Goal: Task Accomplishment & Management: Complete application form

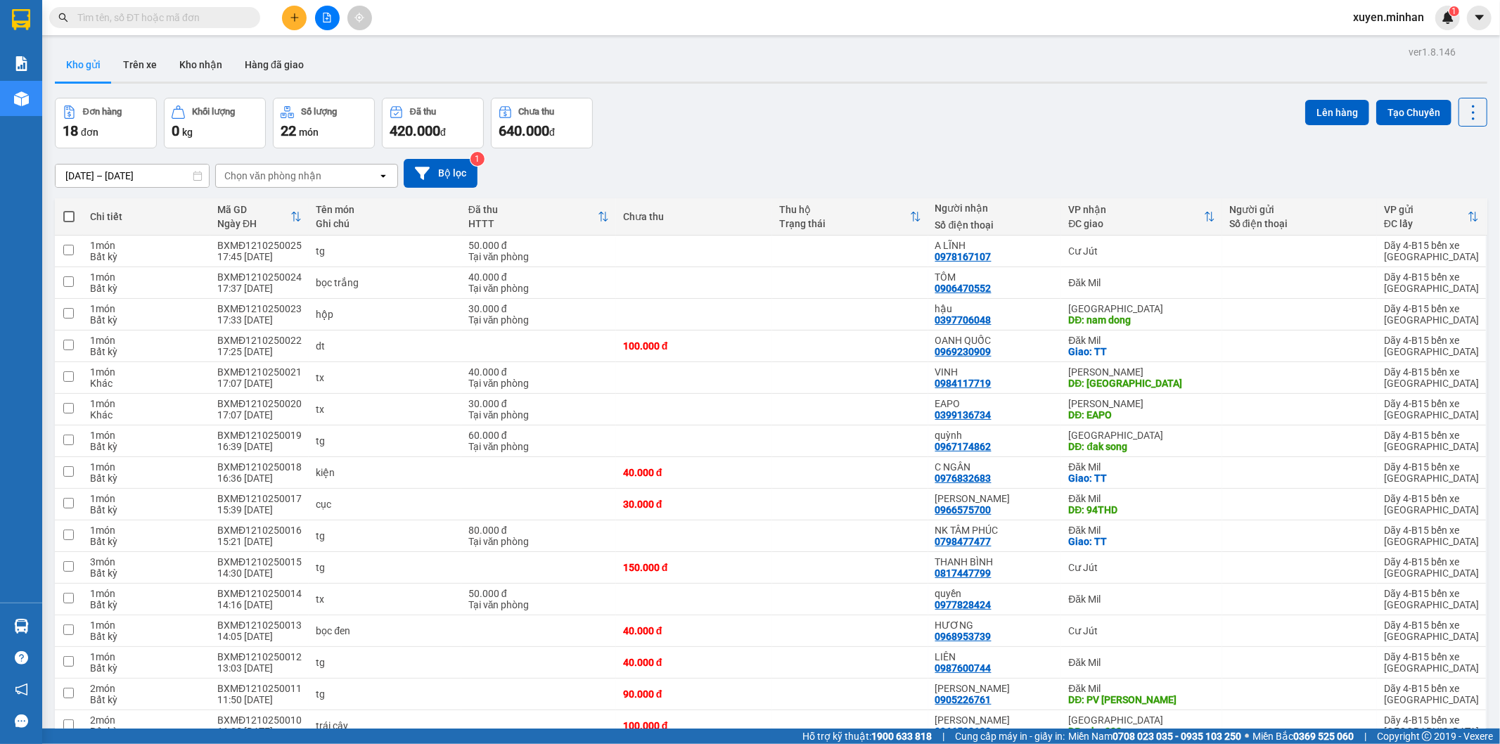
scroll to position [136, 0]
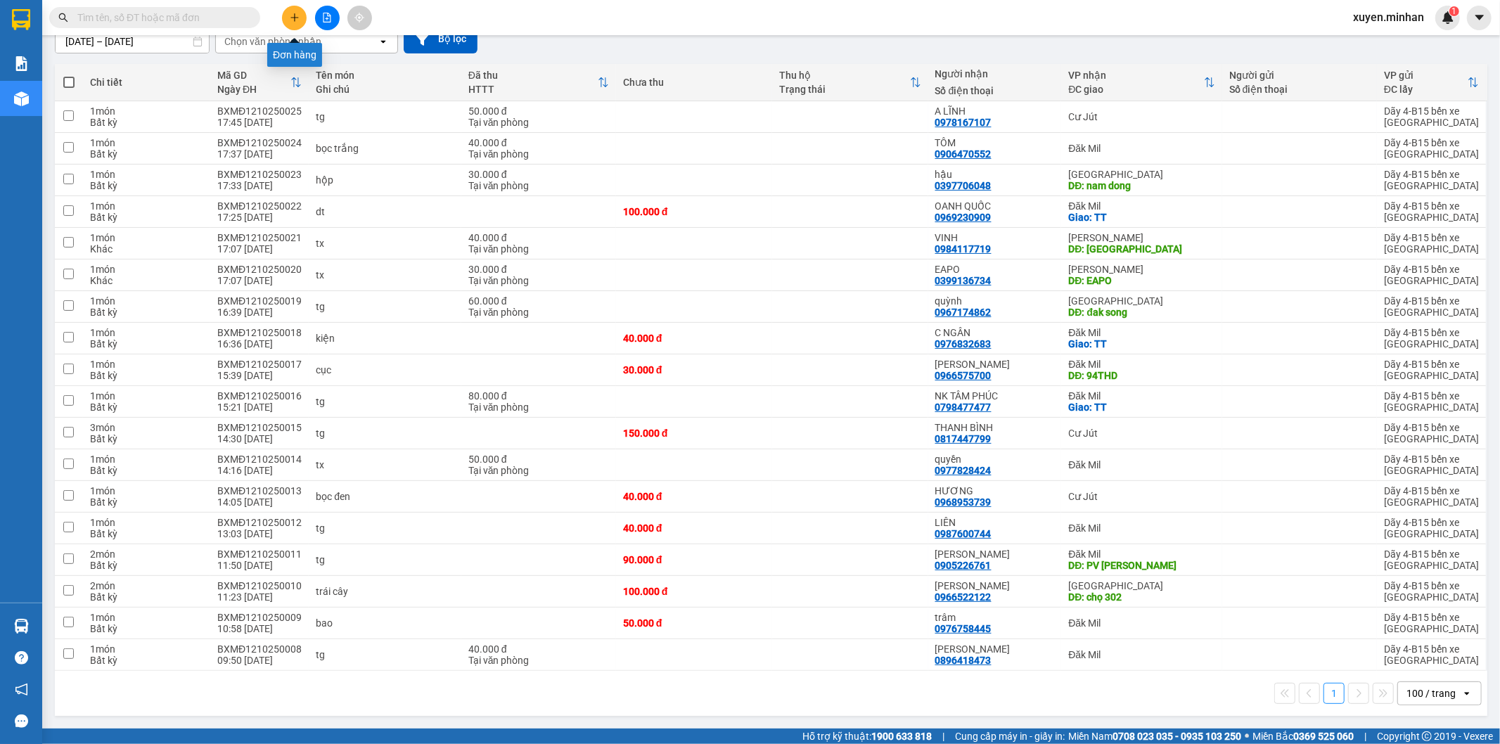
click at [297, 18] on icon "plus" at bounding box center [294, 17] width 8 height 1
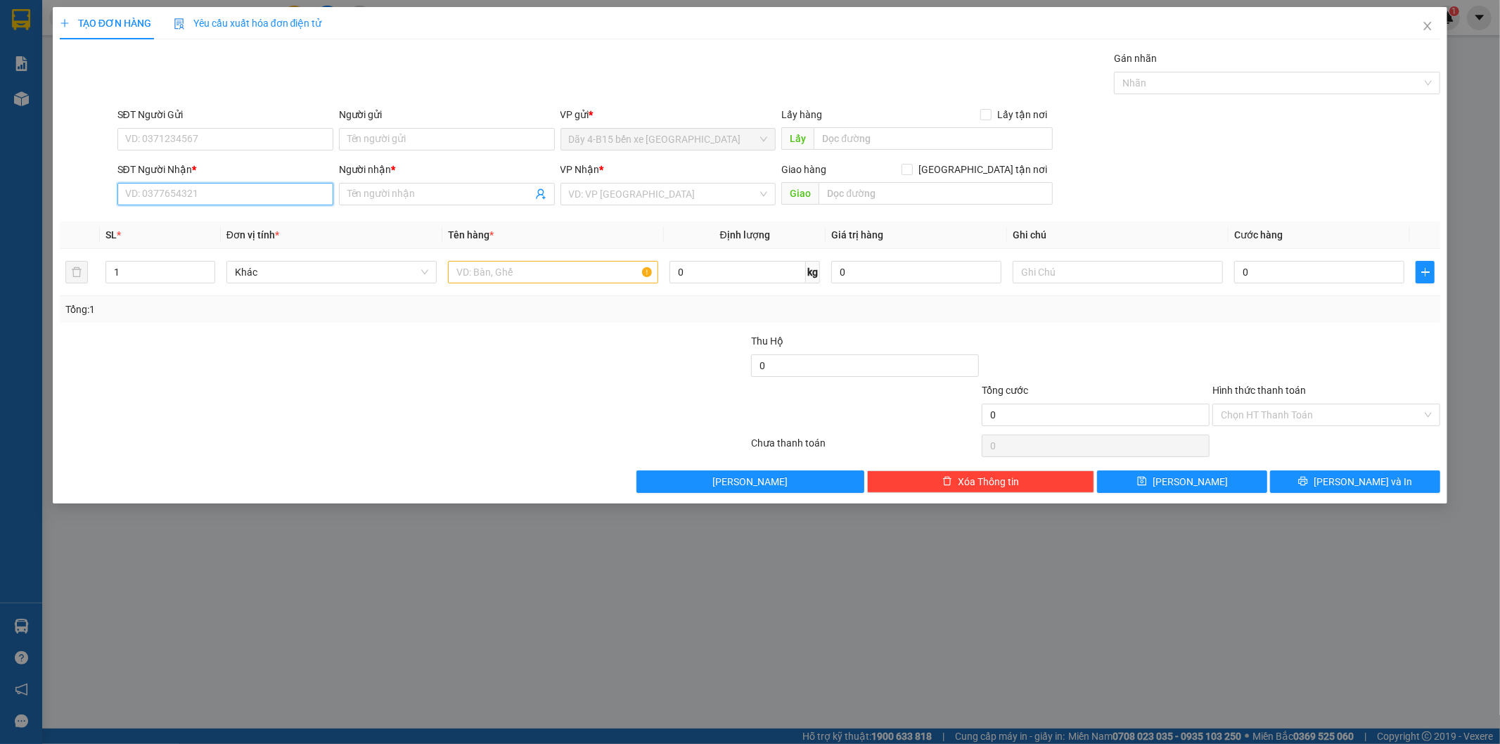
click at [162, 192] on input "SĐT Người Nhận *" at bounding box center [225, 194] width 216 height 23
type input "0902930274"
click at [374, 199] on input "Người nhận *" at bounding box center [439, 193] width 185 height 15
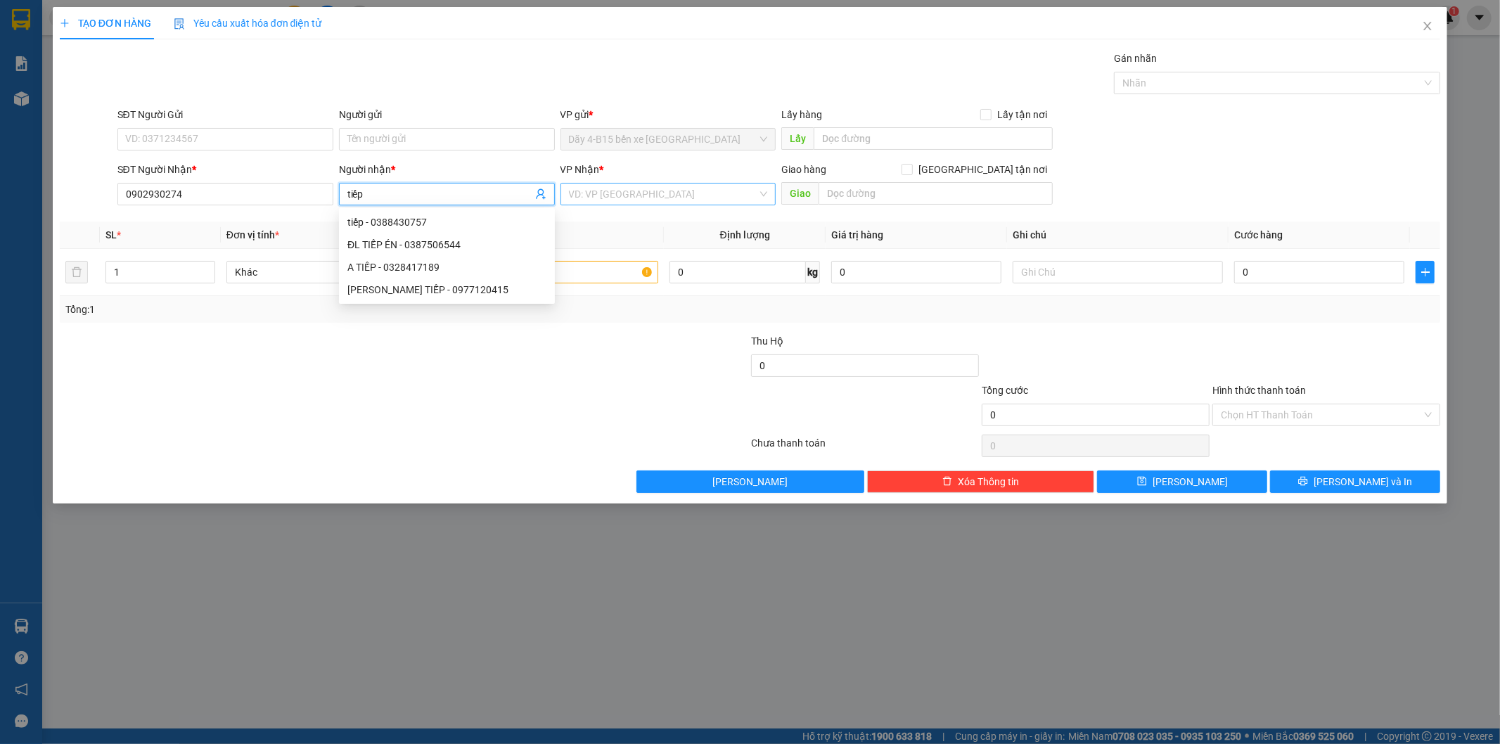
type input "tiếp"
click at [655, 198] on input "search" at bounding box center [663, 194] width 189 height 21
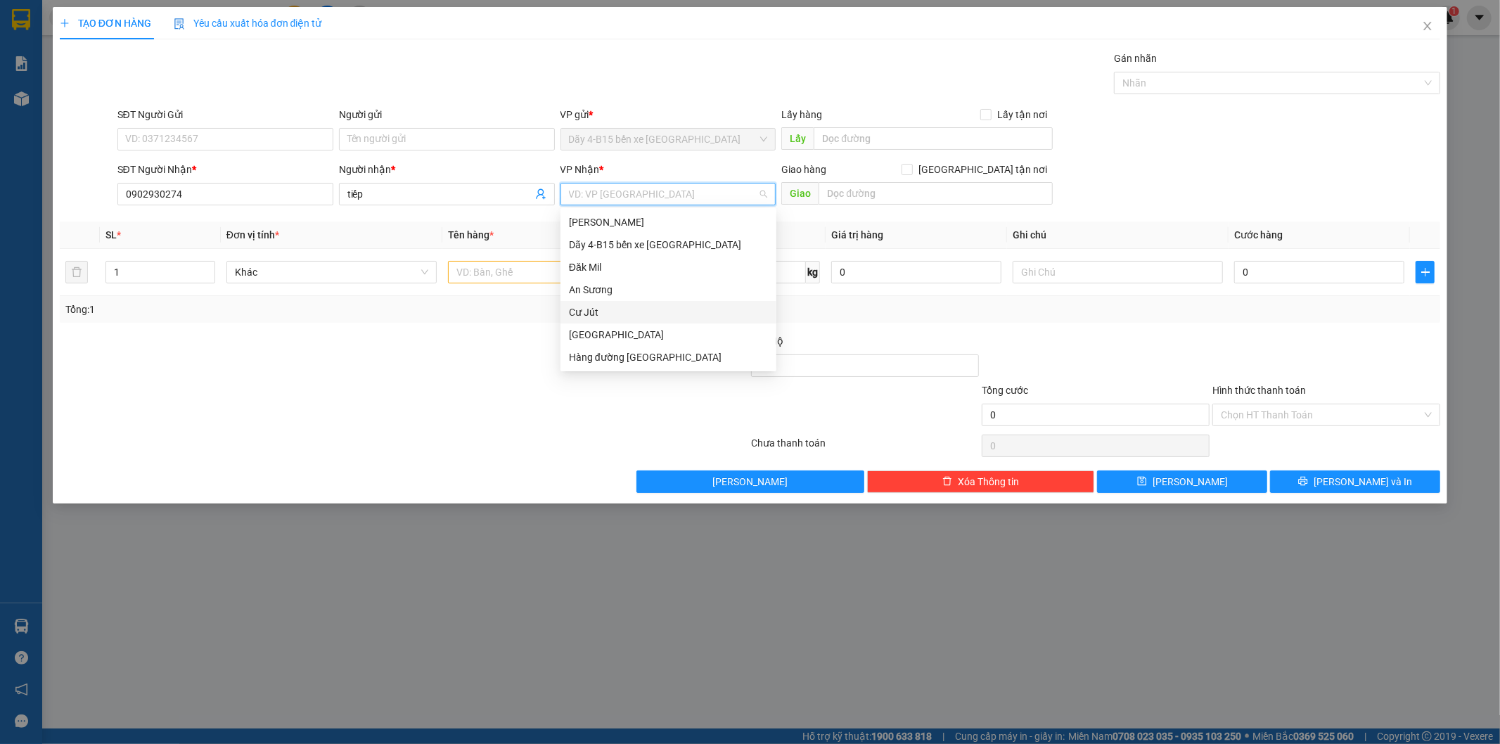
click at [596, 309] on div "Cư Jút" at bounding box center [668, 311] width 199 height 15
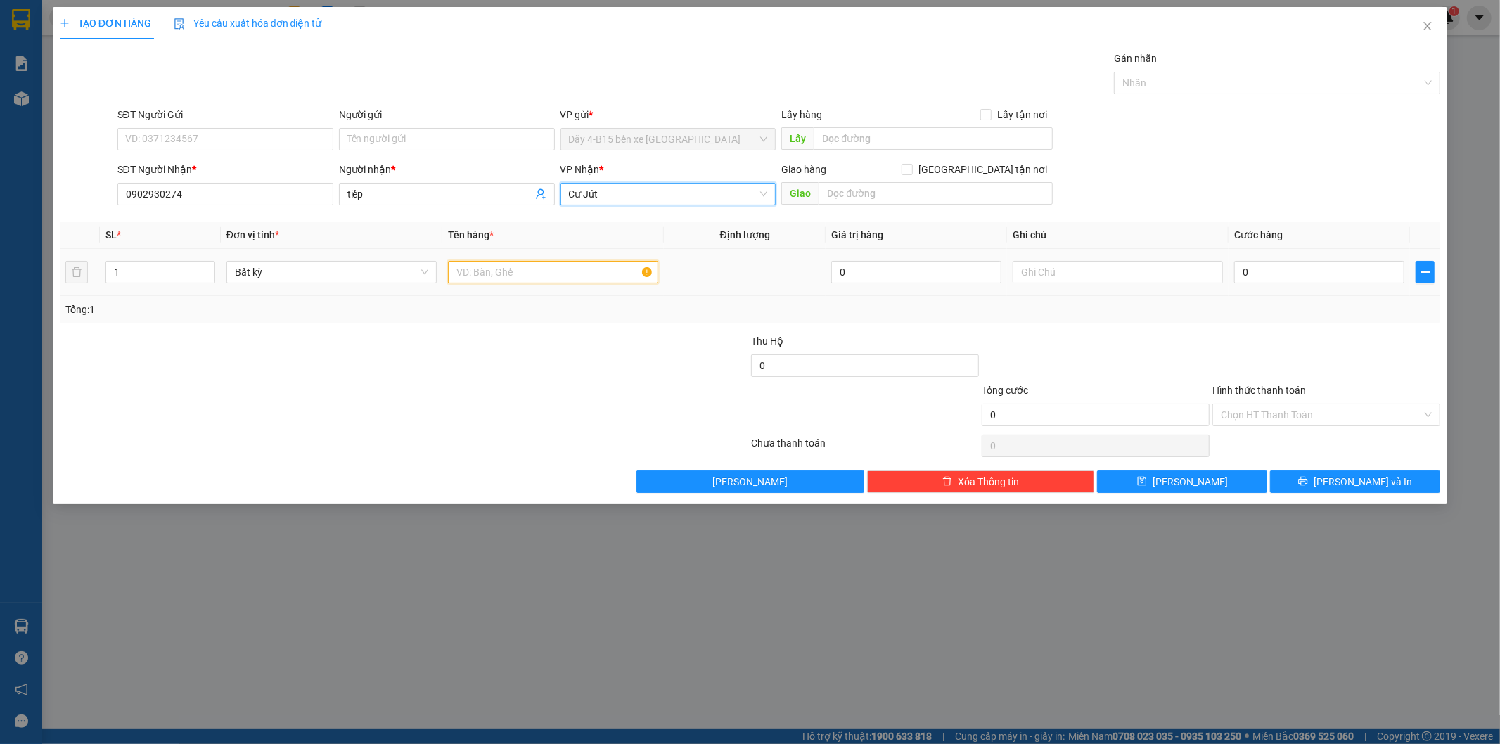
click at [501, 274] on input "text" at bounding box center [553, 272] width 210 height 23
type input "tx"
click at [1264, 269] on input "0" at bounding box center [1319, 272] width 170 height 23
type input "4"
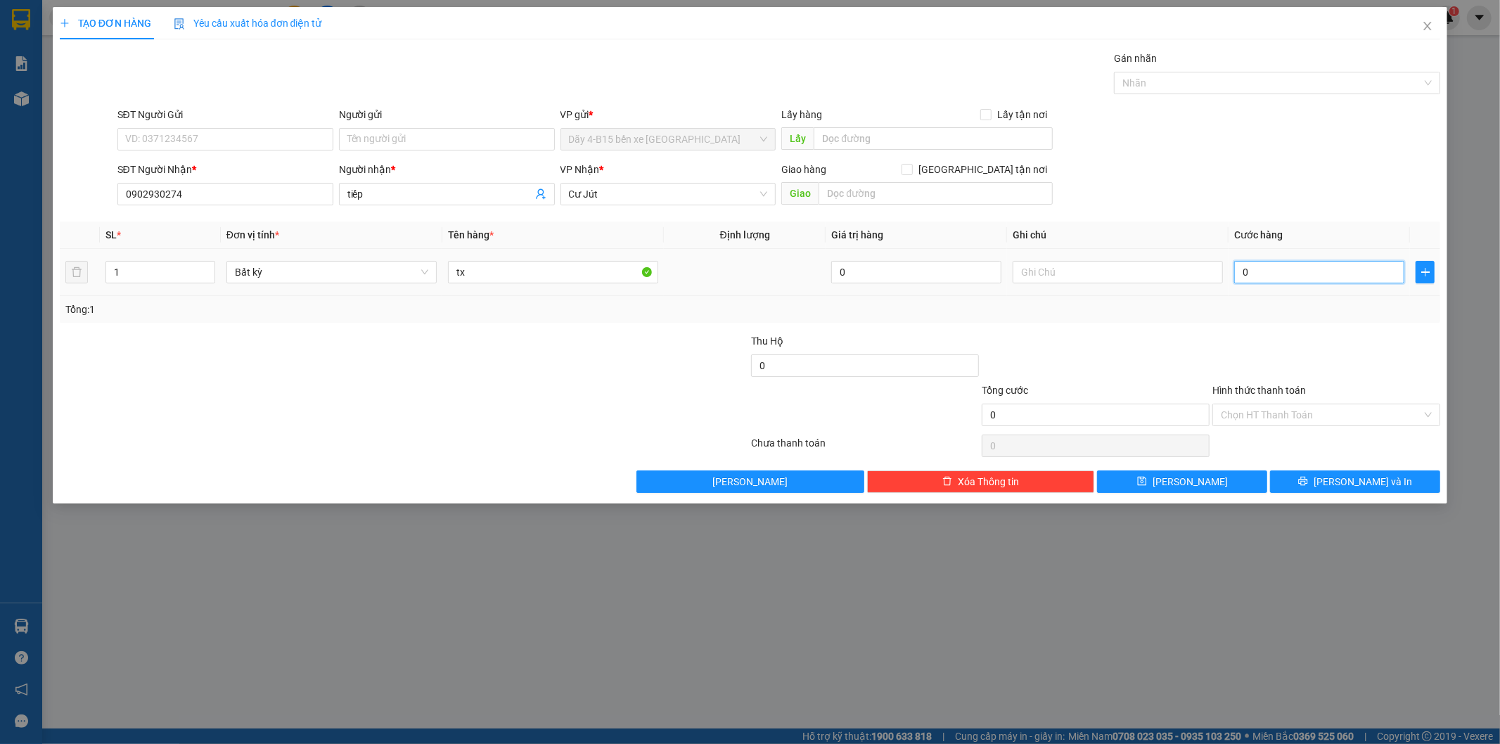
type input "4"
type input "40"
type input "40.000"
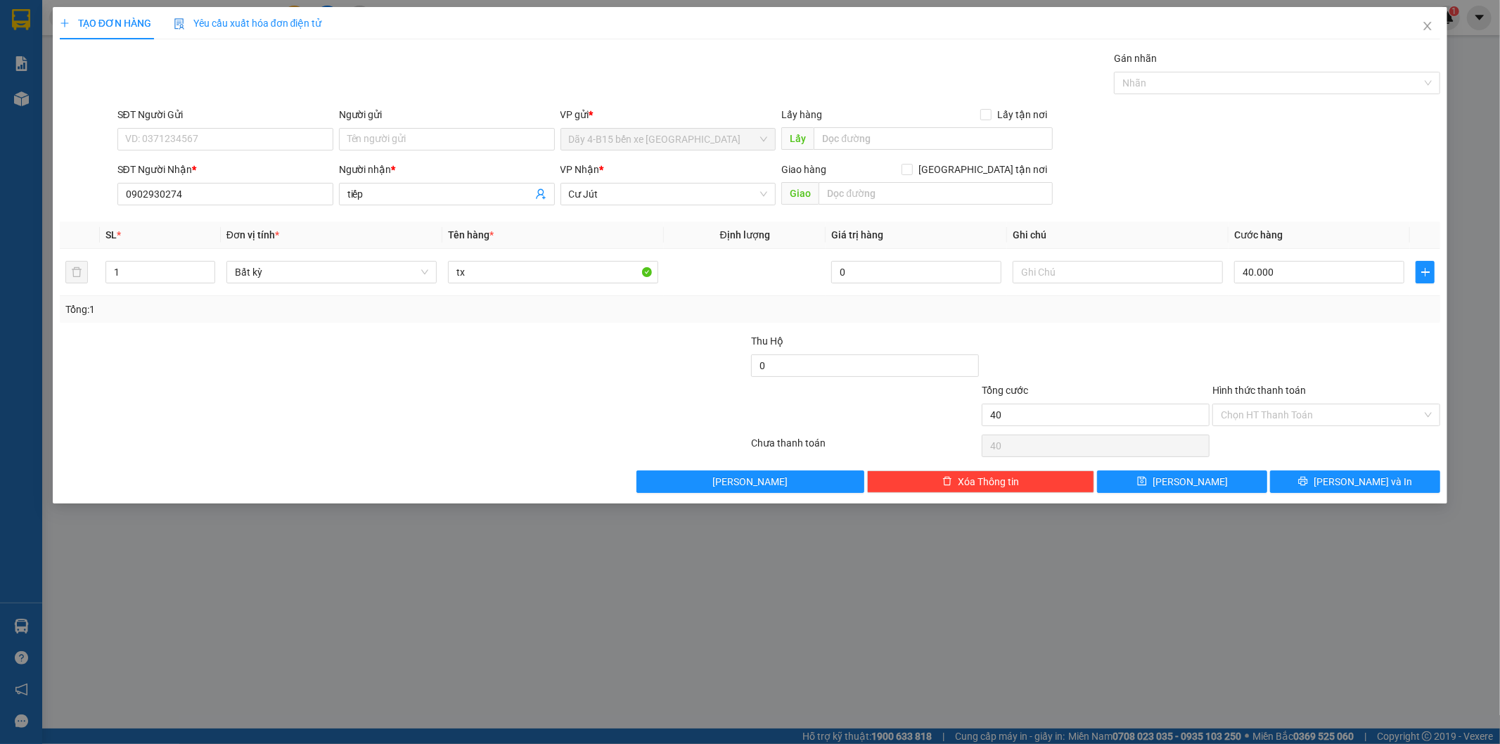
type input "40.000"
click at [1252, 391] on label "Hình thức thanh toán" at bounding box center [1259, 390] width 94 height 11
click at [1252, 404] on input "Hình thức thanh toán" at bounding box center [1321, 414] width 201 height 21
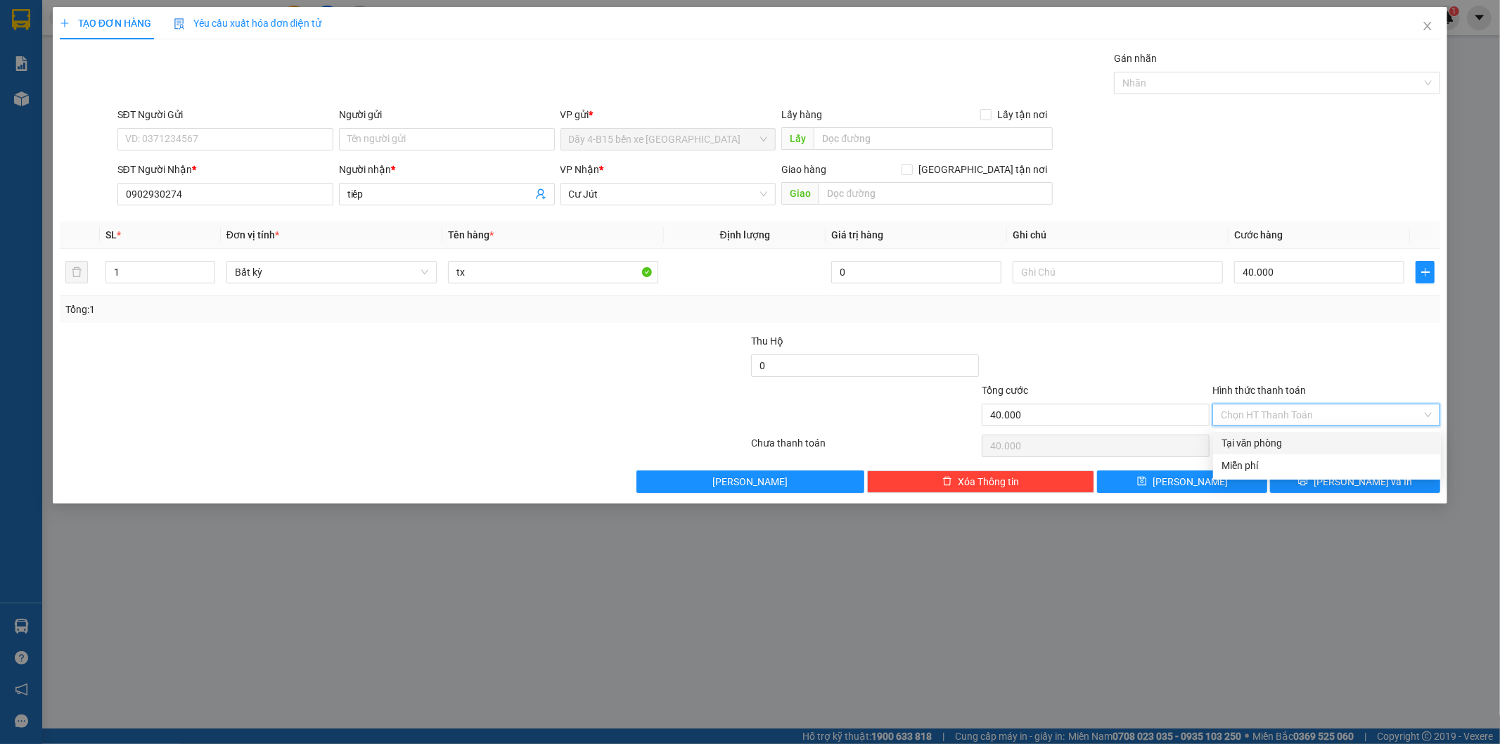
click at [1252, 439] on div "Tại văn phòng" at bounding box center [1326, 442] width 211 height 15
type input "0"
click at [1297, 488] on button "[PERSON_NAME] và In" at bounding box center [1355, 481] width 170 height 23
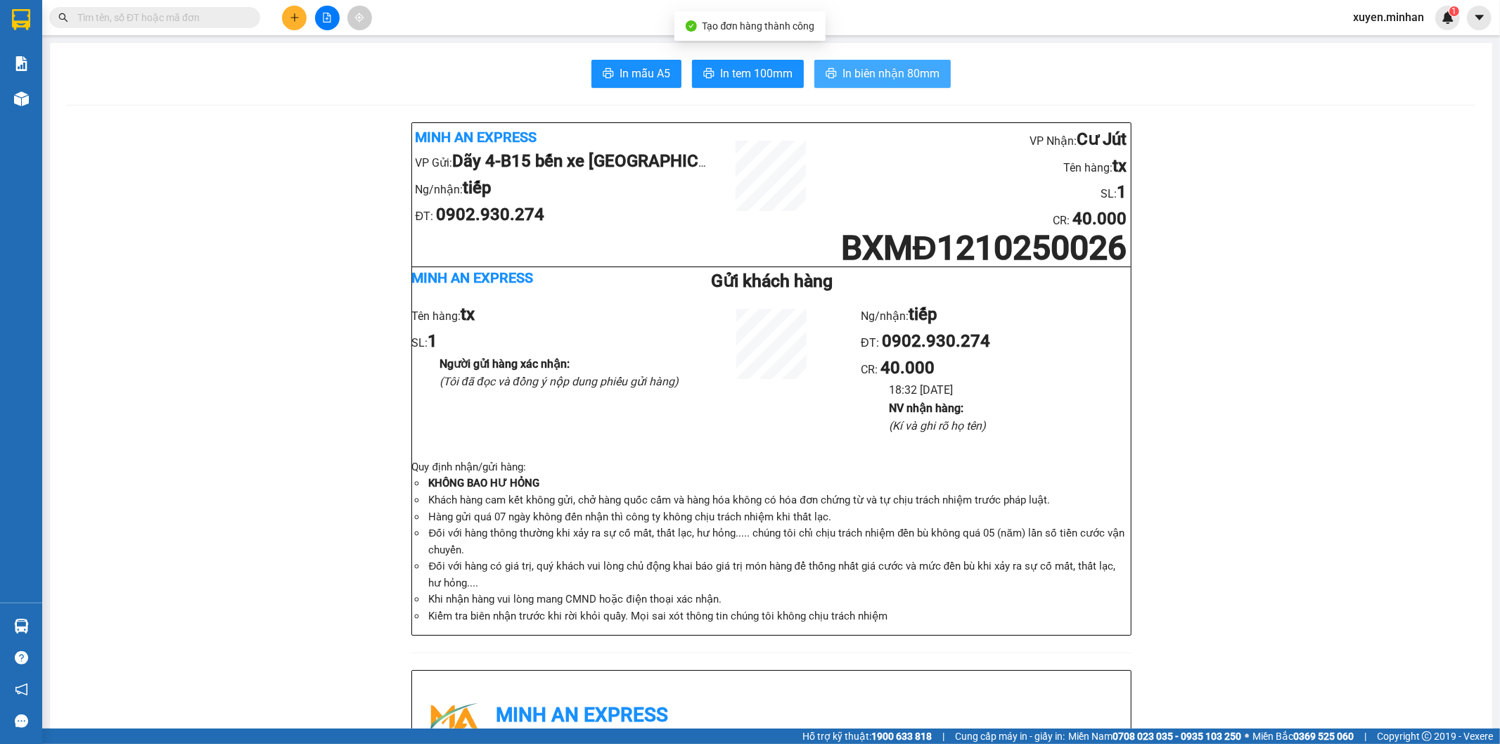
click at [867, 80] on span "In biên nhận 80mm" at bounding box center [890, 74] width 97 height 18
click at [720, 69] on span "In tem 100mm" at bounding box center [756, 74] width 72 height 18
click at [297, 14] on icon "plus" at bounding box center [295, 18] width 10 height 10
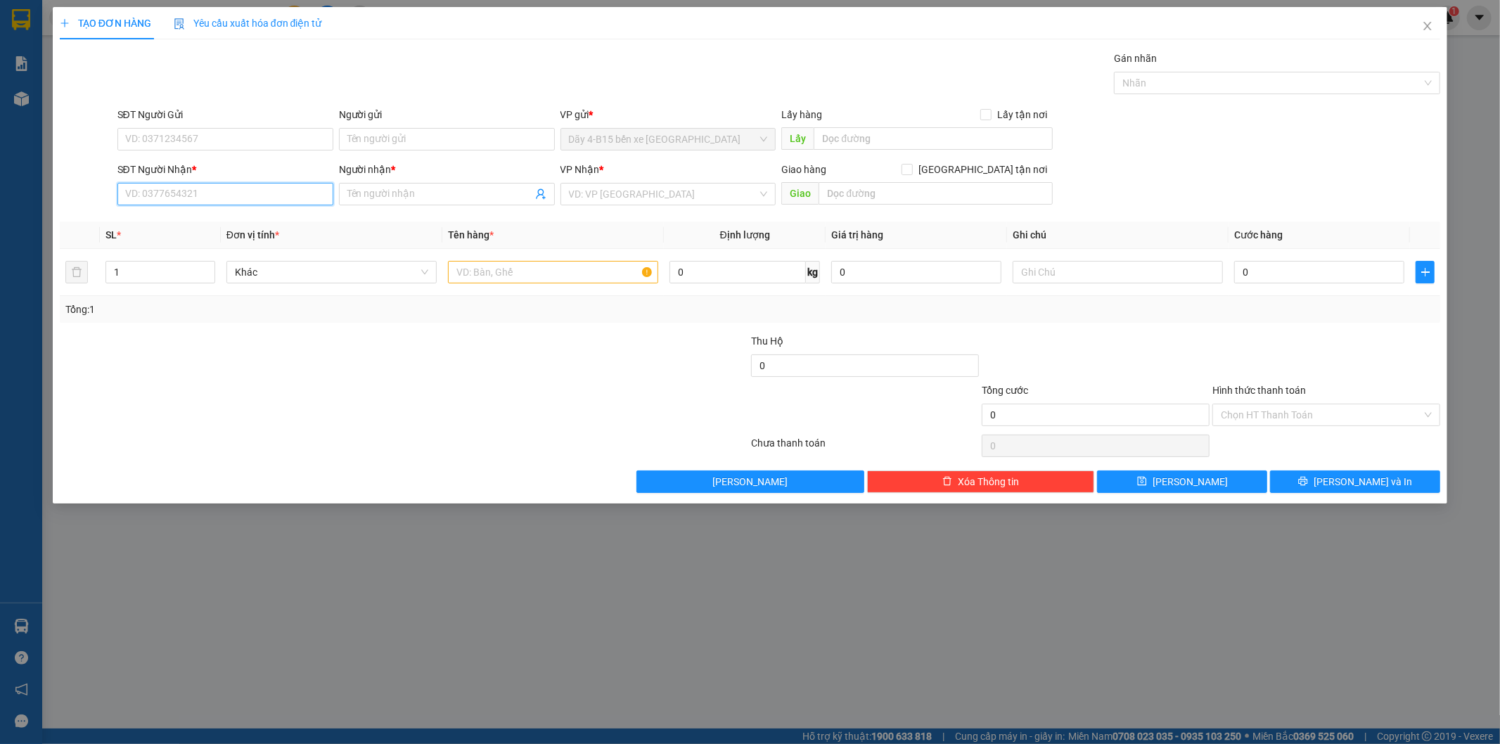
click at [159, 191] on input "SĐT Người Nhận *" at bounding box center [225, 194] width 216 height 23
click at [206, 215] on div "0338513482 - O Lợi" at bounding box center [225, 221] width 199 height 15
type input "0338513482"
type input "O Lợi"
type input "ĐAK WIN"
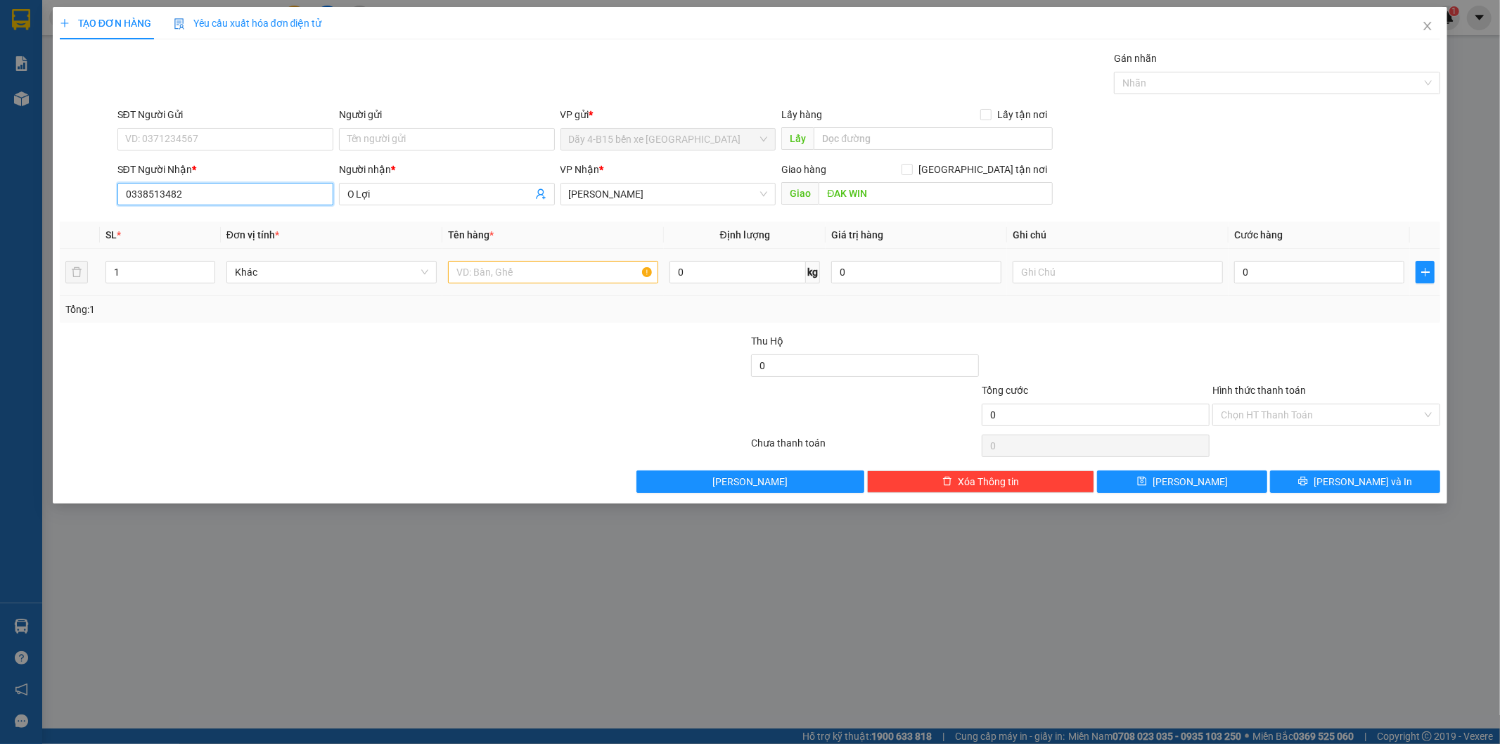
type input "0338513482"
click at [473, 276] on input "text" at bounding box center [553, 272] width 210 height 23
type input "hs"
click at [1257, 264] on input "0" at bounding box center [1319, 272] width 170 height 23
type input "3"
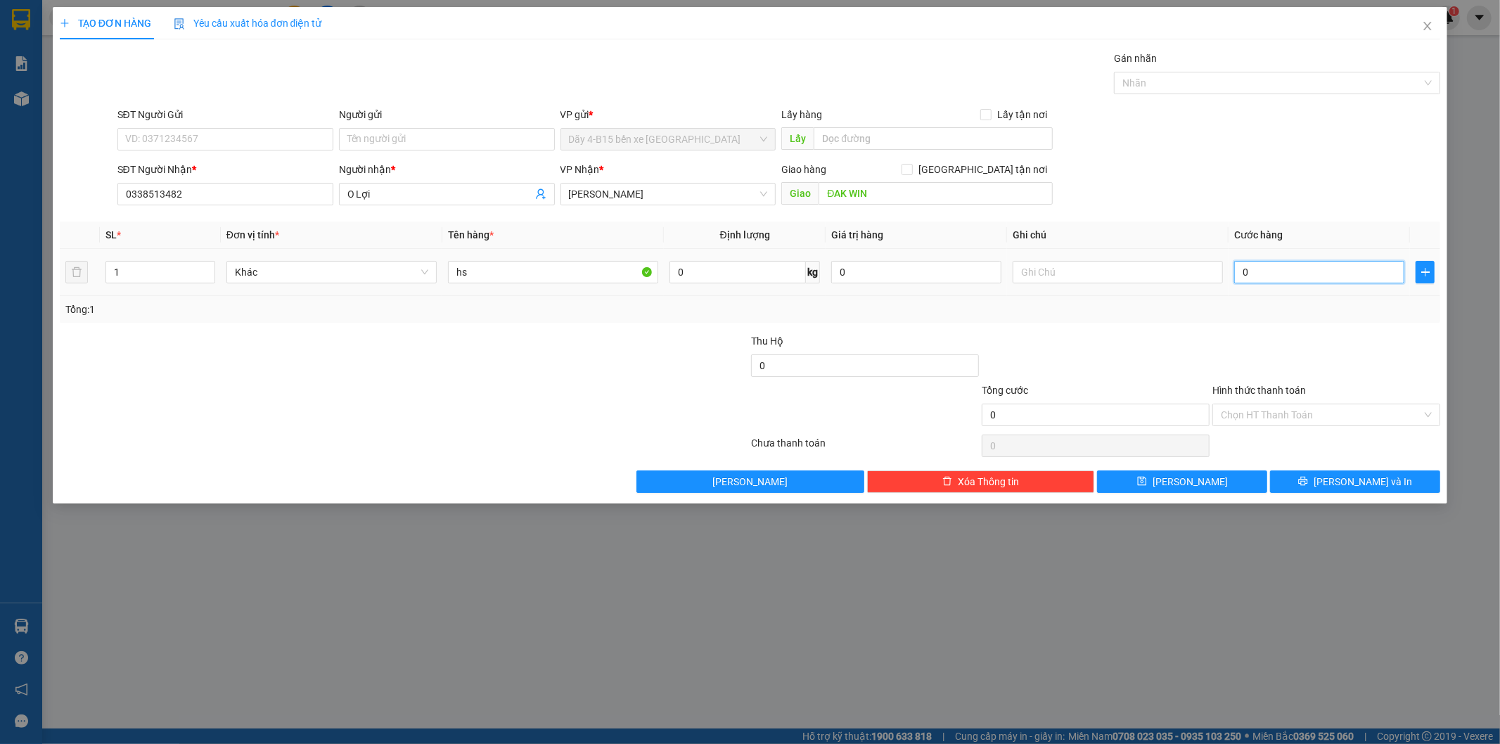
type input "3"
type input "30"
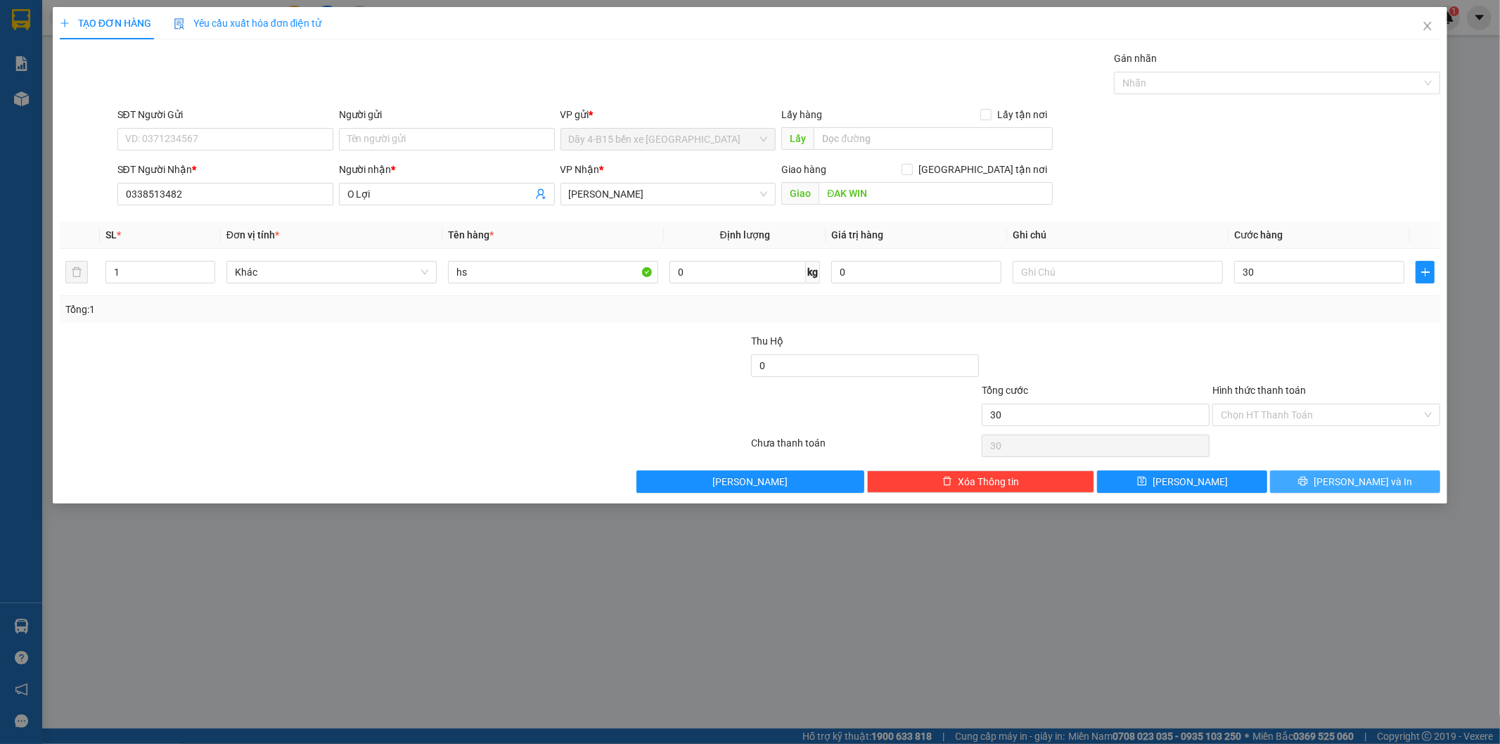
type input "30.000"
drag, startPoint x: 1315, startPoint y: 488, endPoint x: 1310, endPoint y: 480, distance: 9.8
click at [1315, 487] on button "[PERSON_NAME] và In" at bounding box center [1355, 481] width 170 height 23
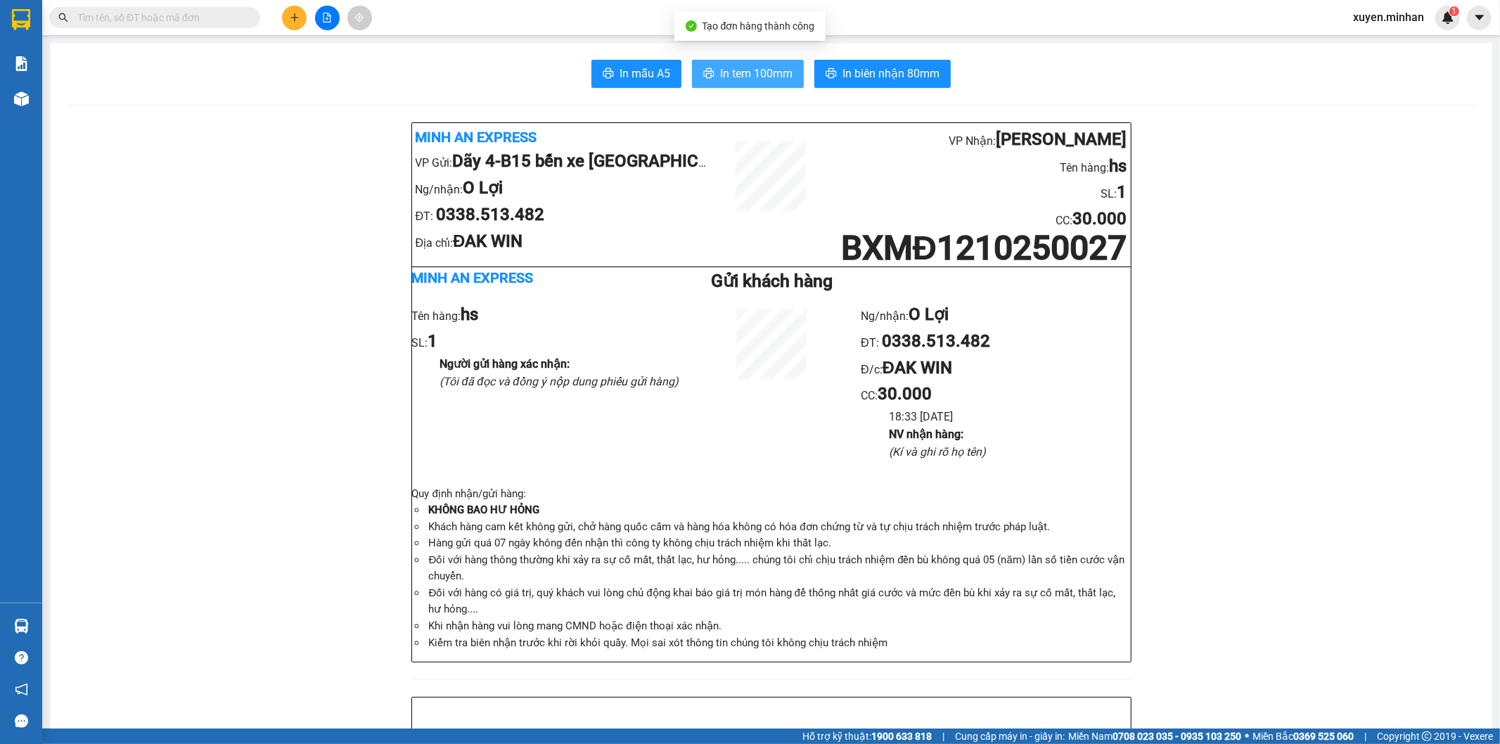
click at [730, 69] on span "In tem 100mm" at bounding box center [756, 74] width 72 height 18
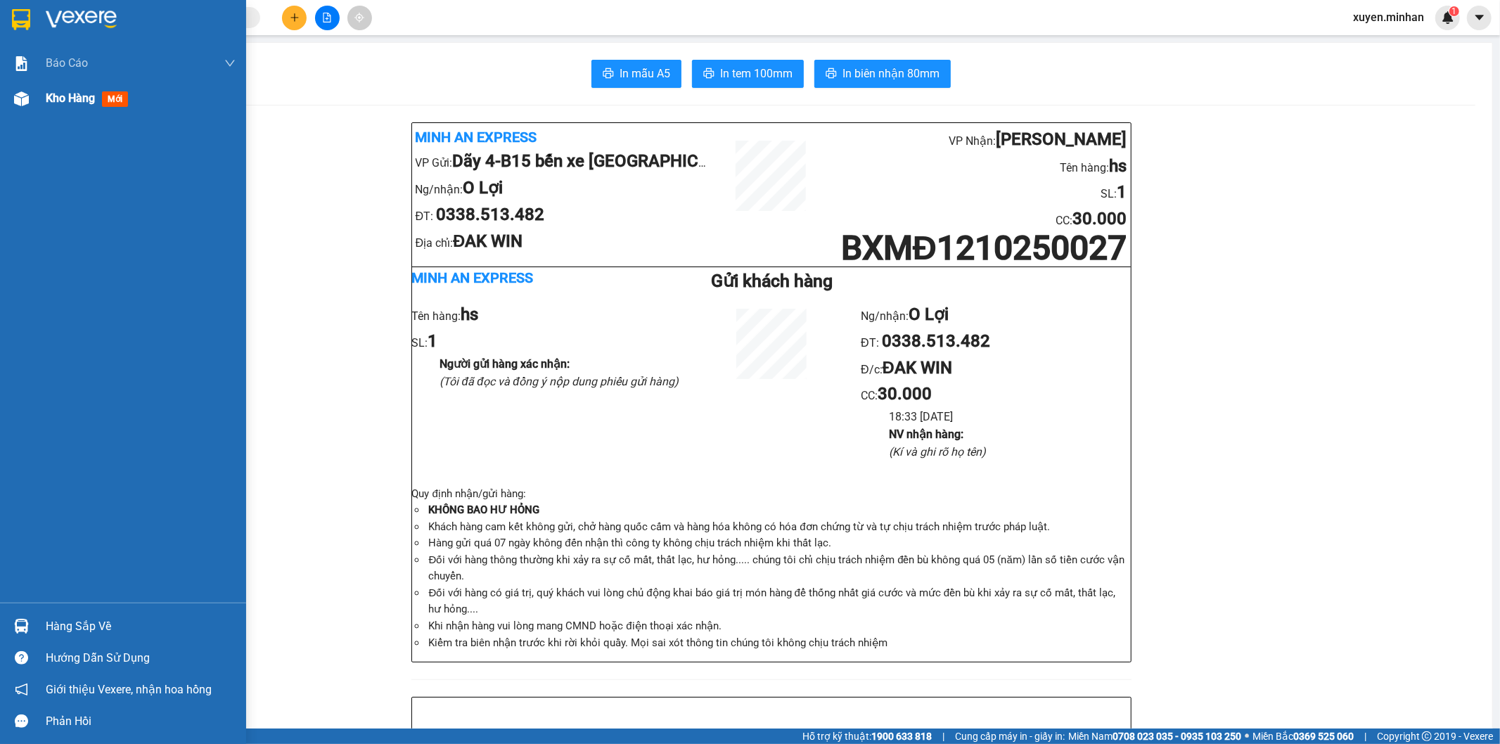
click at [18, 94] on img at bounding box center [21, 98] width 15 height 15
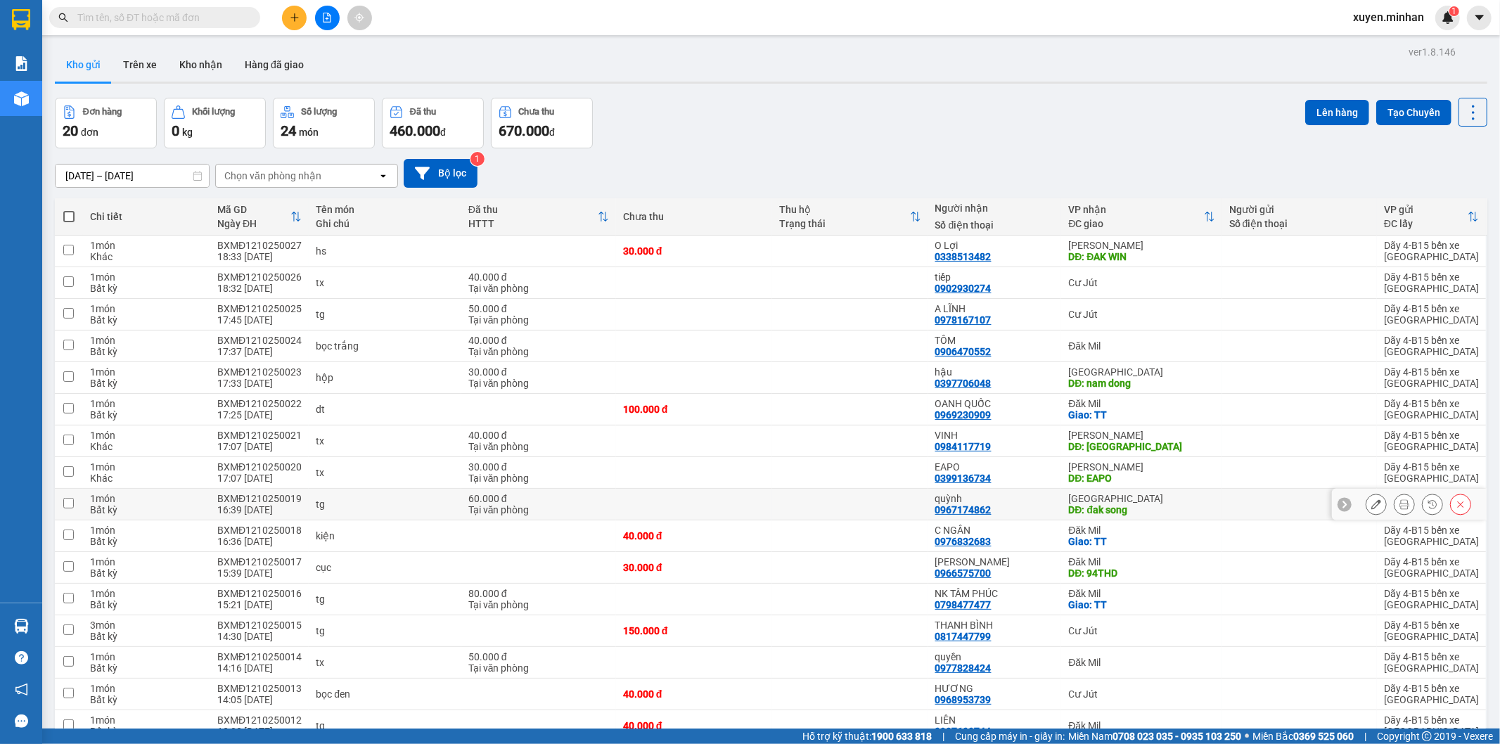
click at [584, 517] on td "60.000 đ Tại văn phòng" at bounding box center [538, 505] width 155 height 32
checkbox input "true"
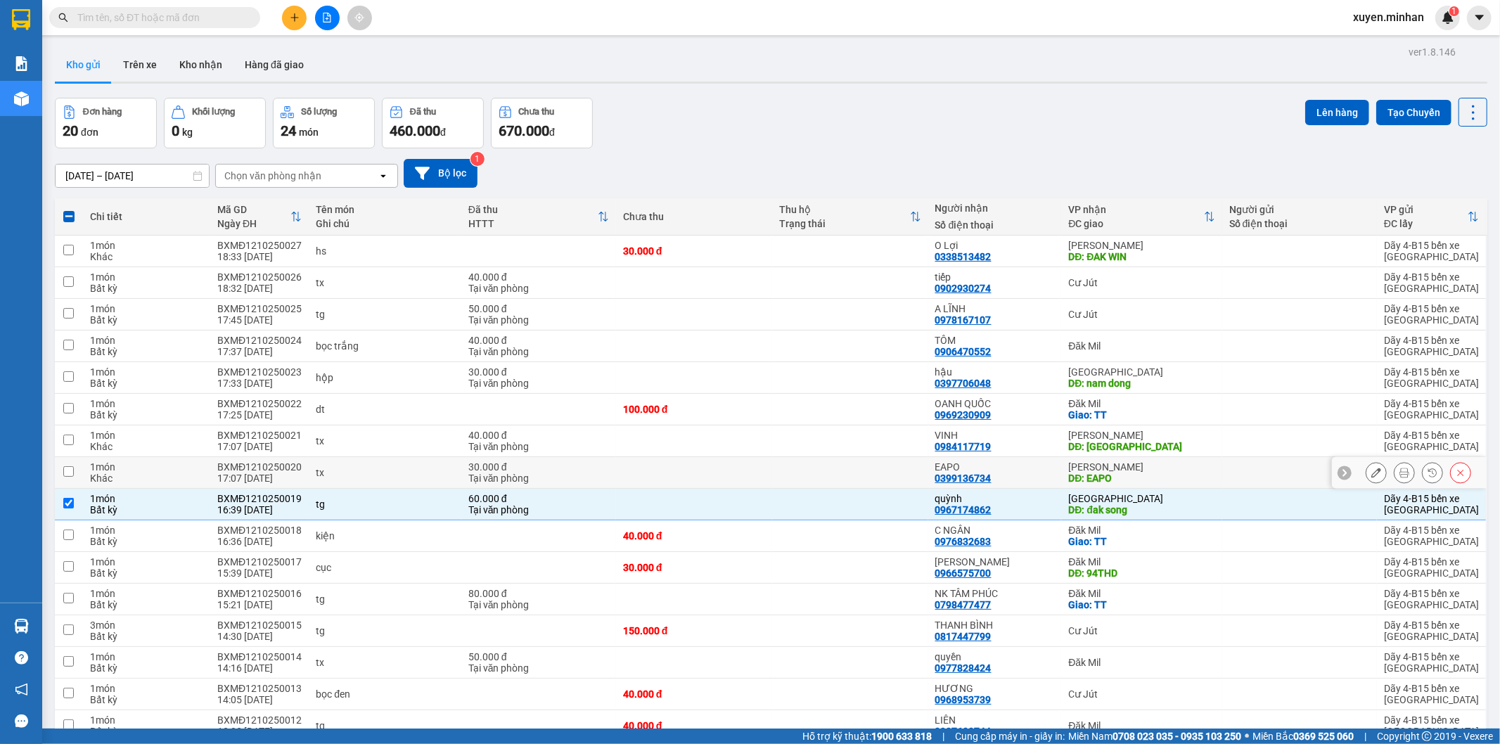
click at [563, 474] on div "Tại văn phòng" at bounding box center [538, 478] width 141 height 11
checkbox input "true"
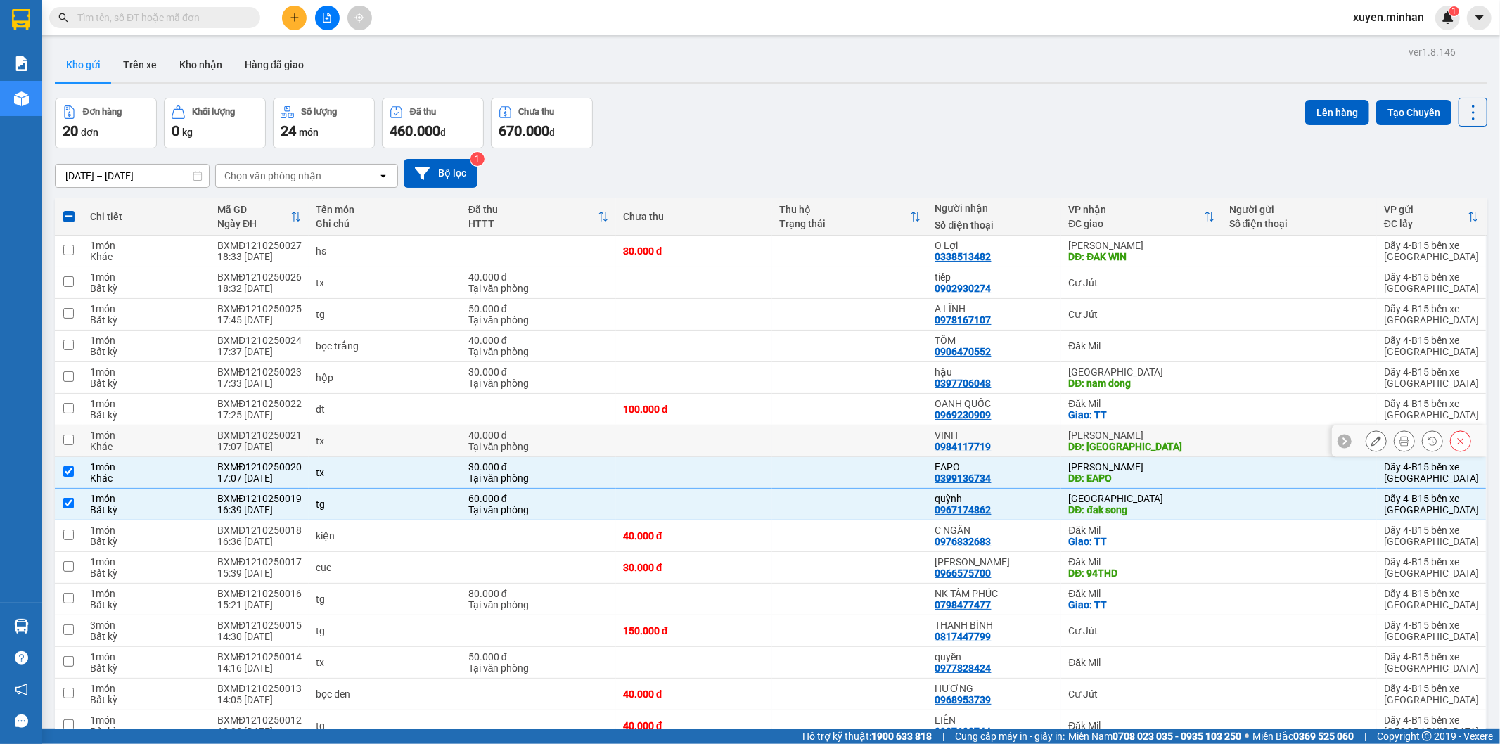
click at [554, 437] on div "40.000 đ" at bounding box center [538, 435] width 141 height 11
checkbox input "true"
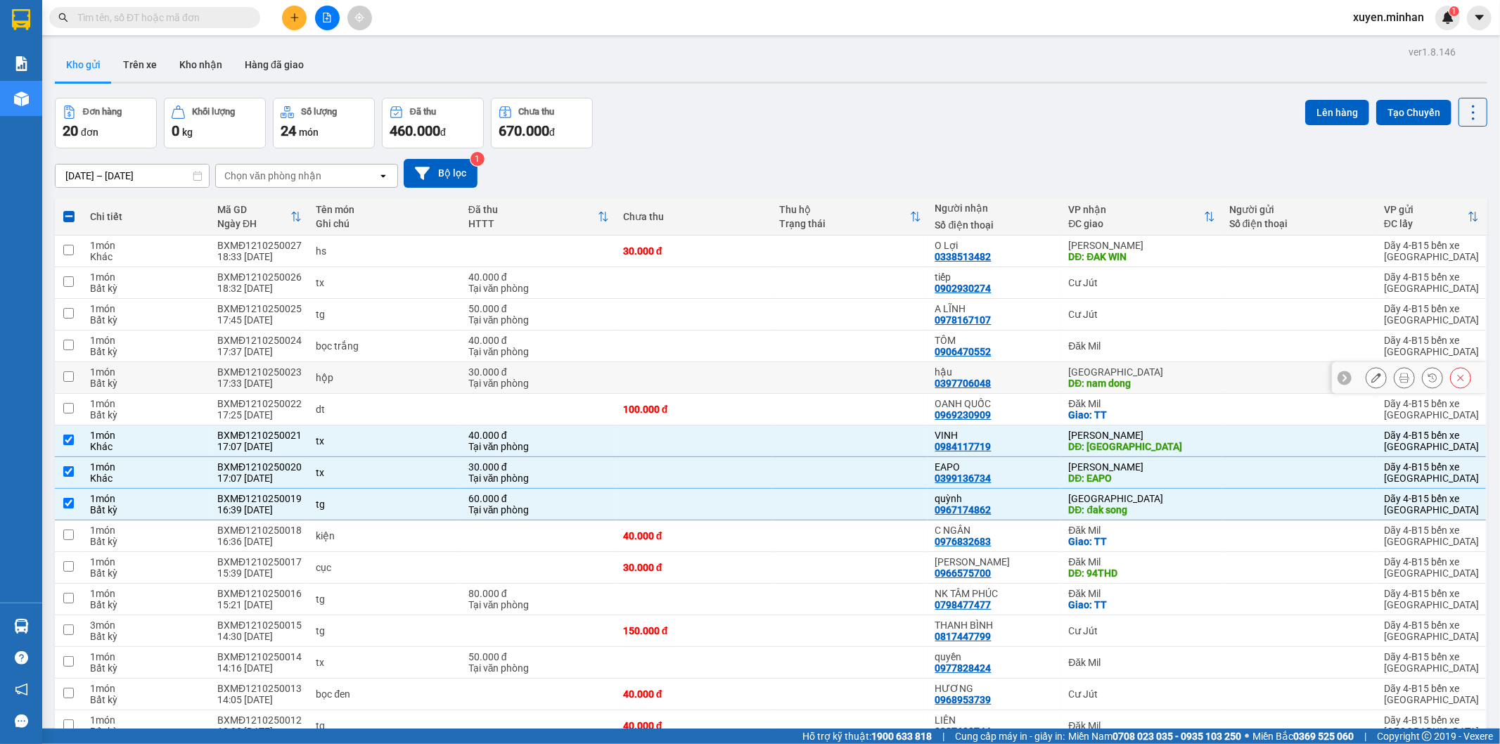
click at [546, 375] on div "30.000 đ" at bounding box center [538, 371] width 141 height 11
checkbox input "true"
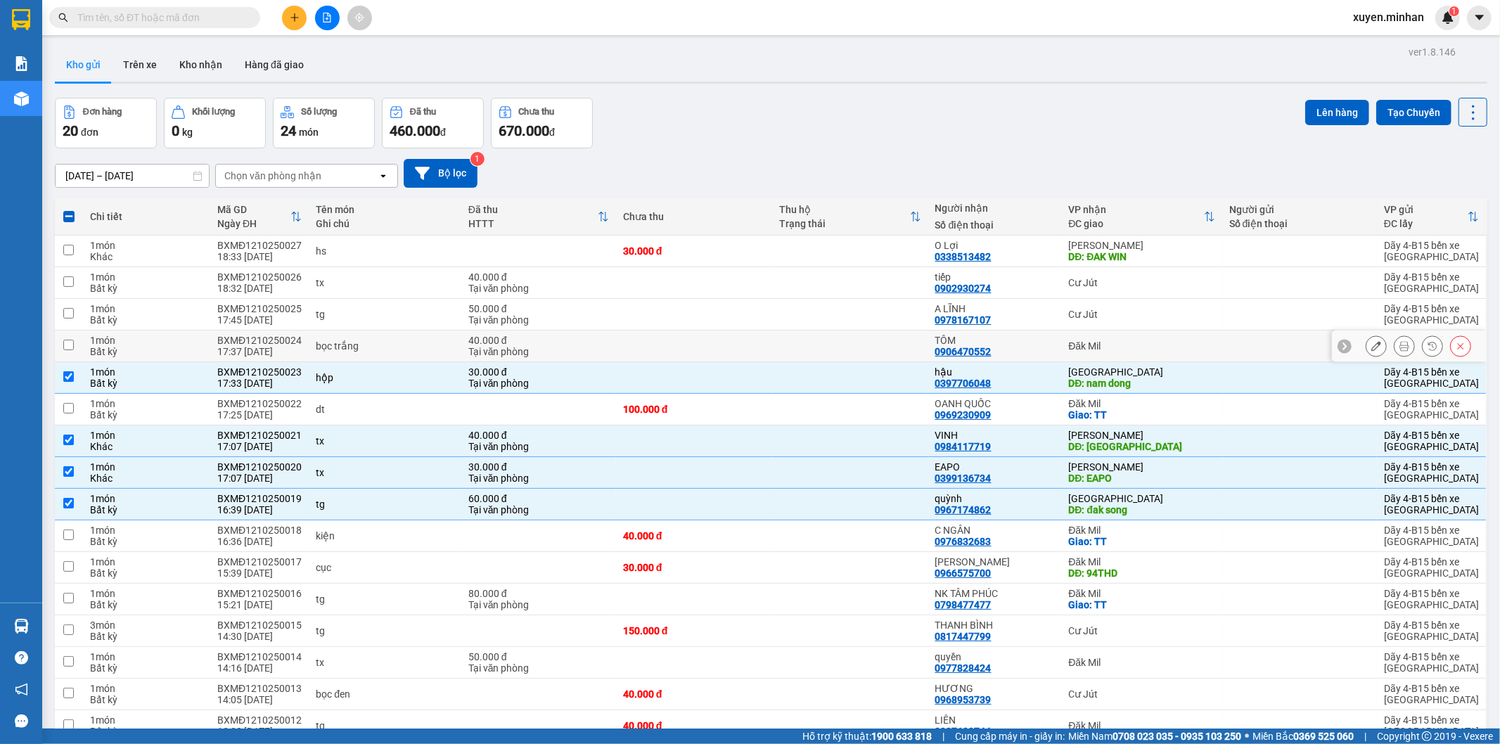
click at [549, 342] on div "40.000 đ" at bounding box center [538, 340] width 141 height 11
checkbox input "true"
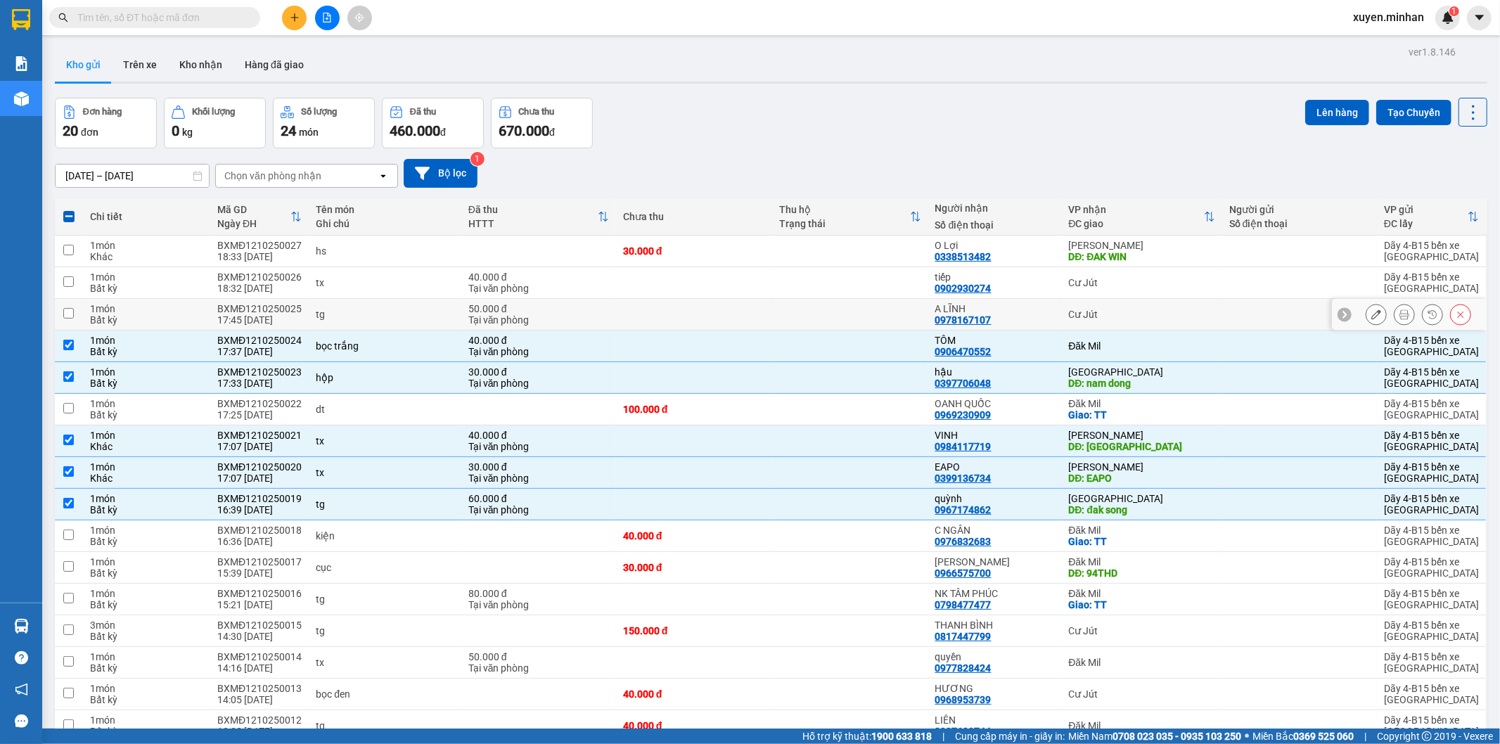
click at [554, 310] on div "50.000 đ" at bounding box center [538, 308] width 141 height 11
checkbox input "true"
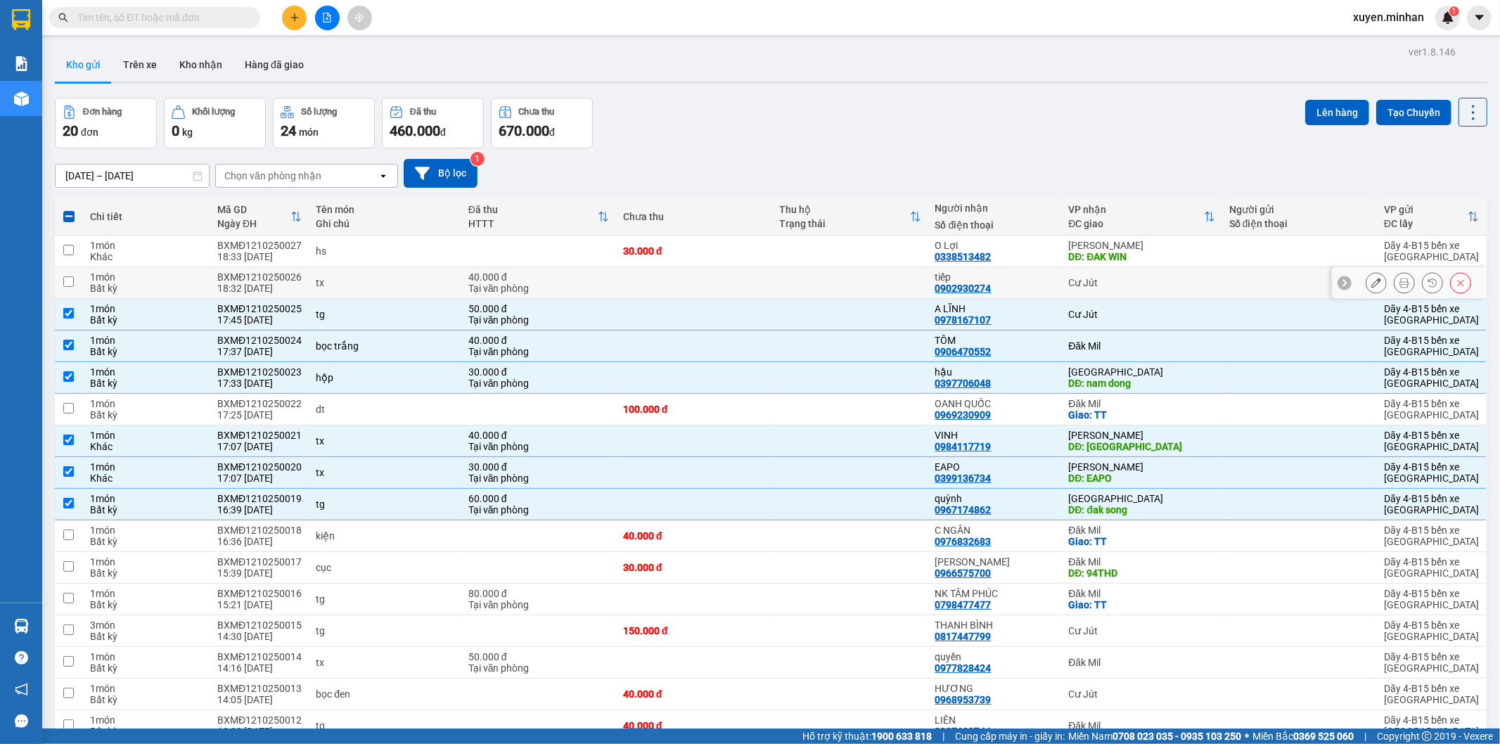
click at [553, 274] on div "40.000 đ" at bounding box center [538, 276] width 141 height 11
checkbox input "true"
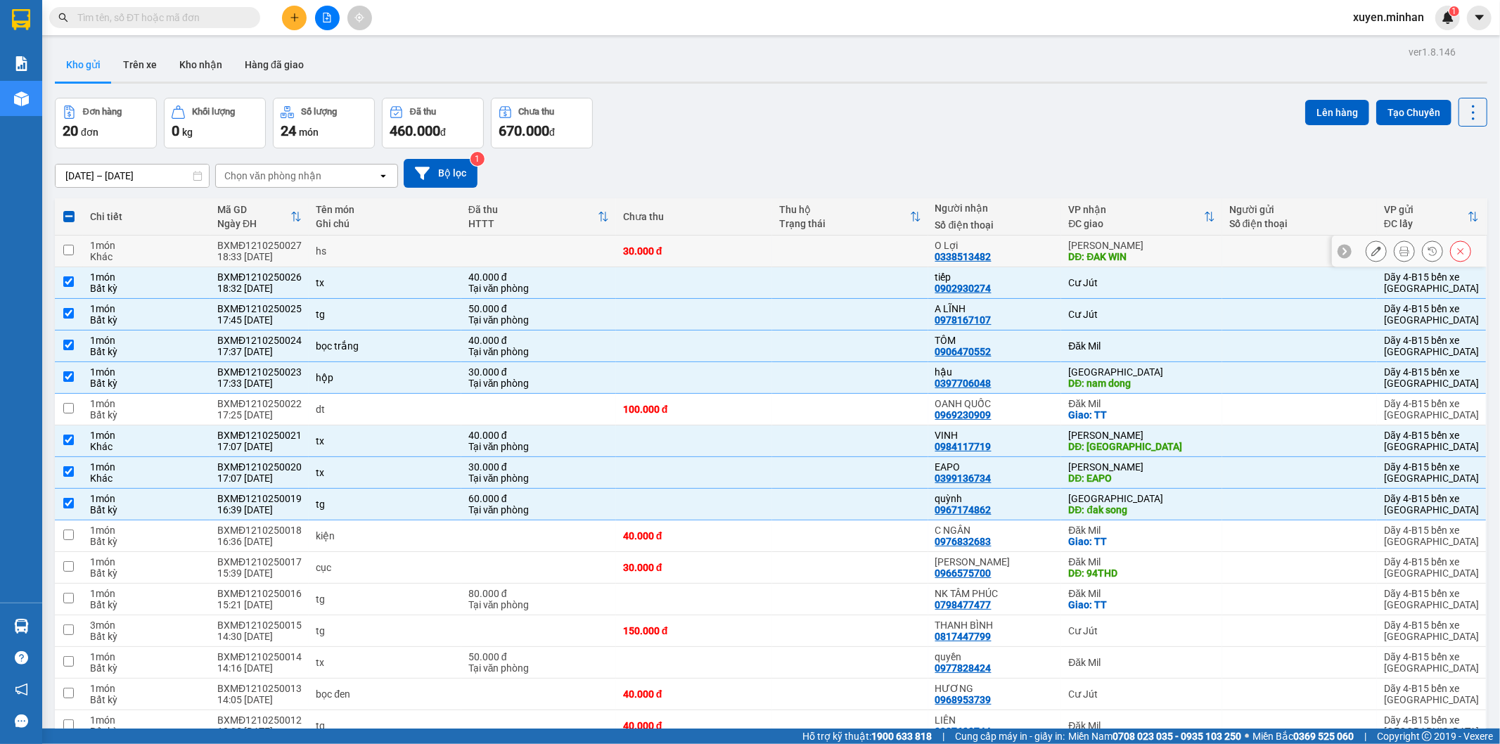
click at [68, 245] on input "checkbox" at bounding box center [68, 250] width 11 height 11
checkbox input "true"
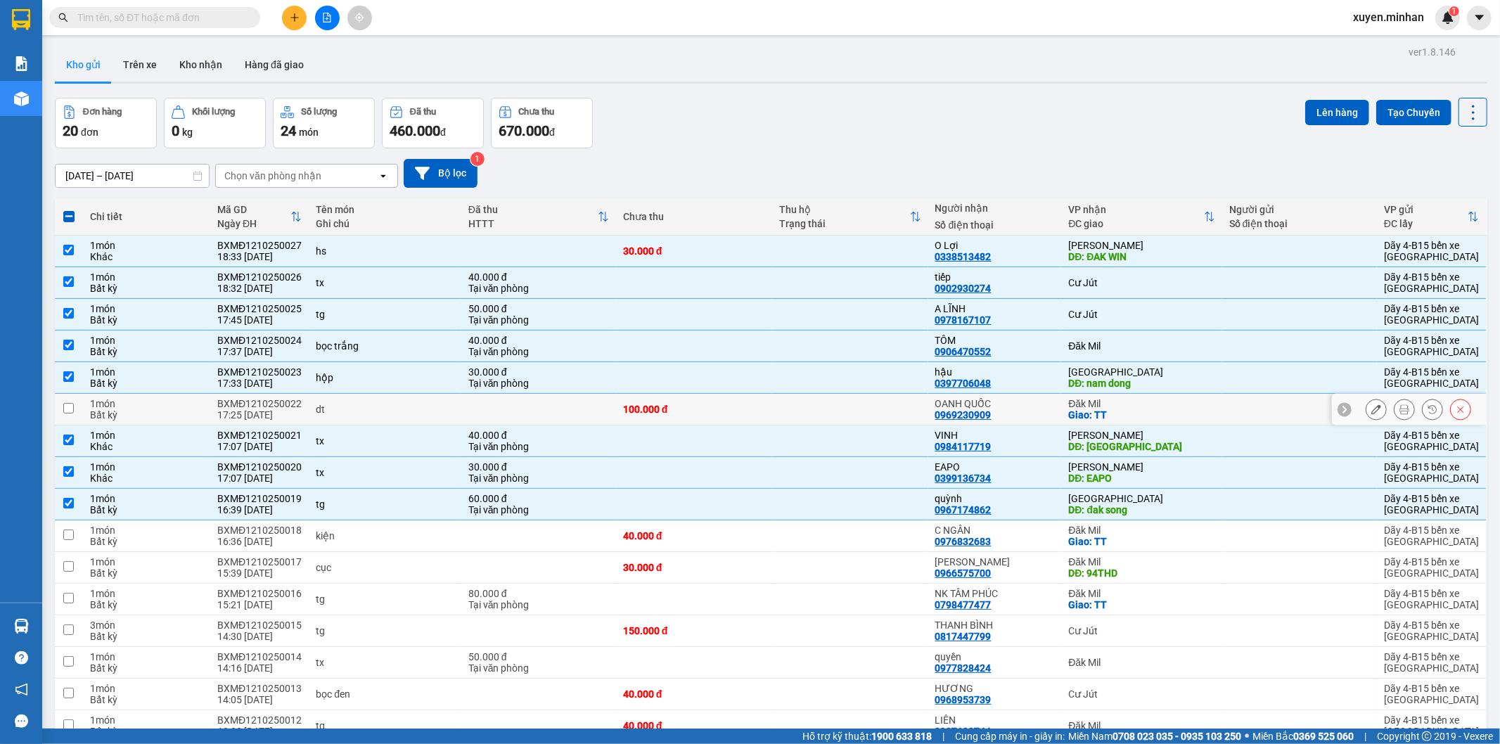
click at [65, 411] on input "checkbox" at bounding box center [68, 408] width 11 height 11
checkbox input "true"
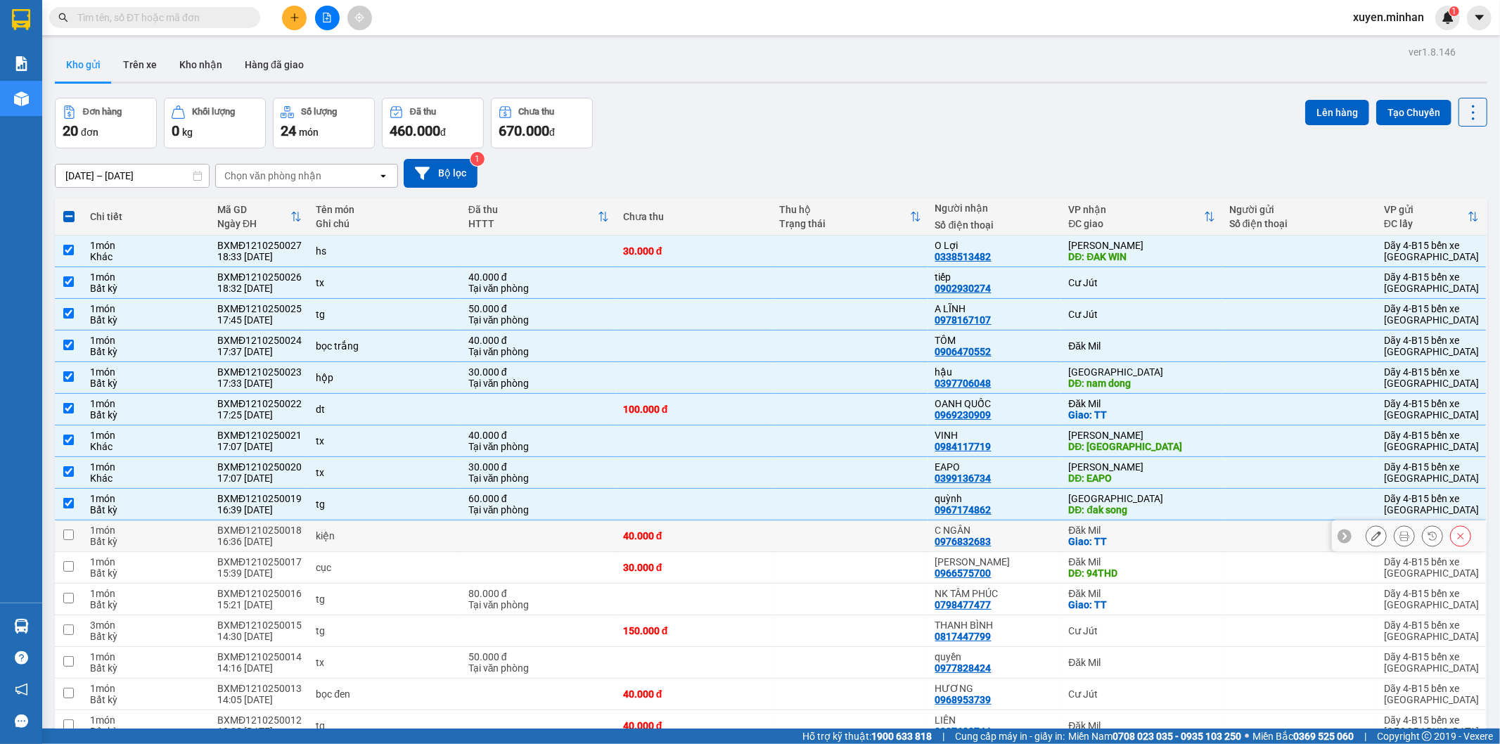
click at [188, 536] on div "1 món" at bounding box center [146, 530] width 113 height 11
checkbox input "true"
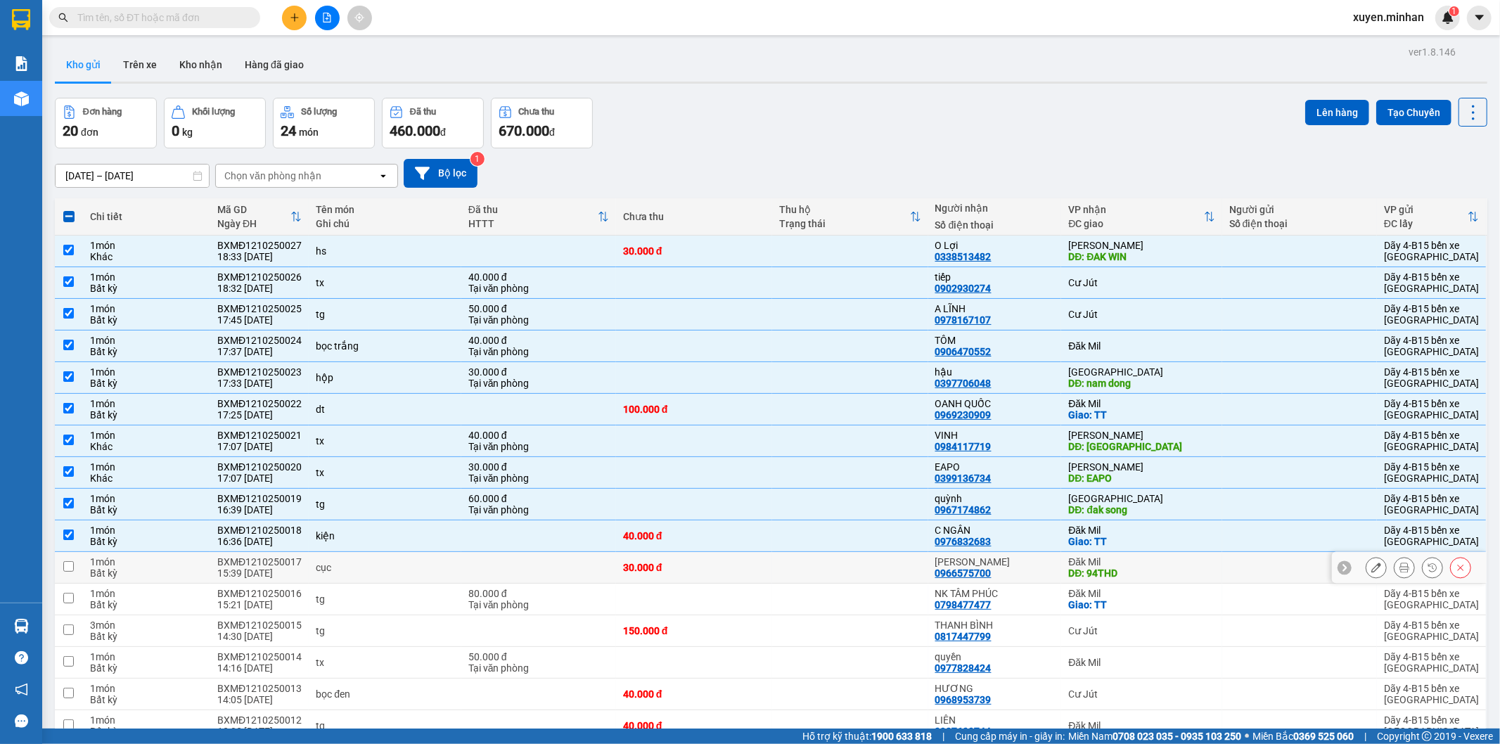
click at [160, 570] on div "Bất kỳ" at bounding box center [146, 572] width 113 height 11
checkbox input "true"
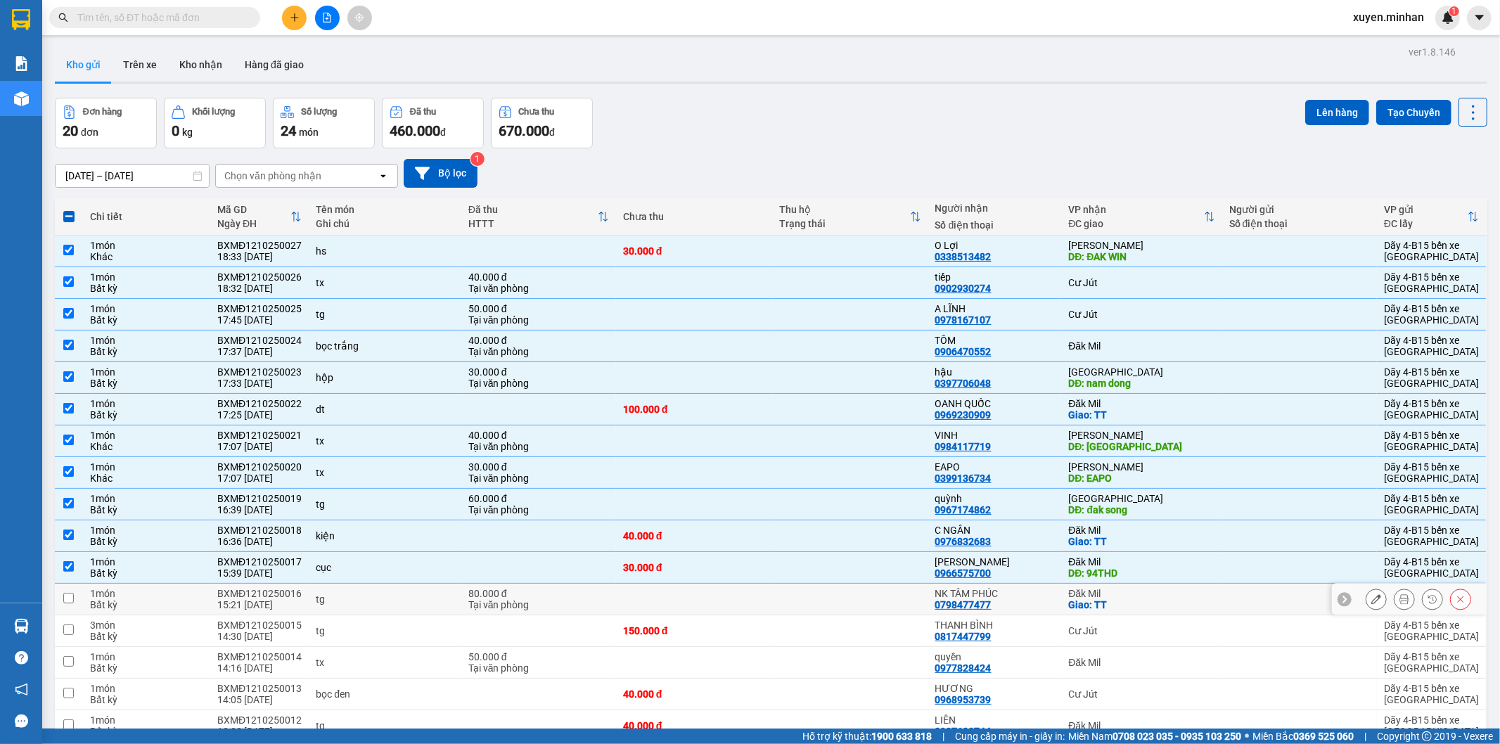
click at [160, 599] on div "1 món" at bounding box center [146, 593] width 113 height 11
checkbox input "true"
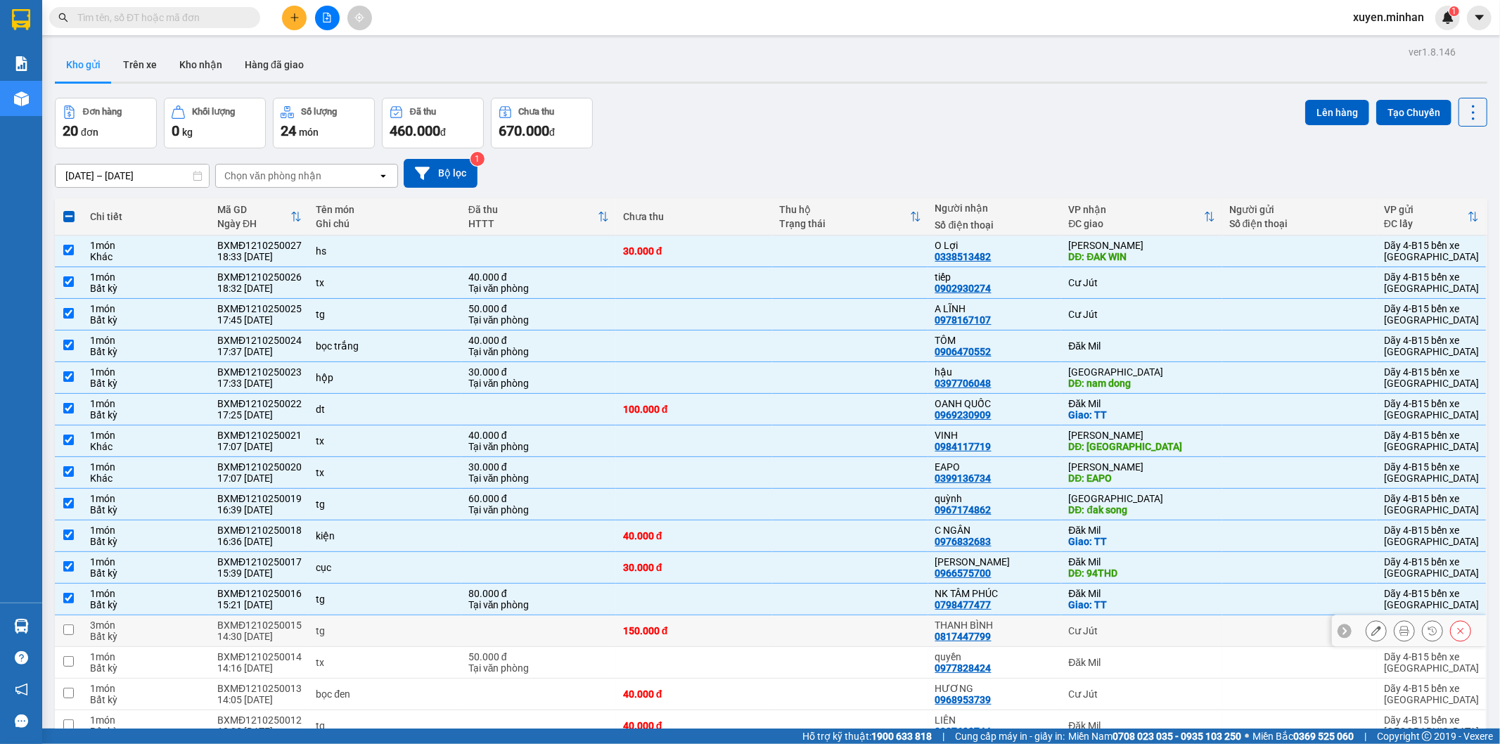
click at [162, 623] on div "3 món" at bounding box center [146, 624] width 113 height 11
checkbox input "true"
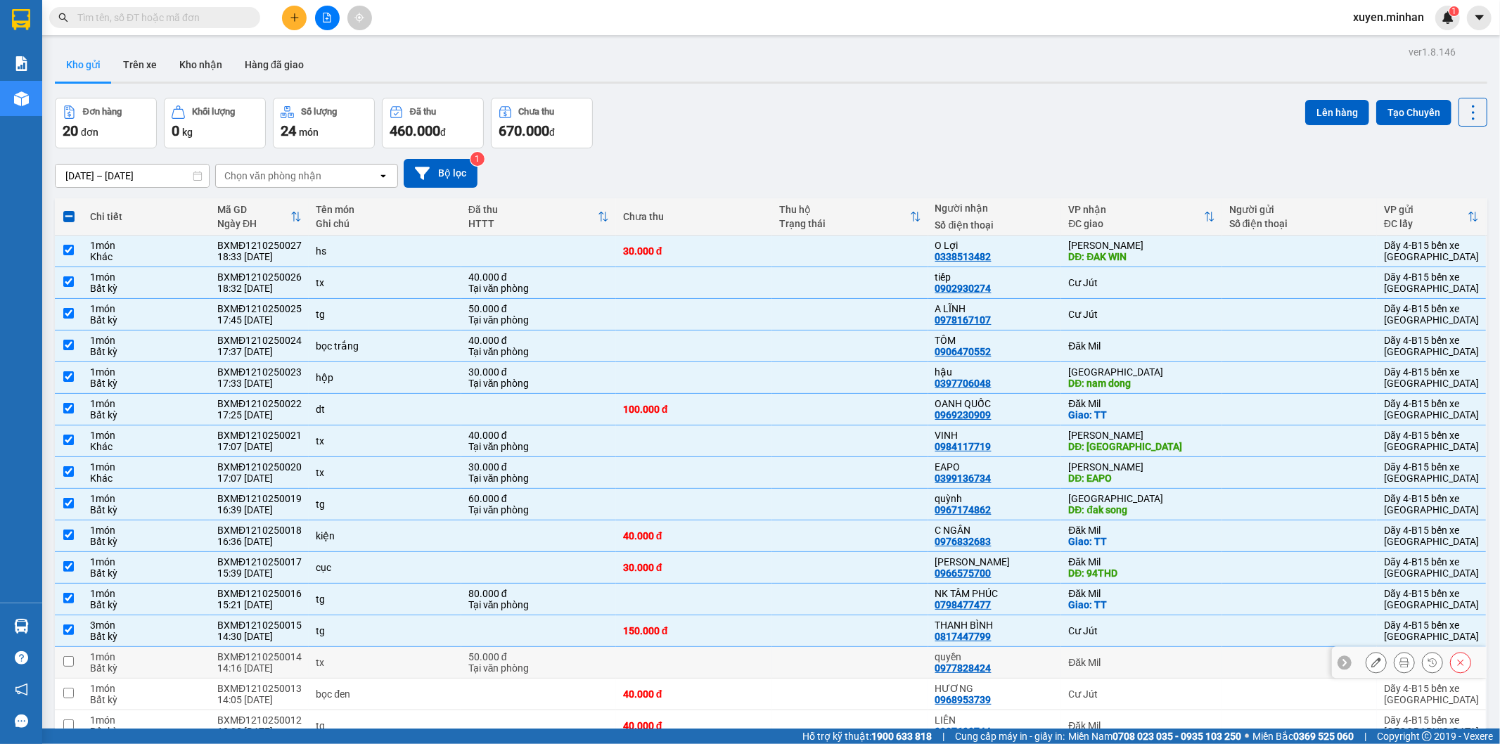
click at [157, 665] on div "Bất kỳ" at bounding box center [146, 667] width 113 height 11
checkbox input "true"
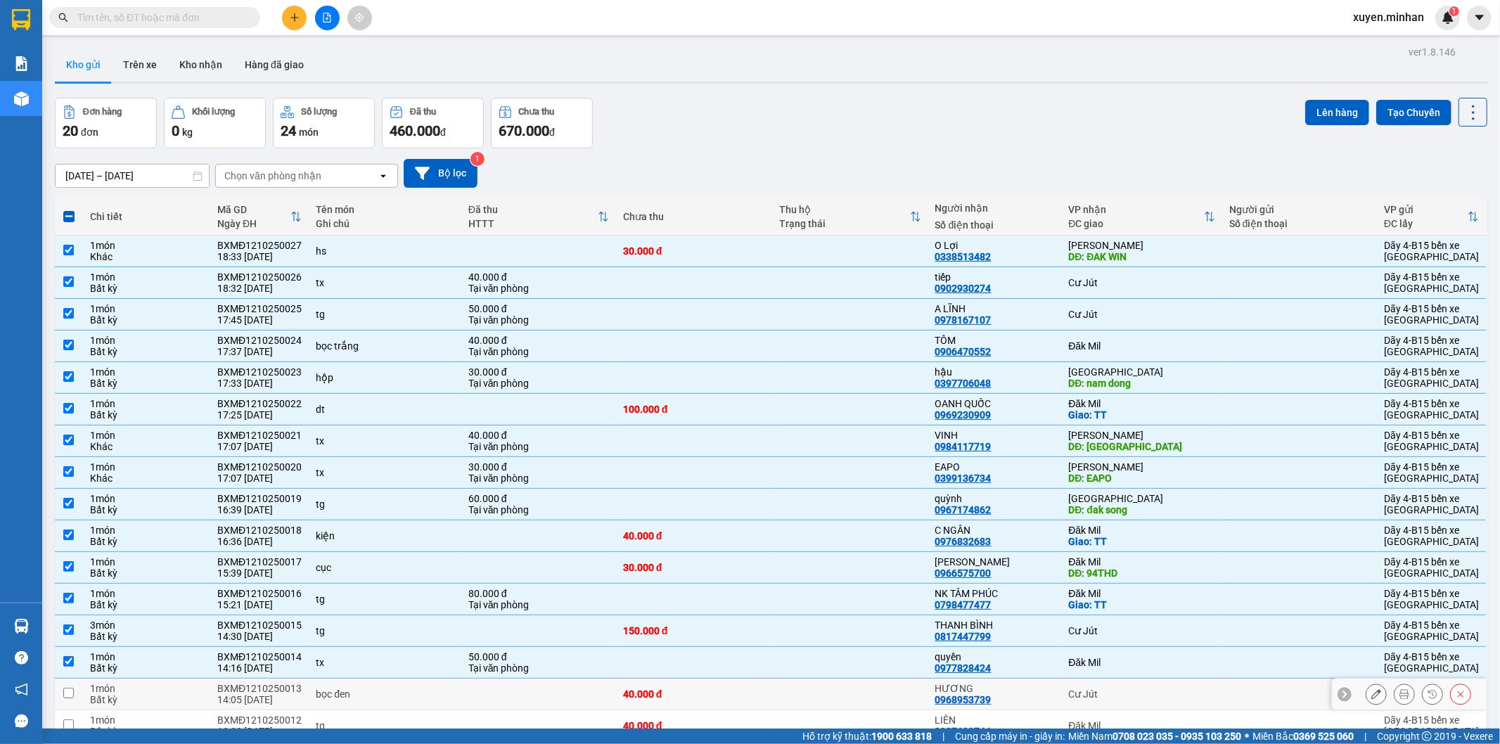
drag, startPoint x: 152, startPoint y: 698, endPoint x: 155, endPoint y: 685, distance: 13.0
click at [153, 697] on div "Bất kỳ" at bounding box center [146, 699] width 113 height 11
checkbox input "true"
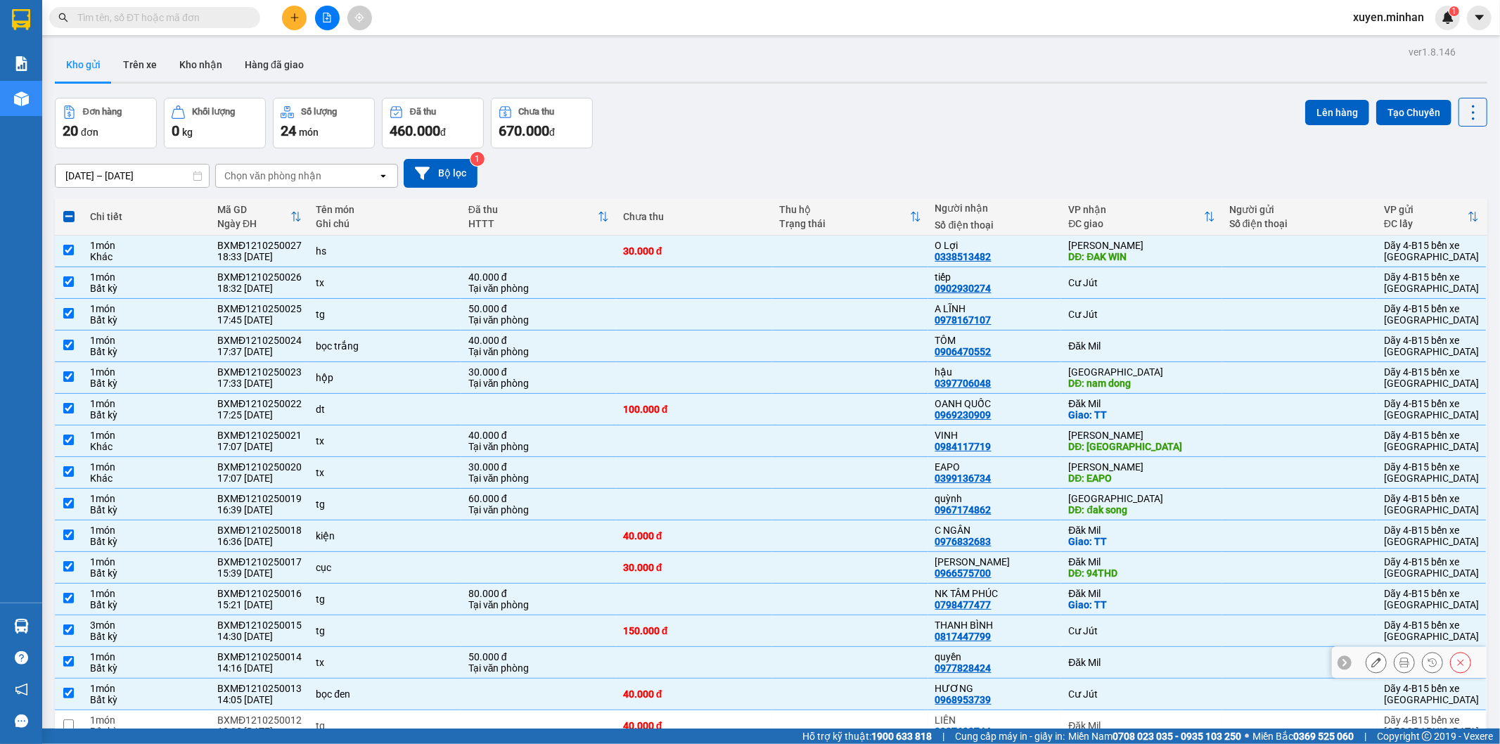
scroll to position [199, 0]
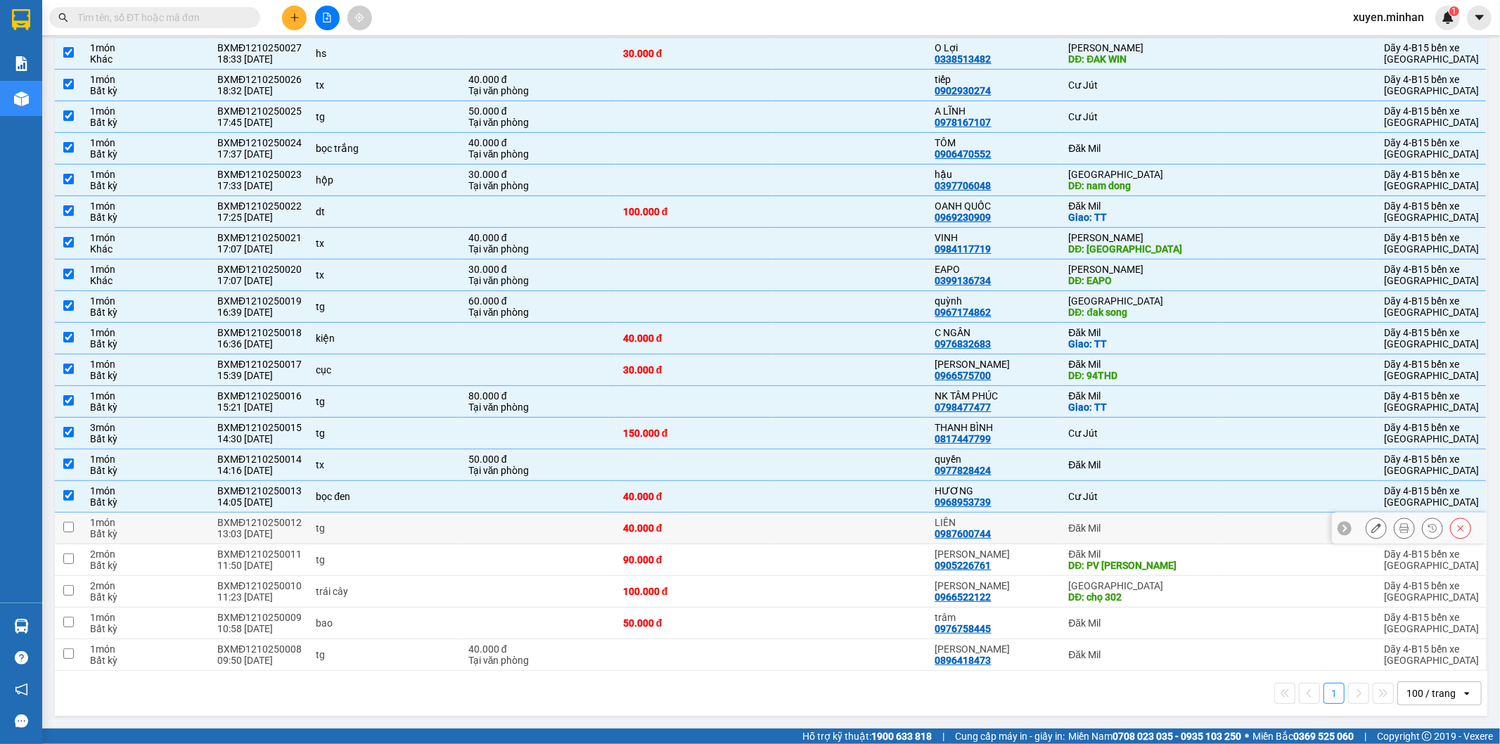
click at [155, 532] on div "Bất kỳ" at bounding box center [146, 533] width 113 height 11
checkbox input "true"
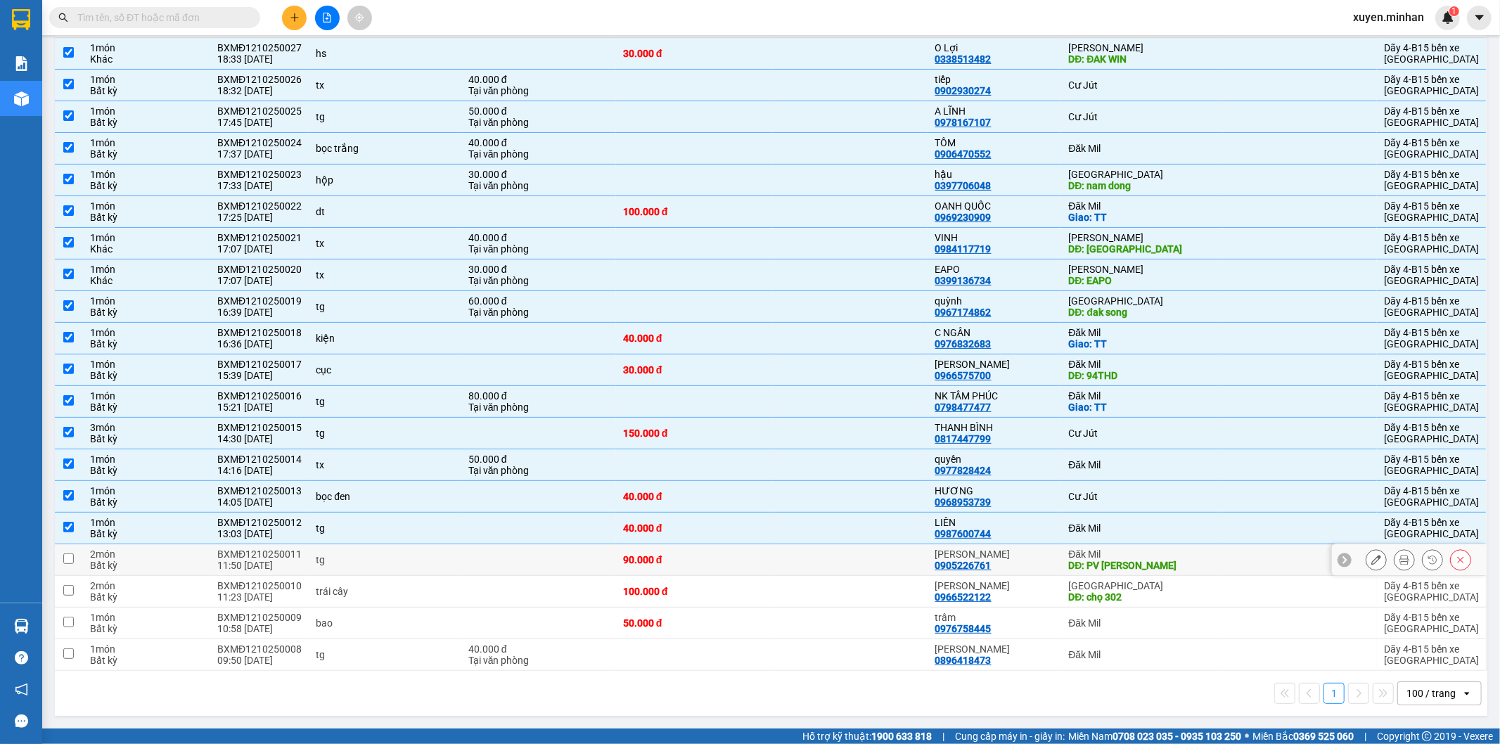
click at [138, 570] on div "Bất kỳ" at bounding box center [146, 565] width 113 height 11
checkbox input "true"
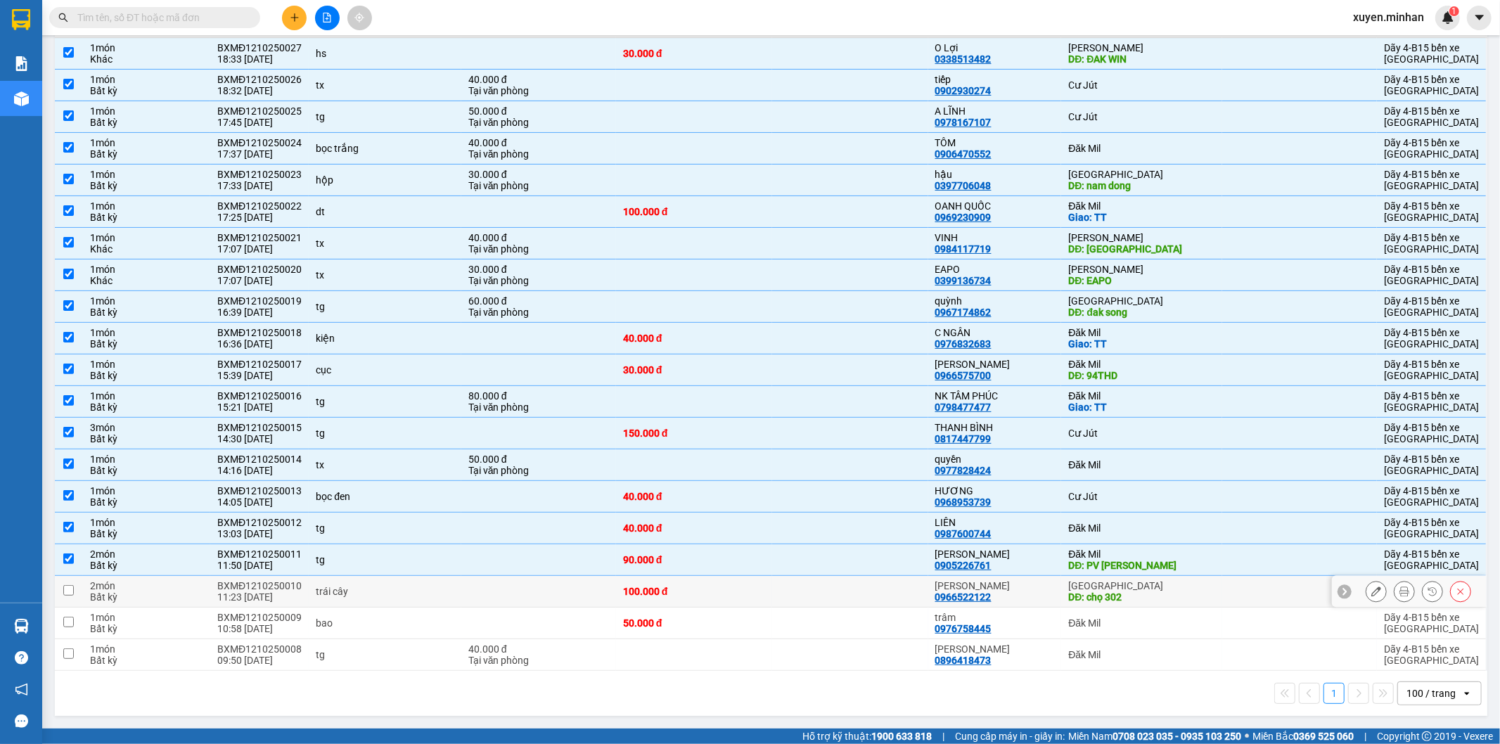
click at [156, 593] on div "Bất kỳ" at bounding box center [146, 596] width 113 height 11
checkbox input "true"
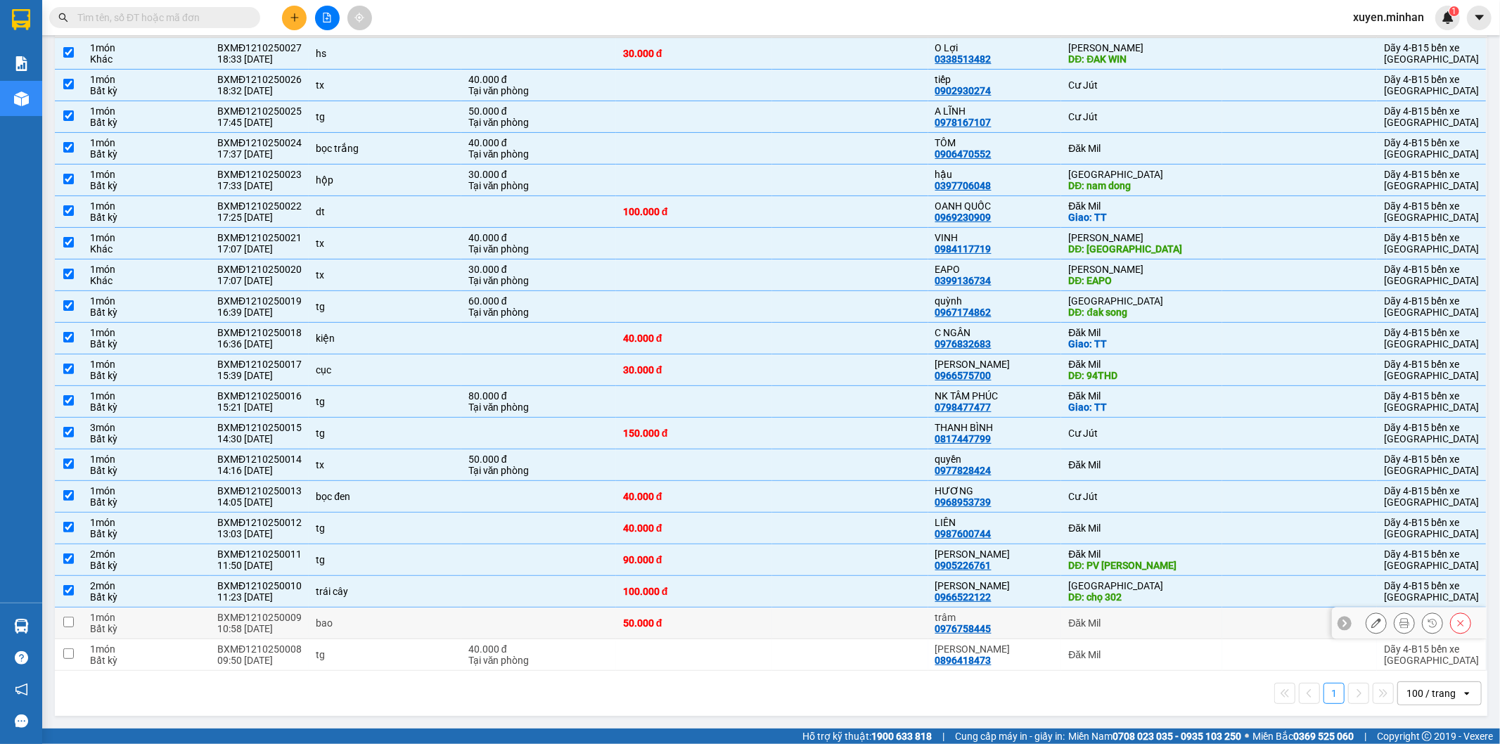
click at [148, 634] on div "Bất kỳ" at bounding box center [146, 628] width 113 height 11
checkbox input "true"
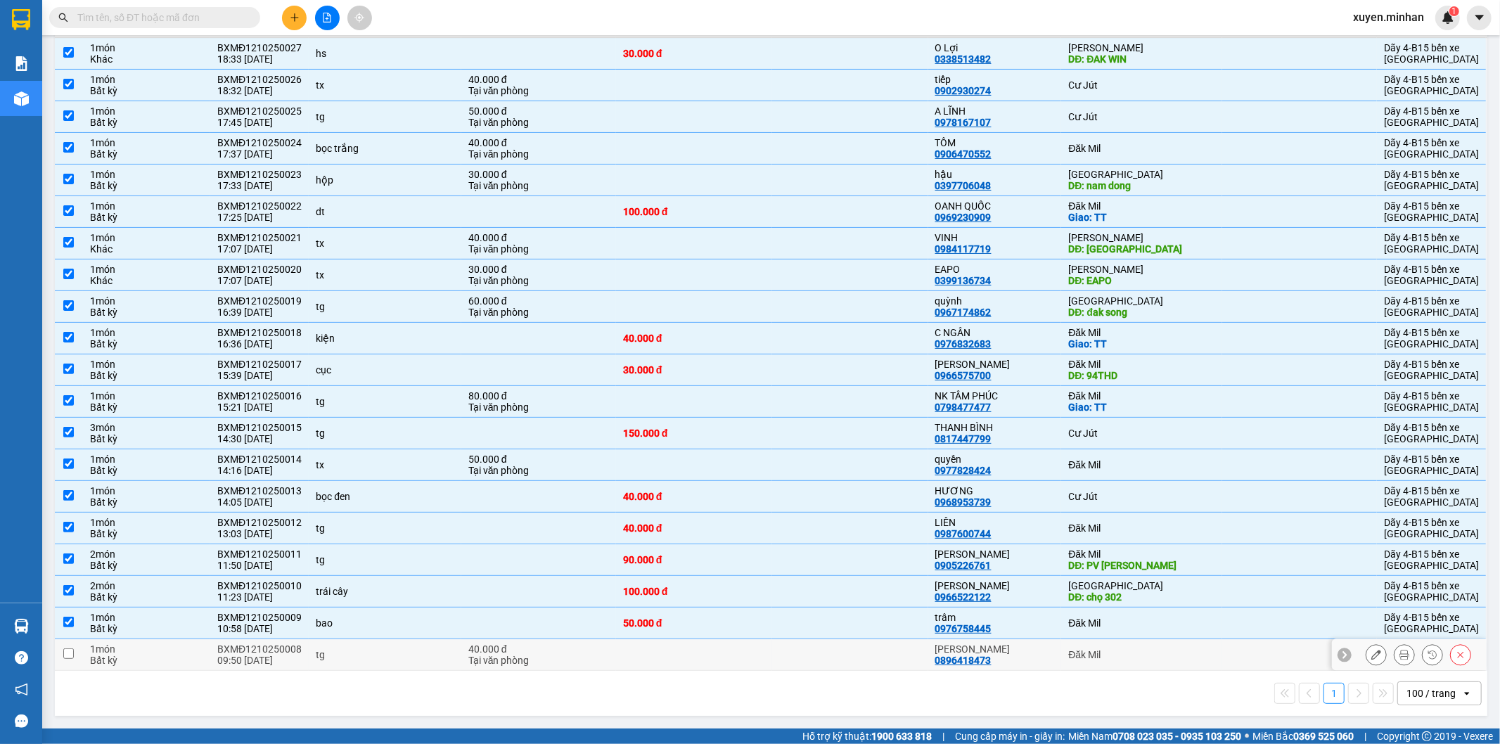
click at [148, 650] on div "1 món" at bounding box center [146, 648] width 113 height 11
checkbox input "true"
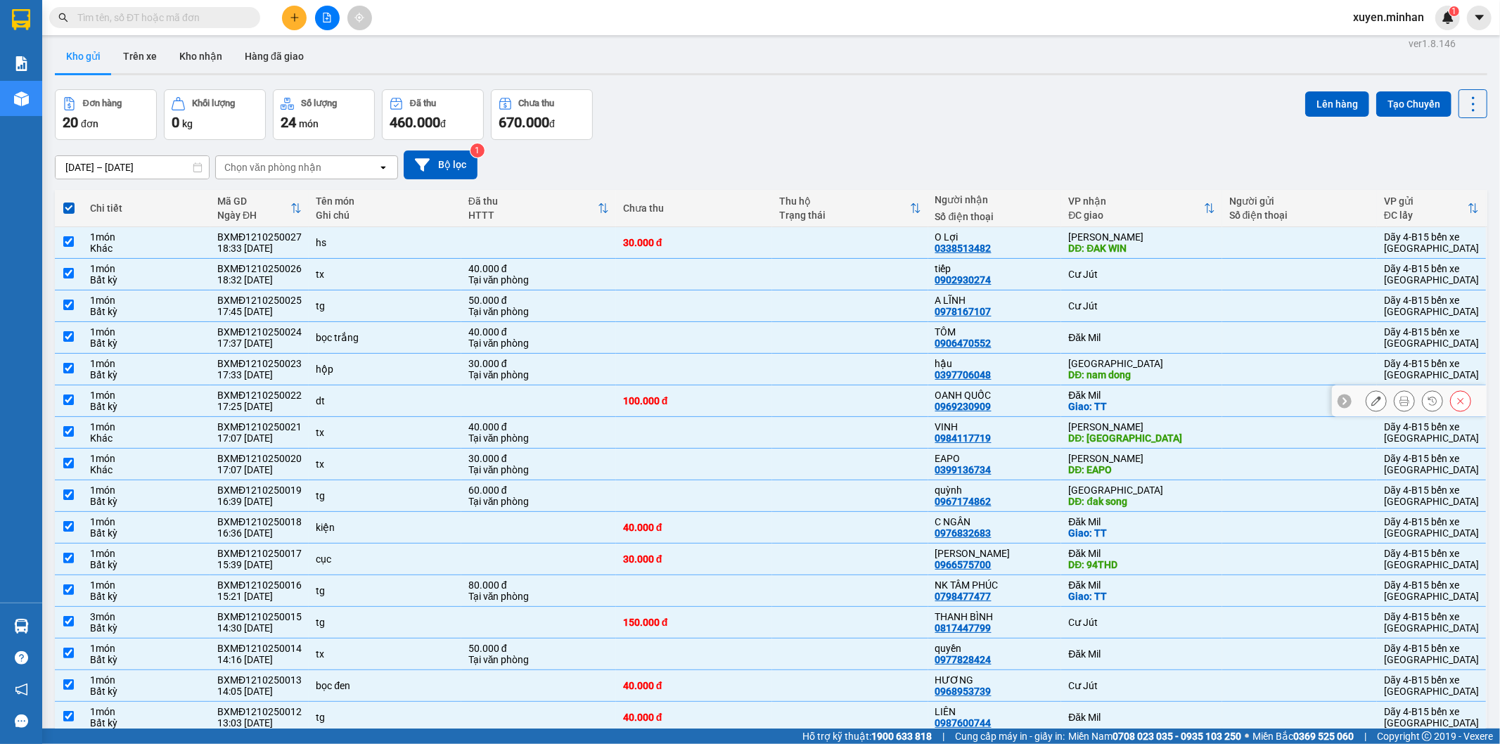
scroll to position [0, 0]
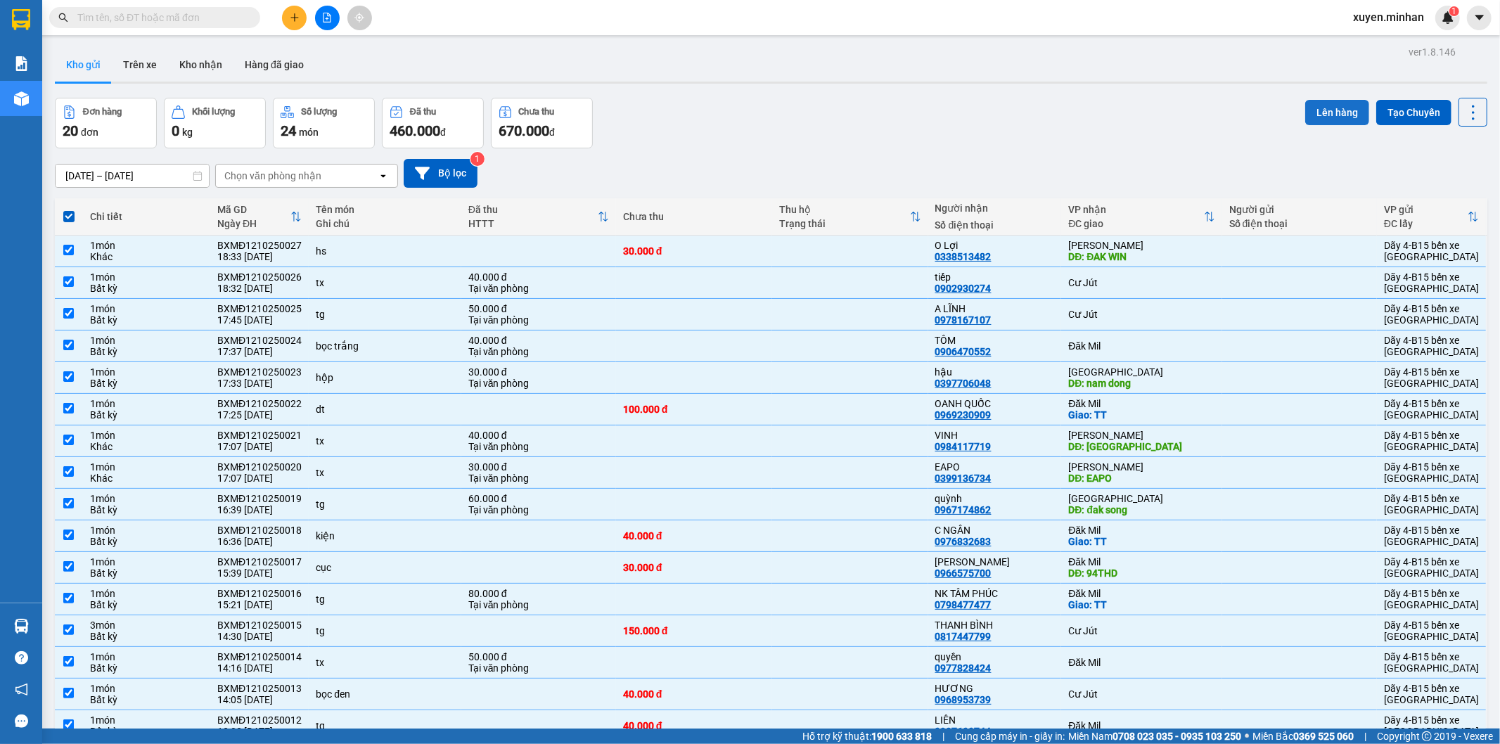
click at [1323, 103] on button "Lên hàng" at bounding box center [1337, 112] width 64 height 25
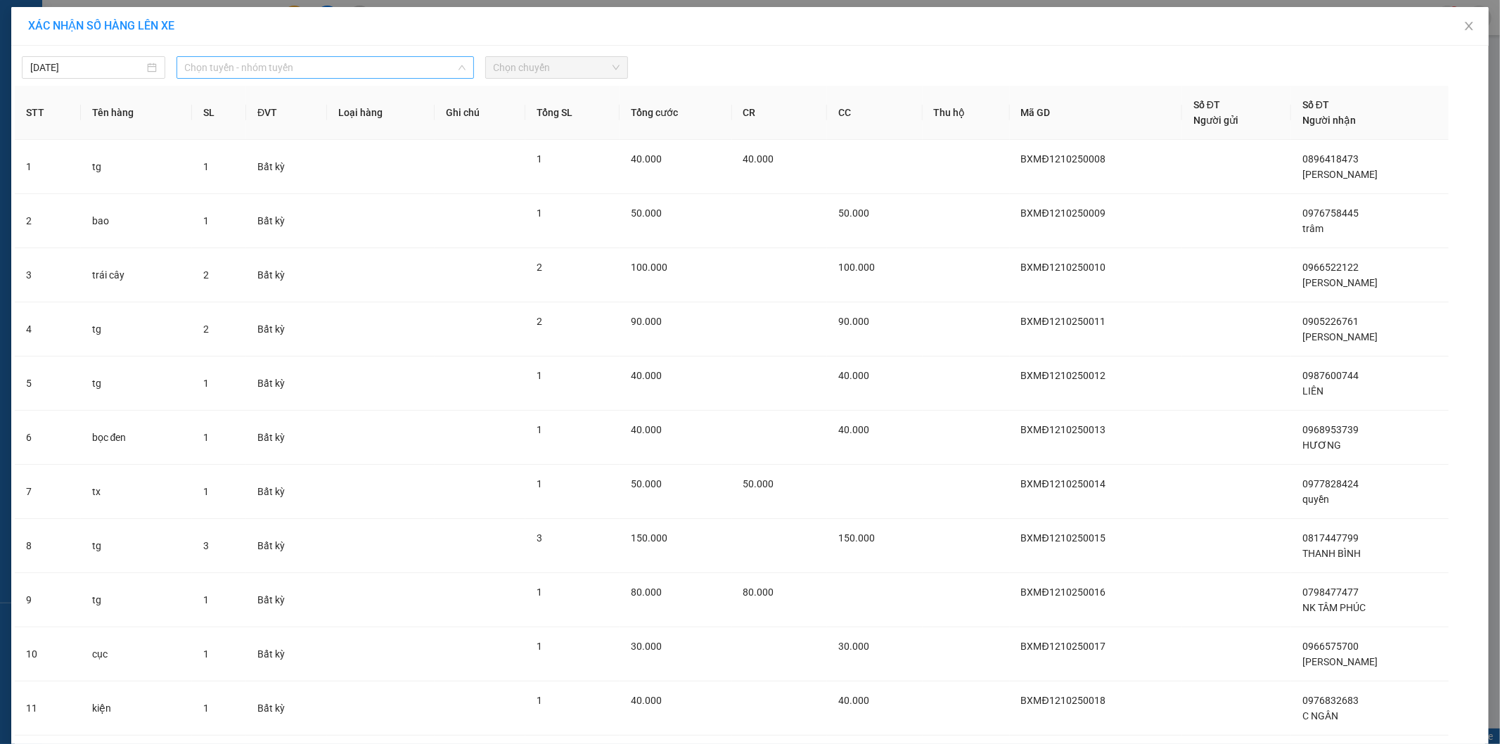
click at [240, 68] on span "Chọn tuyến - nhóm tuyến" at bounding box center [325, 67] width 281 height 21
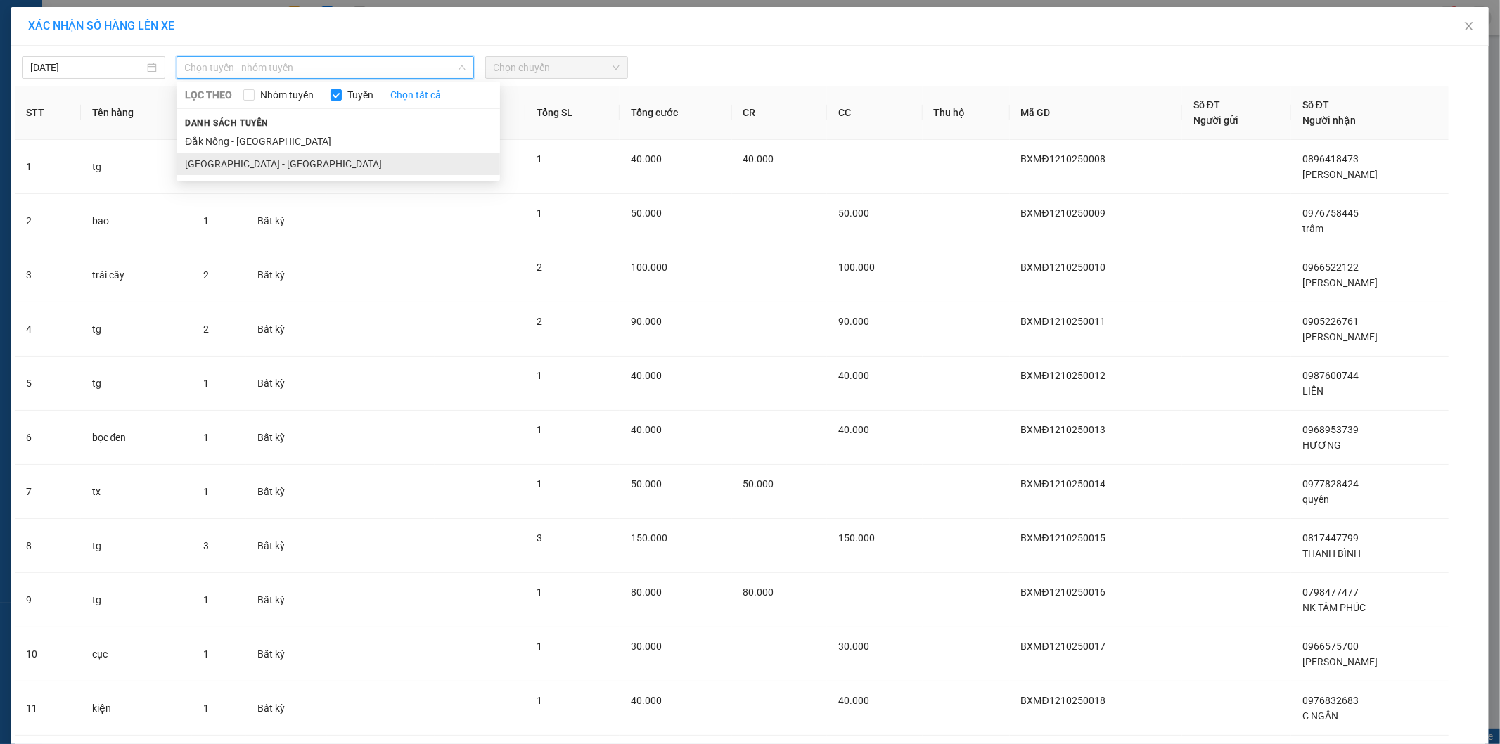
click at [212, 164] on li "[GEOGRAPHIC_DATA] - [GEOGRAPHIC_DATA]" at bounding box center [337, 164] width 323 height 23
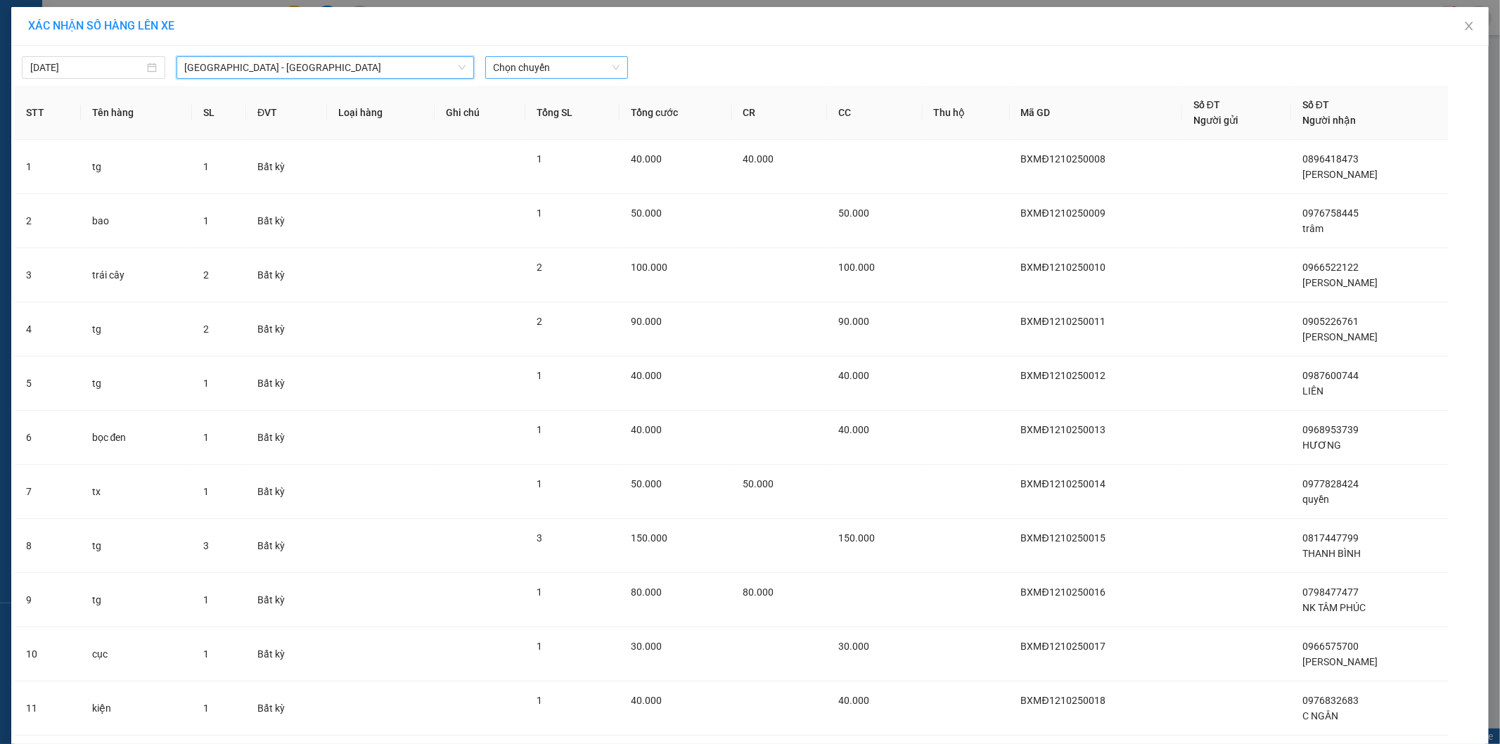
click at [525, 63] on span "Chọn chuyến" at bounding box center [557, 67] width 127 height 21
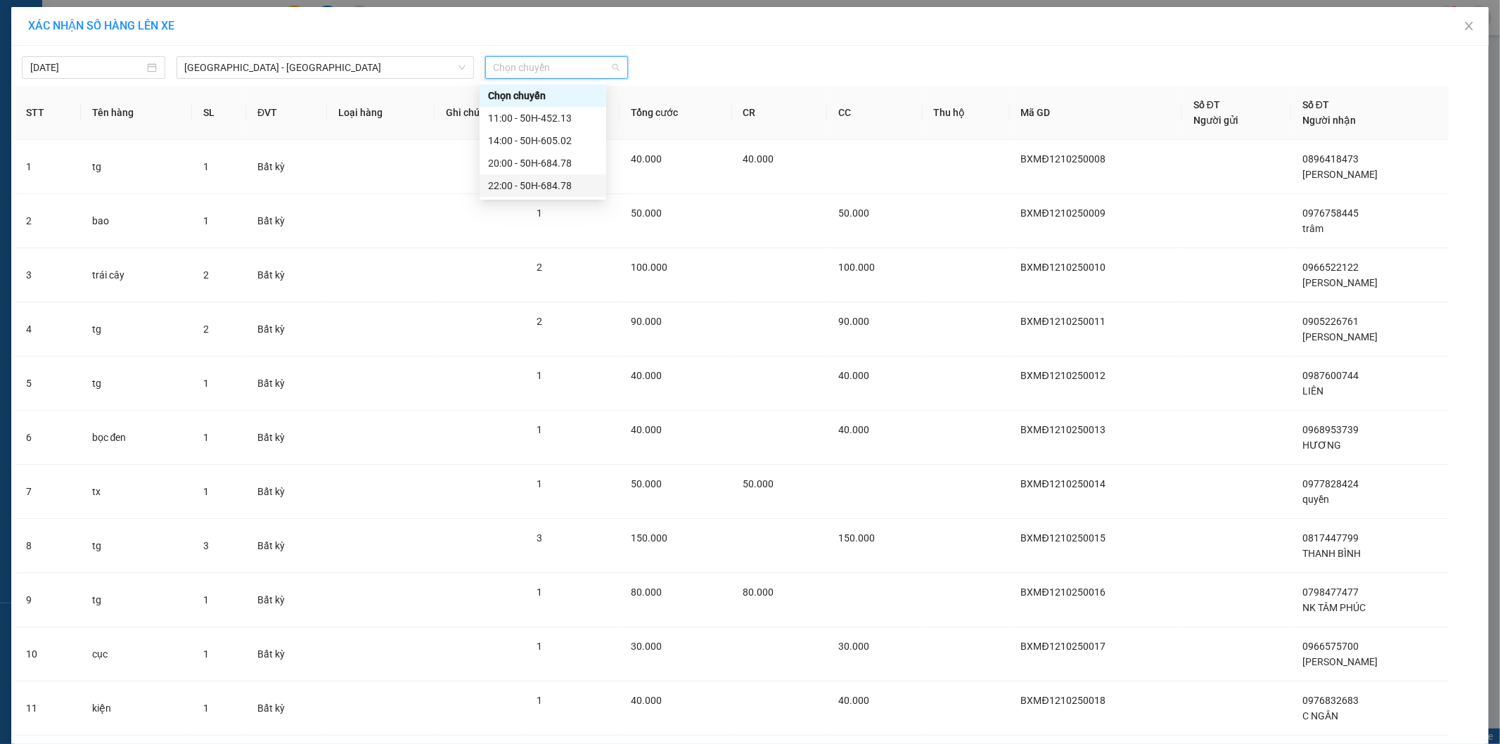
click at [543, 183] on div "22:00 - 50H-684.78" at bounding box center [543, 185] width 110 height 15
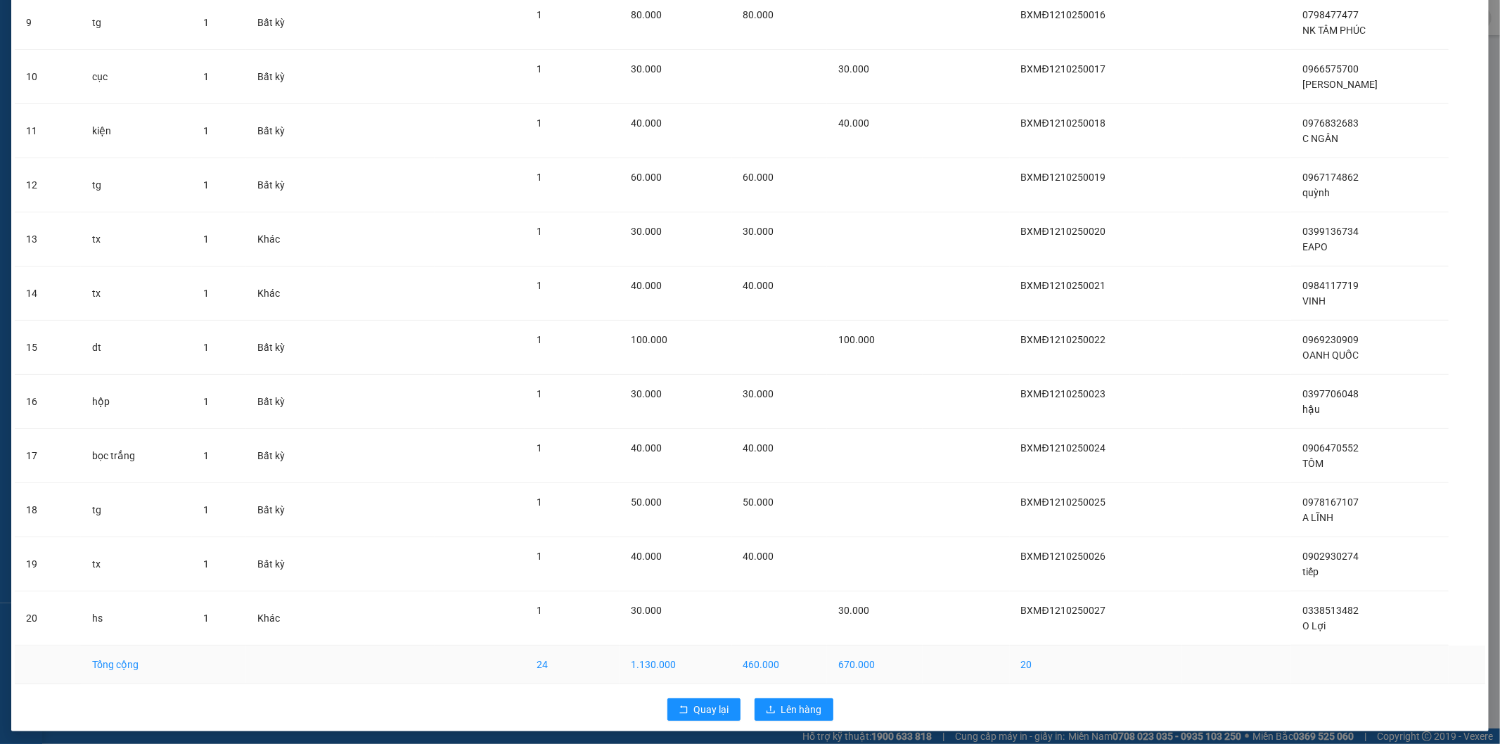
scroll to position [589, 0]
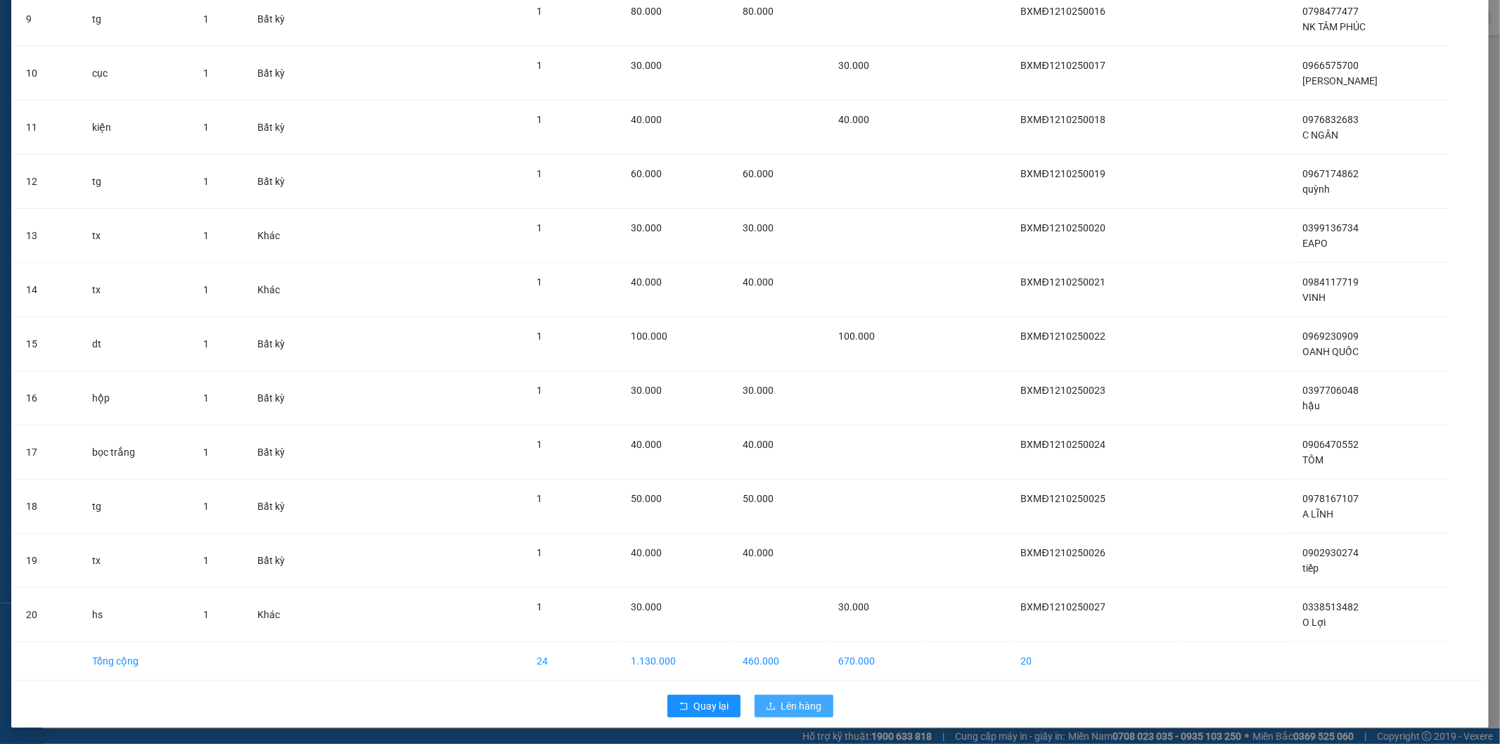
click at [802, 704] on span "Lên hàng" at bounding box center [801, 705] width 41 height 15
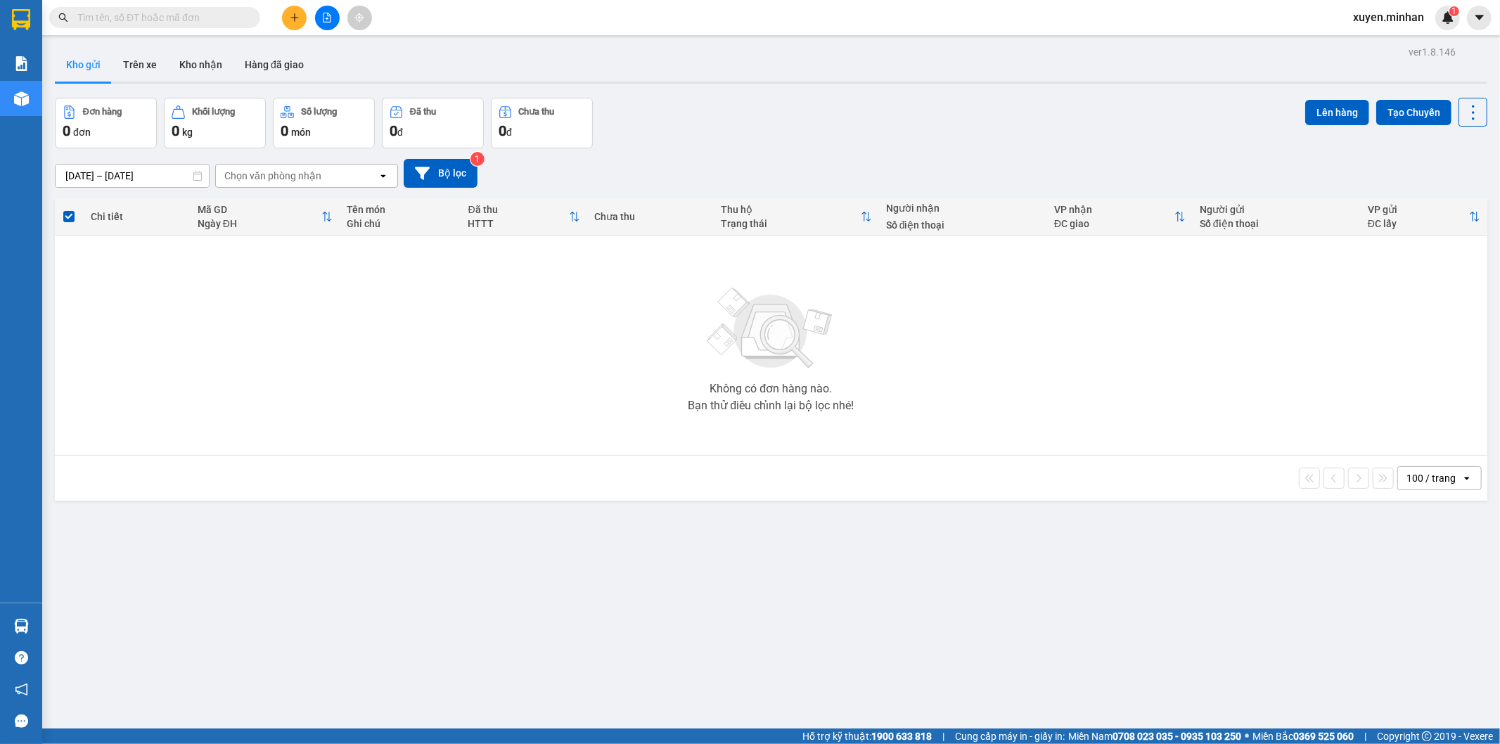
drag, startPoint x: 790, startPoint y: 705, endPoint x: 779, endPoint y: 705, distance: 10.5
click at [784, 705] on div "ver 1.8.146 Kho gửi Trên xe Kho nhận Hàng đã giao Đơn hàng 0 đơn Khối lượng 0 k…" at bounding box center [771, 414] width 1444 height 744
click at [295, 17] on icon "plus" at bounding box center [294, 17] width 8 height 1
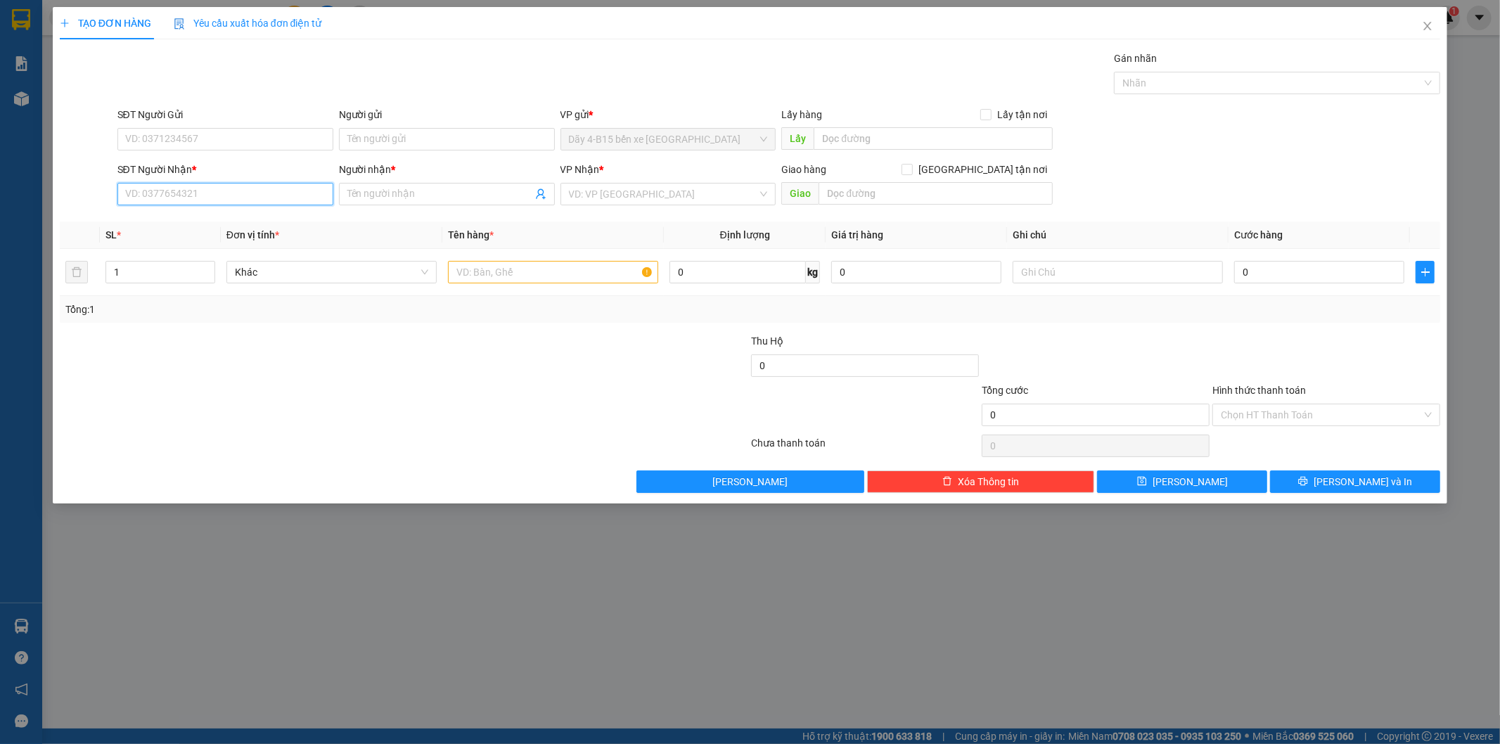
click at [169, 191] on input "SĐT Người Nhận *" at bounding box center [225, 194] width 216 height 23
click at [169, 193] on input "SĐT Người Nhận *" at bounding box center [225, 194] width 216 height 23
type input "0702757341"
click at [391, 195] on input "Người nhận *" at bounding box center [439, 193] width 185 height 15
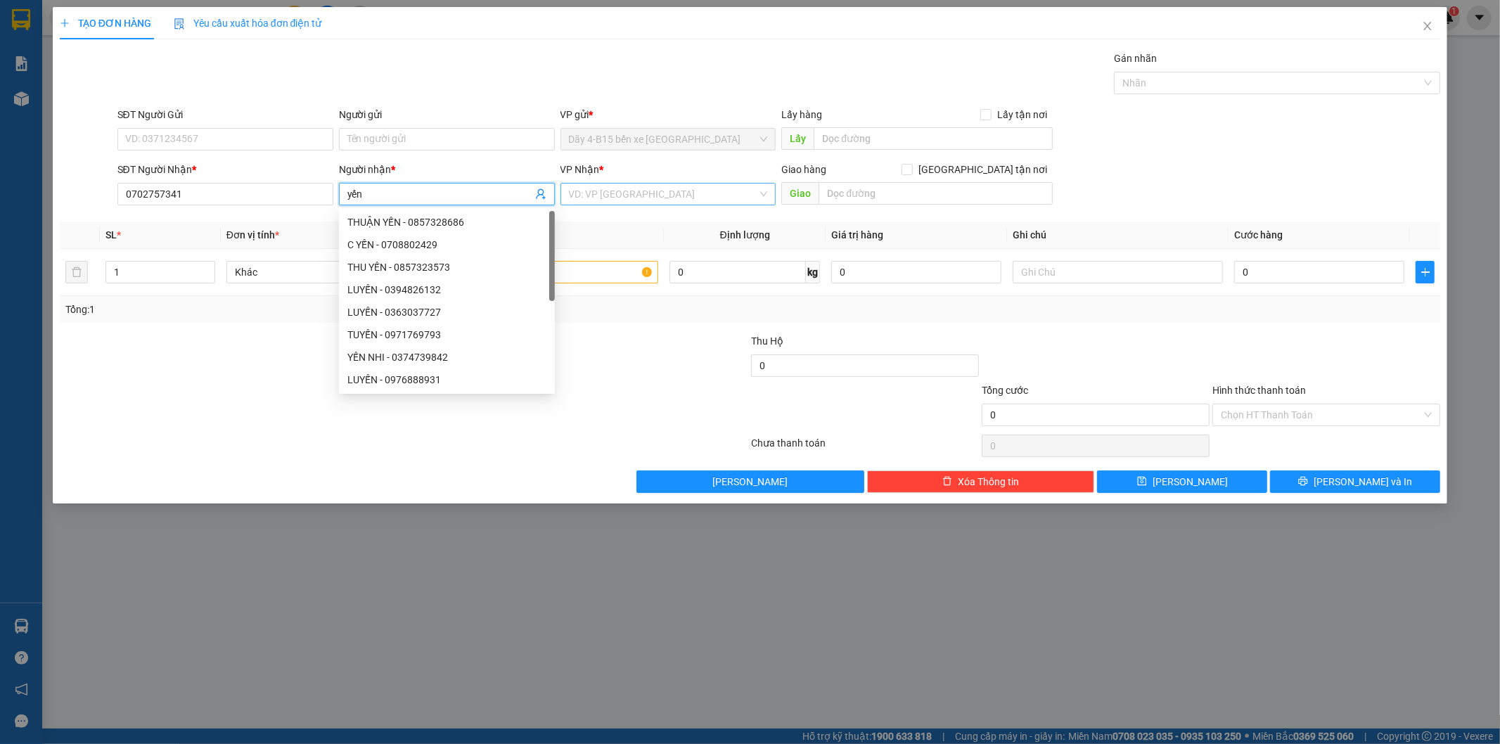
type input "yến"
click at [613, 184] on input "search" at bounding box center [663, 194] width 189 height 21
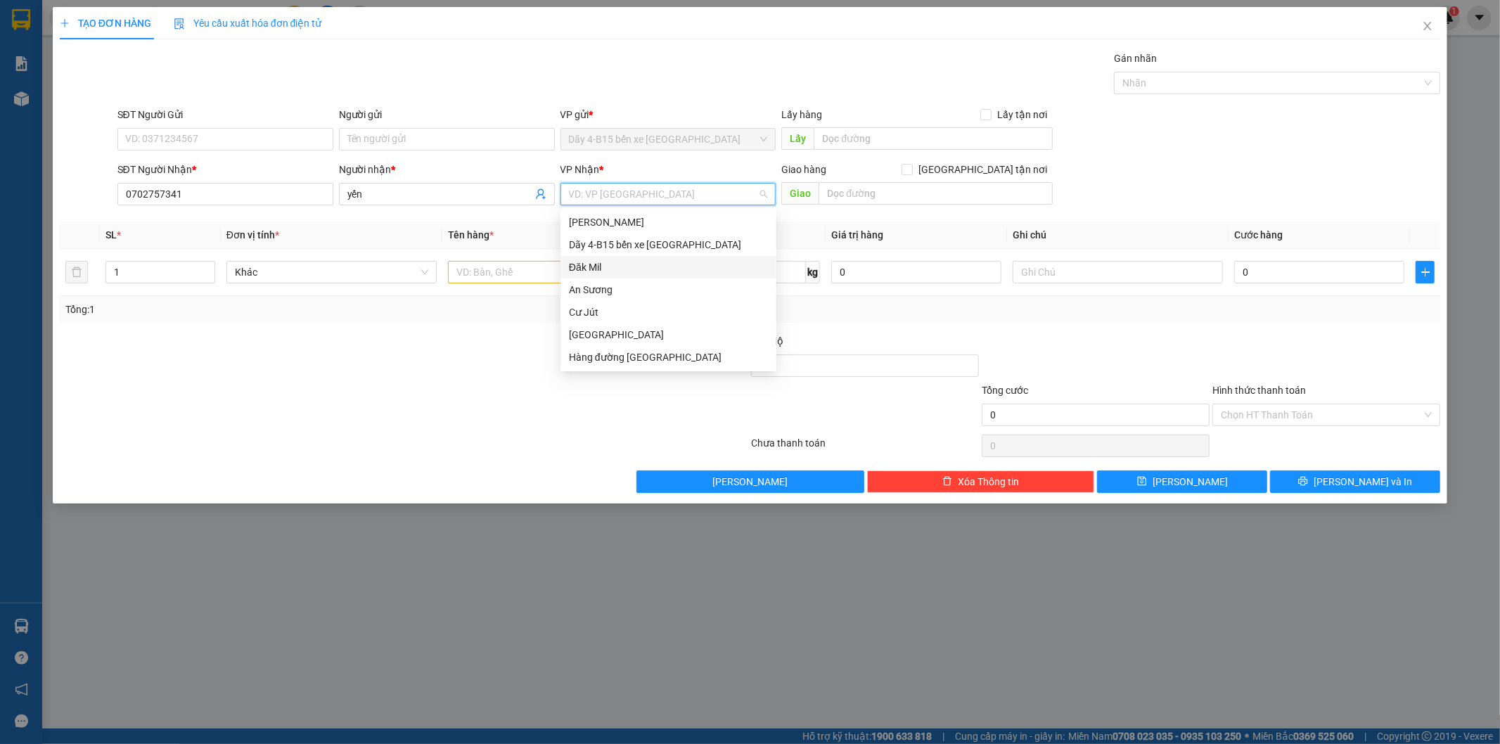
click at [601, 264] on div "Đăk Mil" at bounding box center [668, 266] width 199 height 15
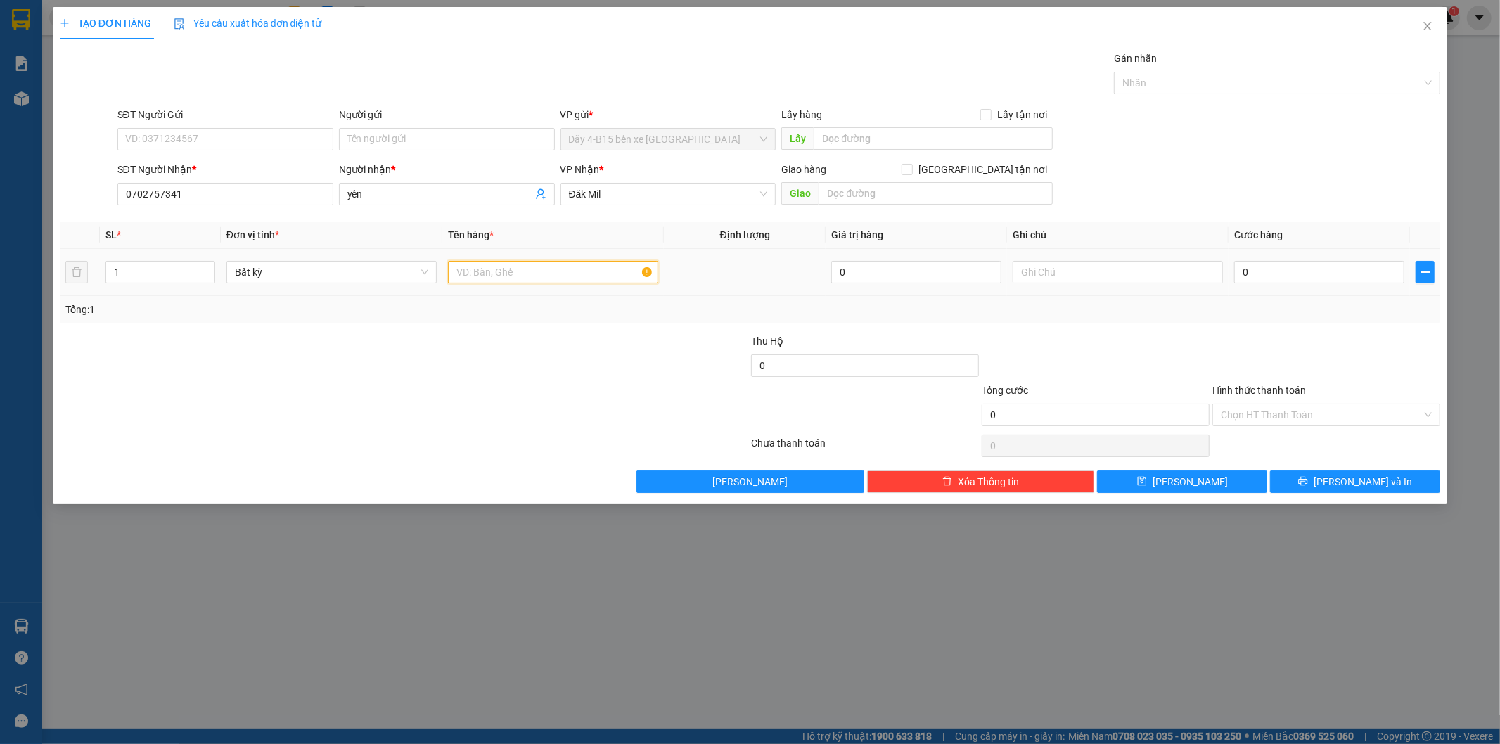
click at [483, 272] on input "text" at bounding box center [553, 272] width 210 height 23
type input "tg"
click at [1268, 272] on input "0" at bounding box center [1319, 272] width 170 height 23
type input "5"
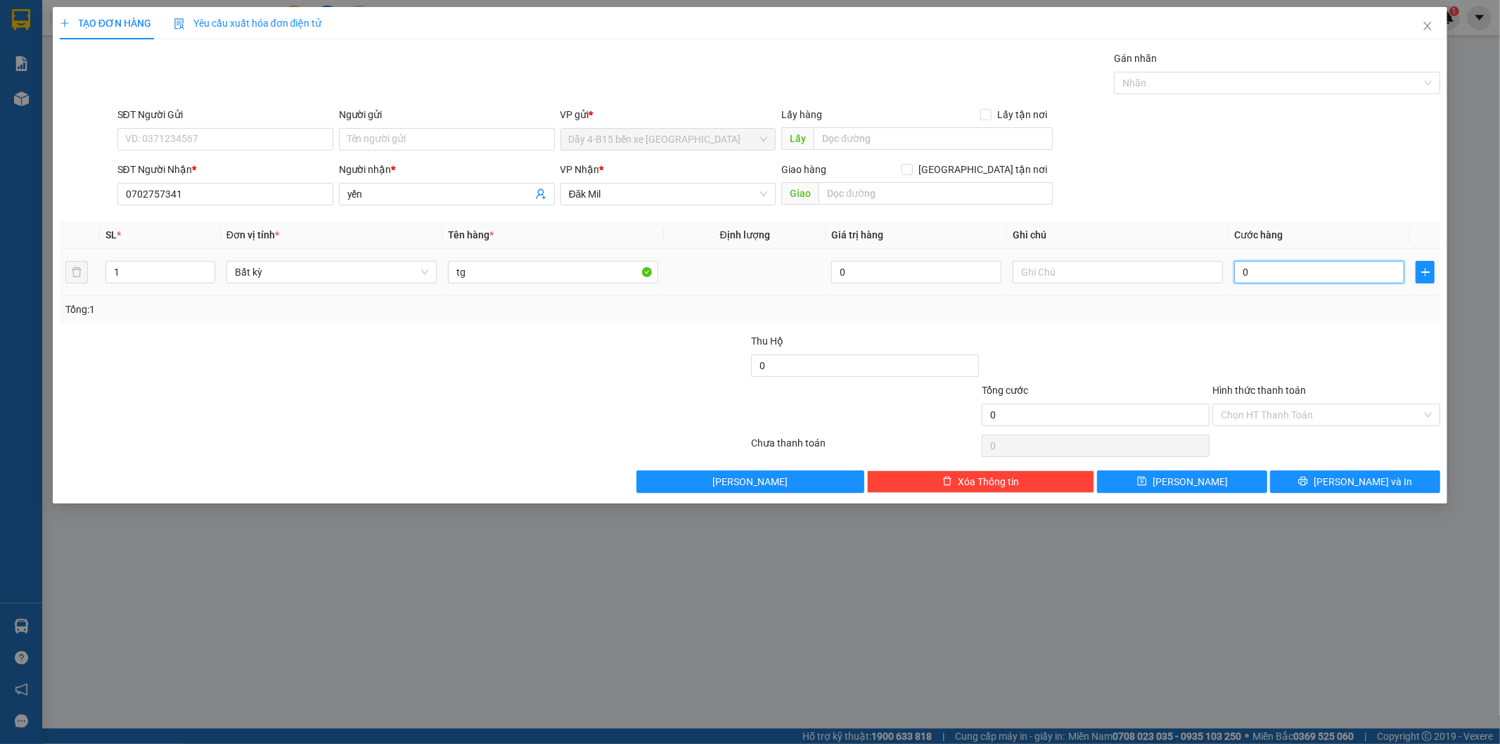
type input "5"
type input "50"
type input "50.000"
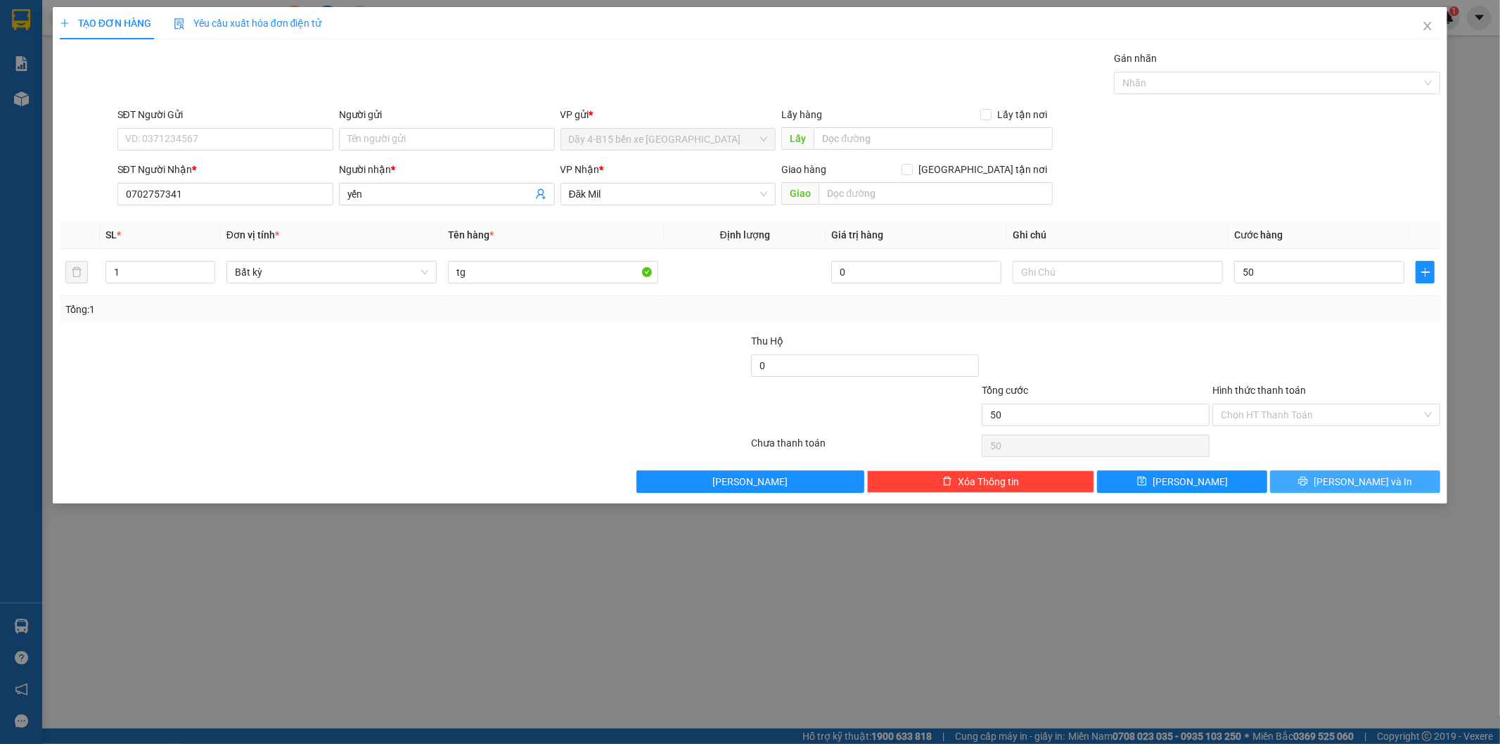
type input "50.000"
click at [1297, 483] on button "[PERSON_NAME] và In" at bounding box center [1355, 481] width 170 height 23
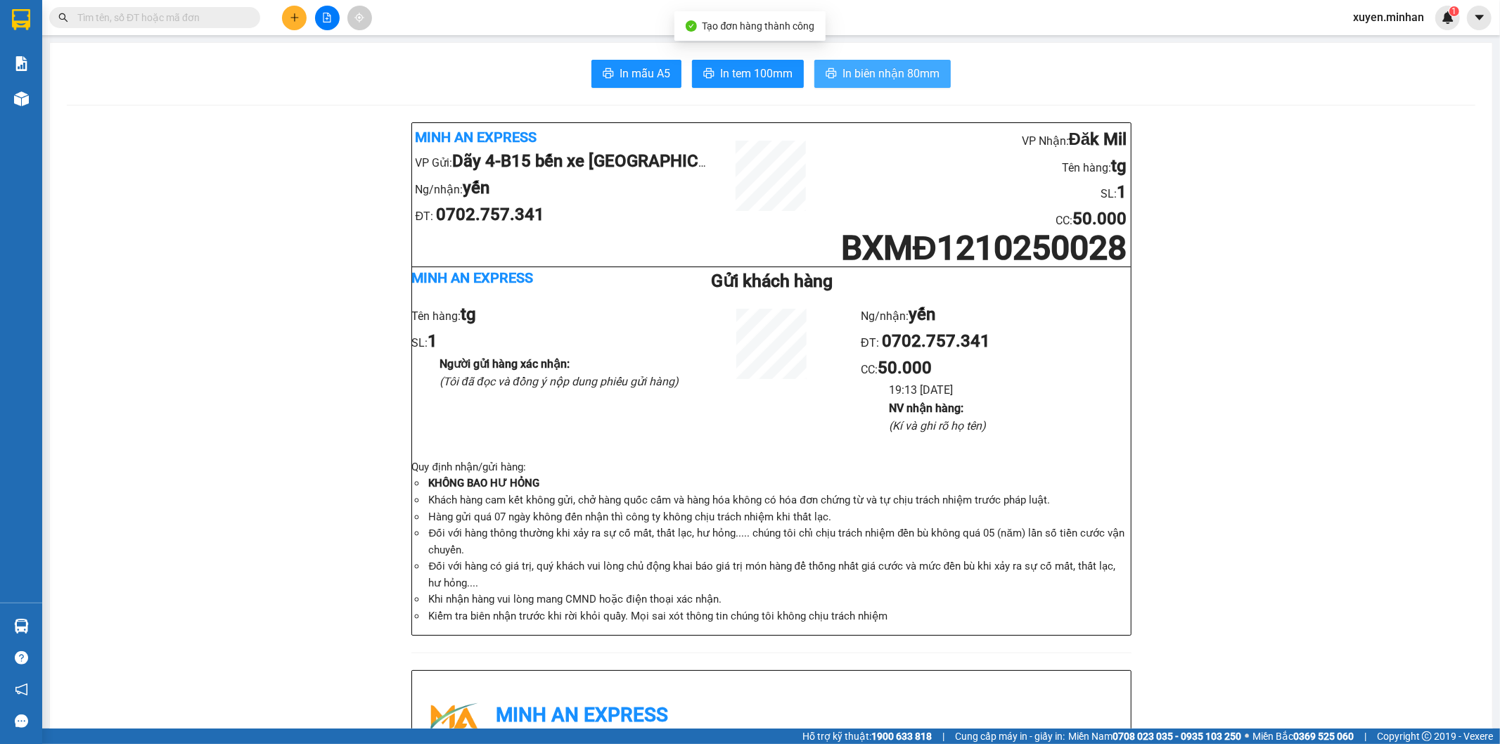
click at [868, 75] on span "In biên nhận 80mm" at bounding box center [890, 74] width 97 height 18
click at [721, 68] on span "In tem 100mm" at bounding box center [756, 74] width 72 height 18
click at [293, 15] on icon "plus" at bounding box center [295, 18] width 10 height 10
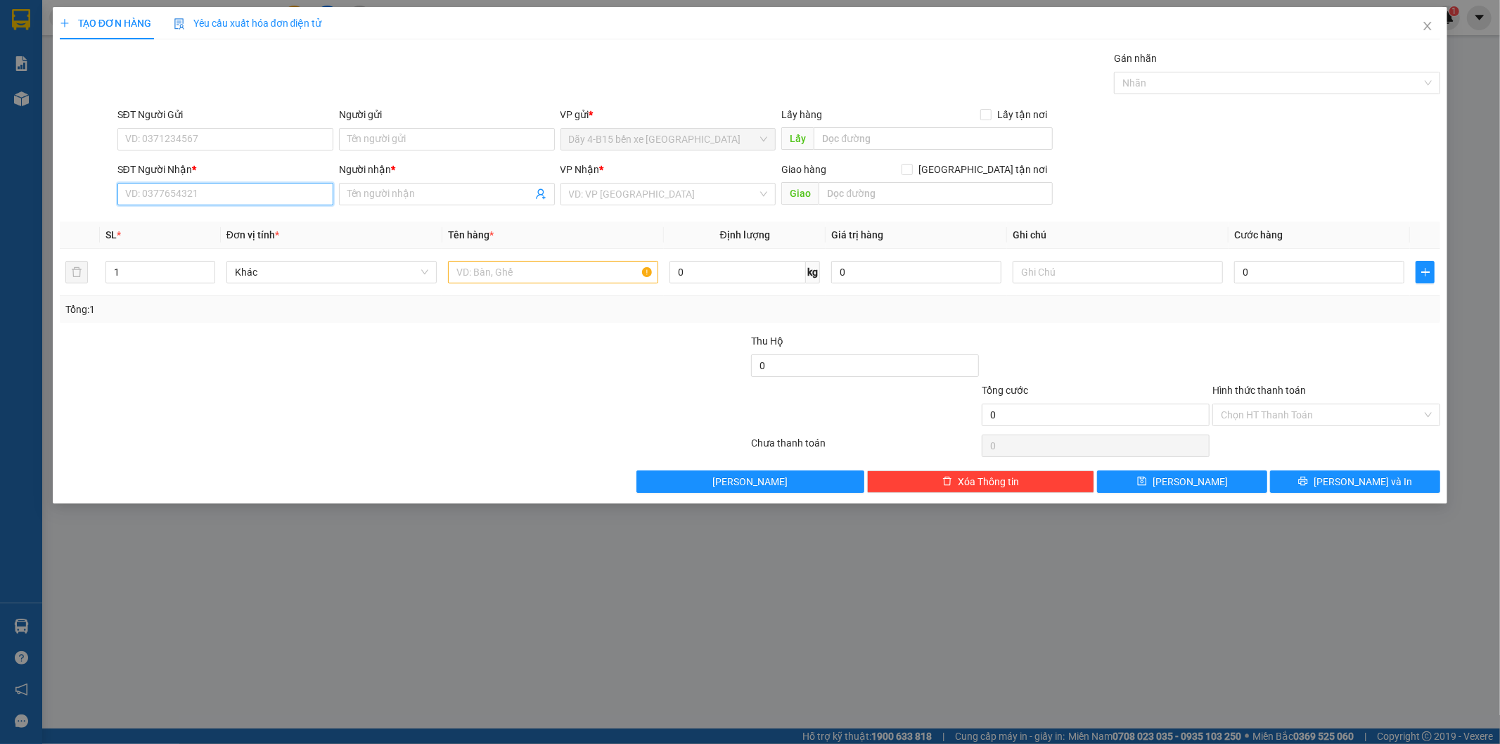
click at [186, 195] on input "SĐT Người Nhận *" at bounding box center [225, 194] width 216 height 23
type input "0976037914"
drag, startPoint x: 380, startPoint y: 181, endPoint x: 380, endPoint y: 190, distance: 9.1
click at [380, 190] on div "Người nhận * Tên người nhận" at bounding box center [447, 186] width 216 height 49
click at [380, 191] on input "Người nhận *" at bounding box center [439, 193] width 185 height 15
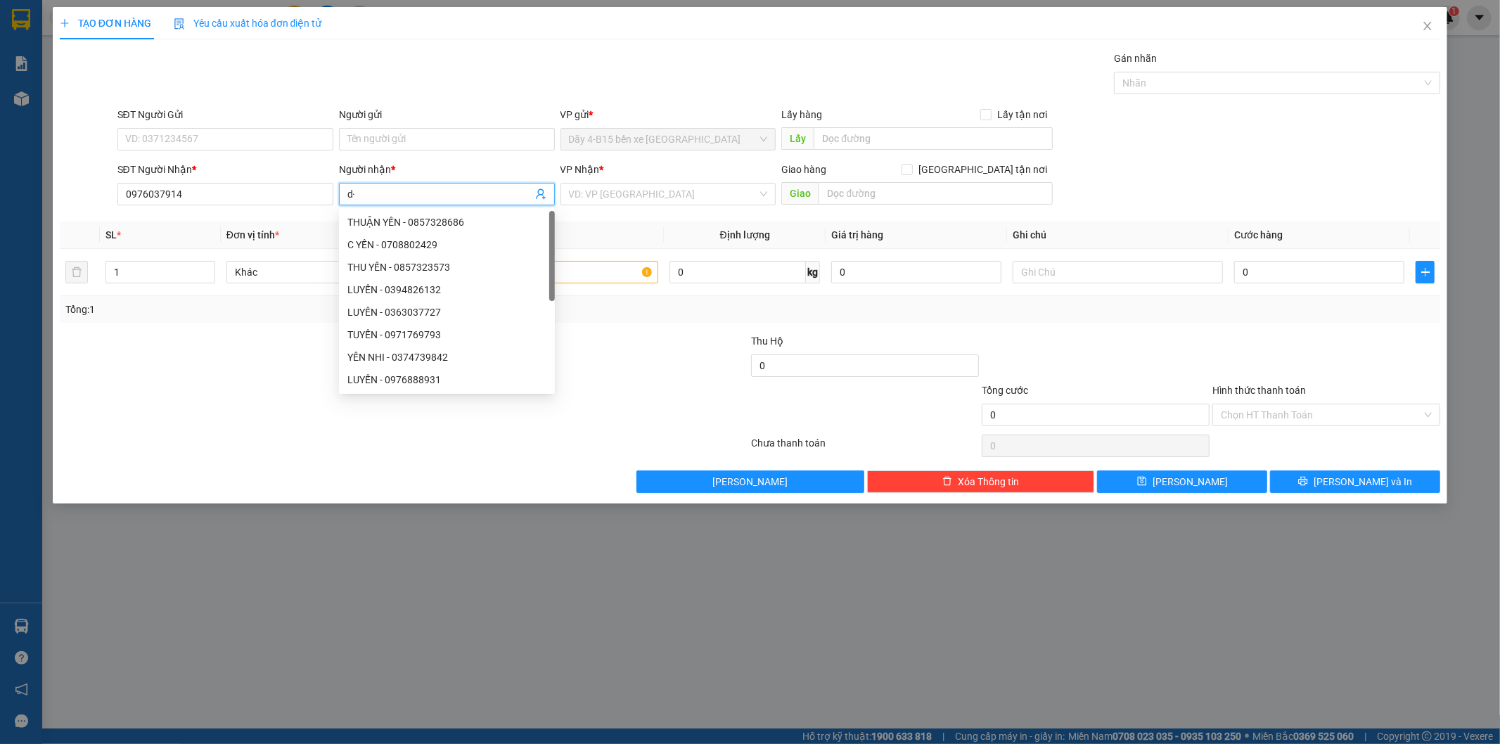
type input "d"
type input "đông"
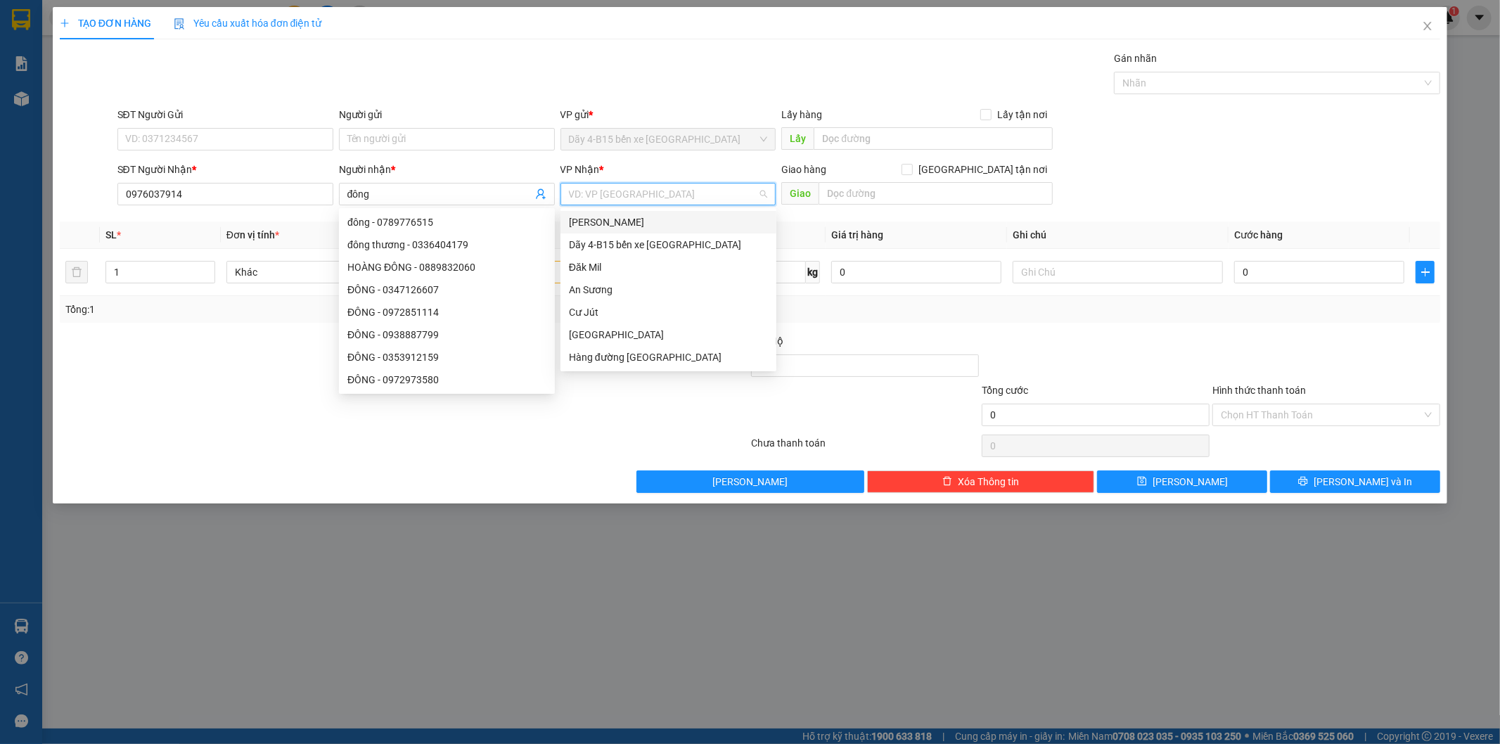
click at [664, 186] on input "search" at bounding box center [663, 194] width 189 height 21
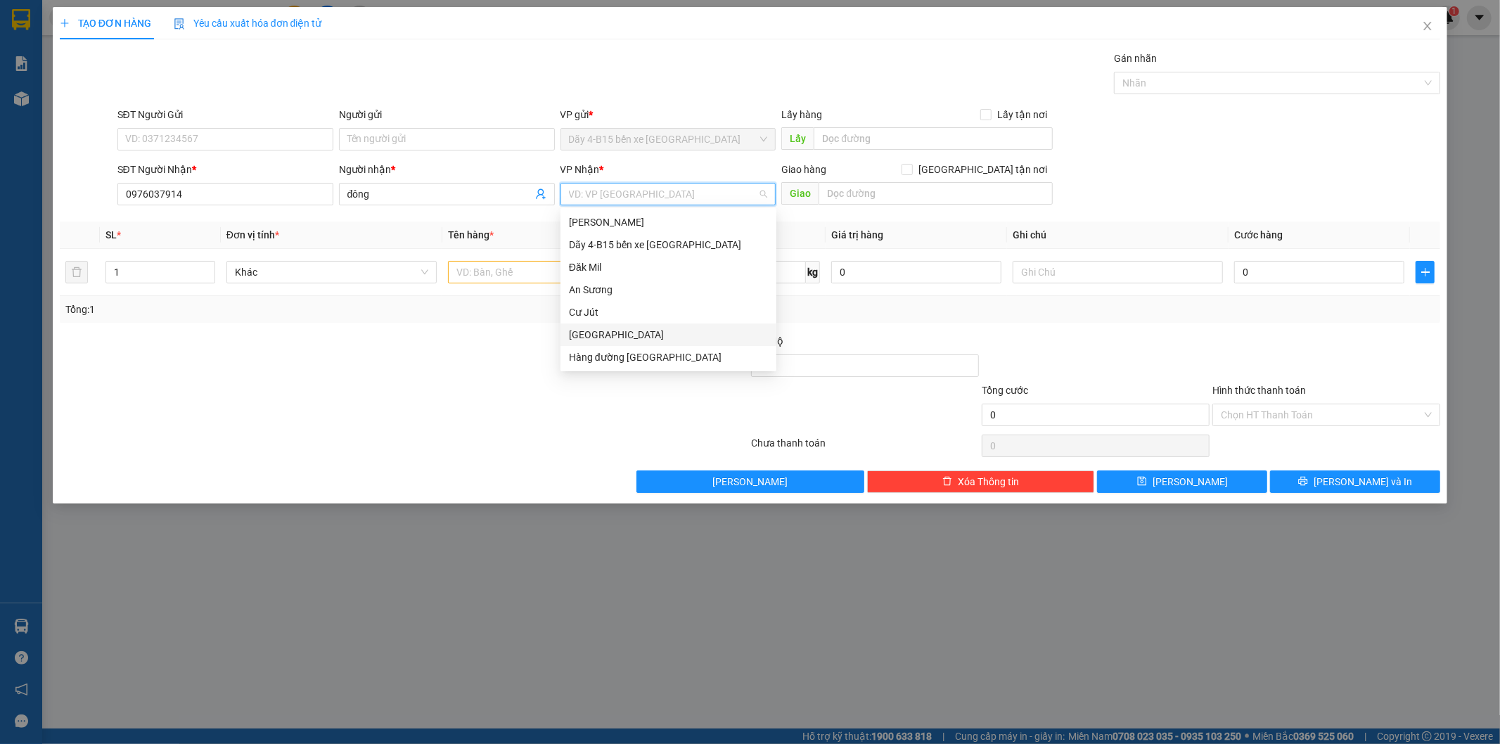
click at [612, 335] on div "[GEOGRAPHIC_DATA]" at bounding box center [668, 334] width 199 height 15
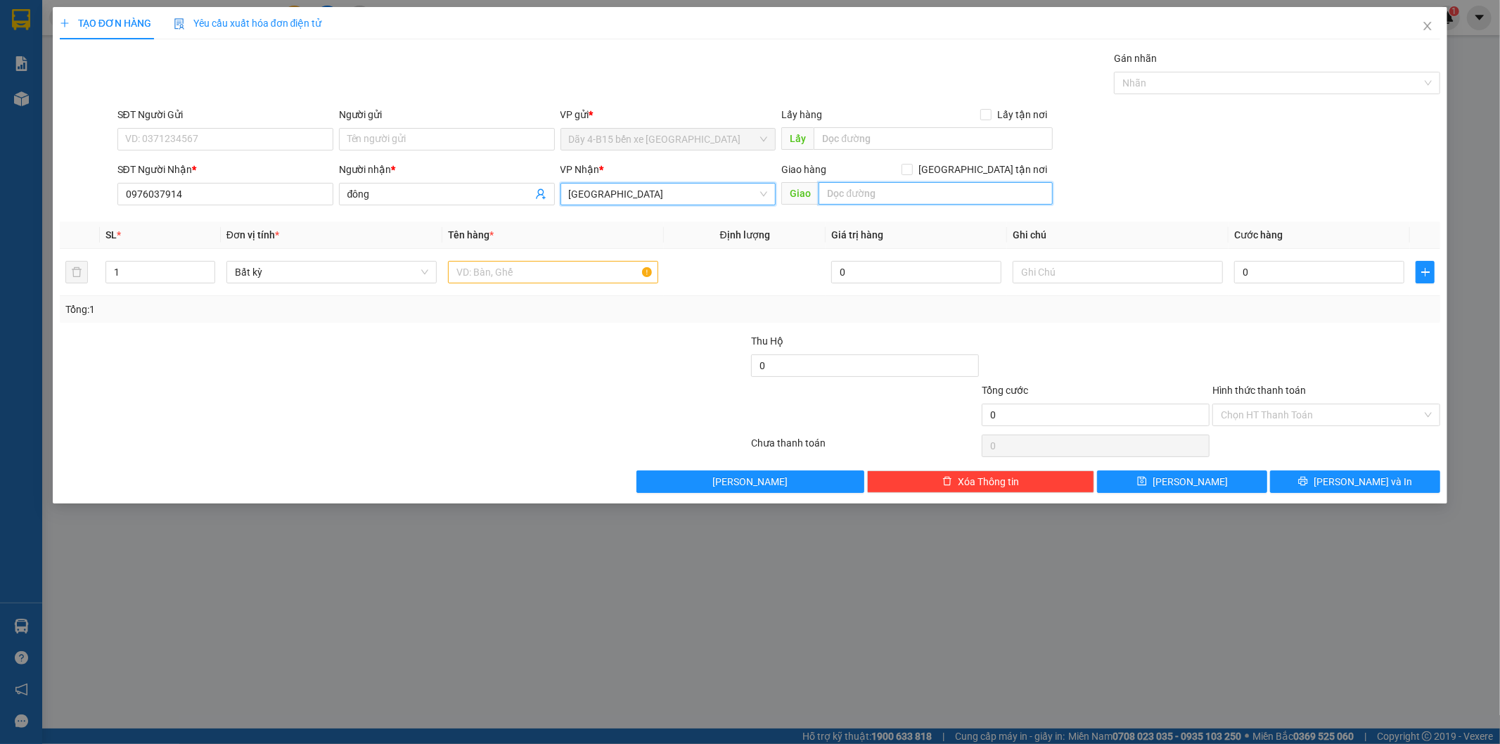
click at [884, 195] on input "text" at bounding box center [935, 193] width 234 height 23
click at [881, 195] on input "na" at bounding box center [935, 193] width 234 height 23
type input "n"
click at [699, 198] on span "[GEOGRAPHIC_DATA]" at bounding box center [668, 194] width 199 height 21
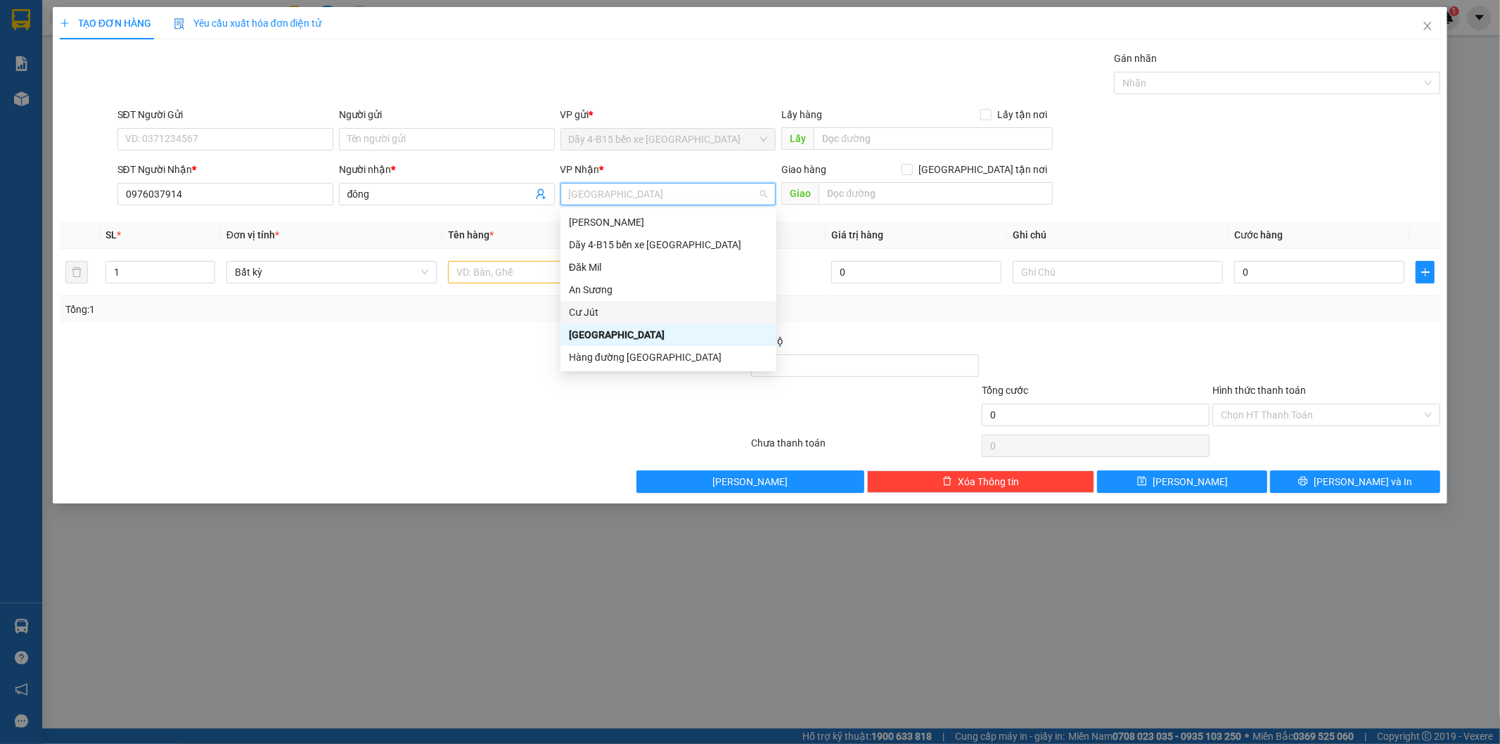
click at [598, 316] on div "Cư Jút" at bounding box center [668, 311] width 199 height 15
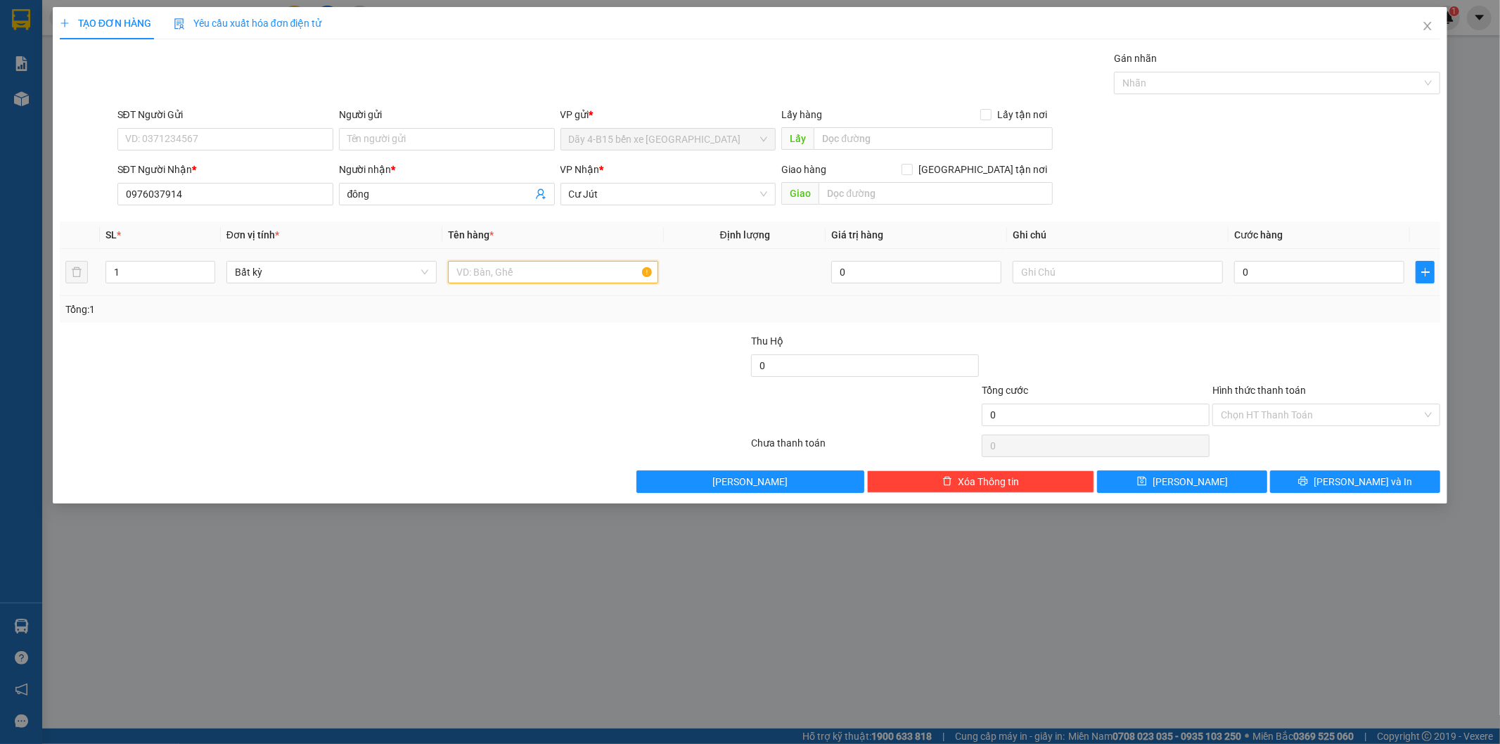
click at [466, 269] on input "text" at bounding box center [553, 272] width 210 height 23
type input "xe máy"
click at [1262, 269] on input "0" at bounding box center [1319, 272] width 170 height 23
type input "3"
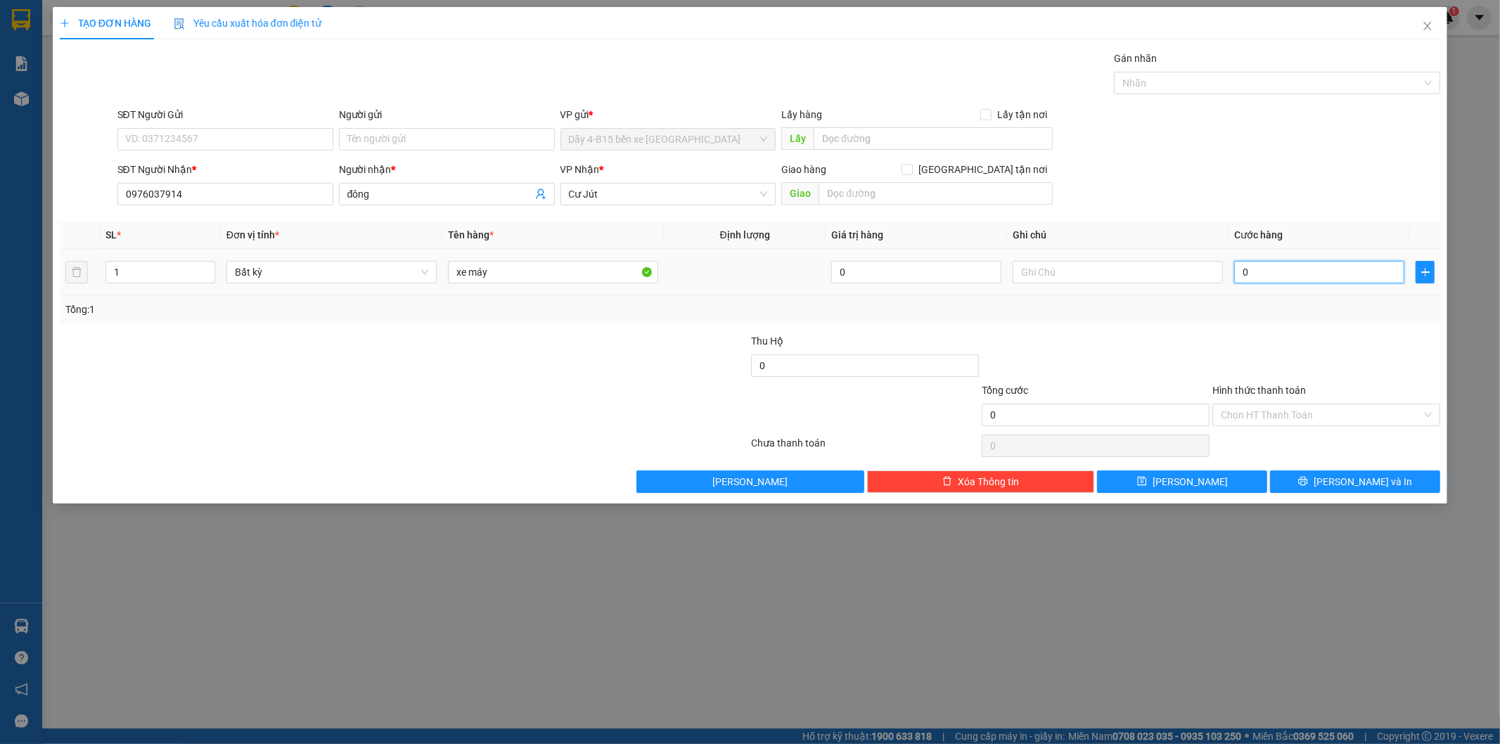
type input "3"
type input "30"
type input "300"
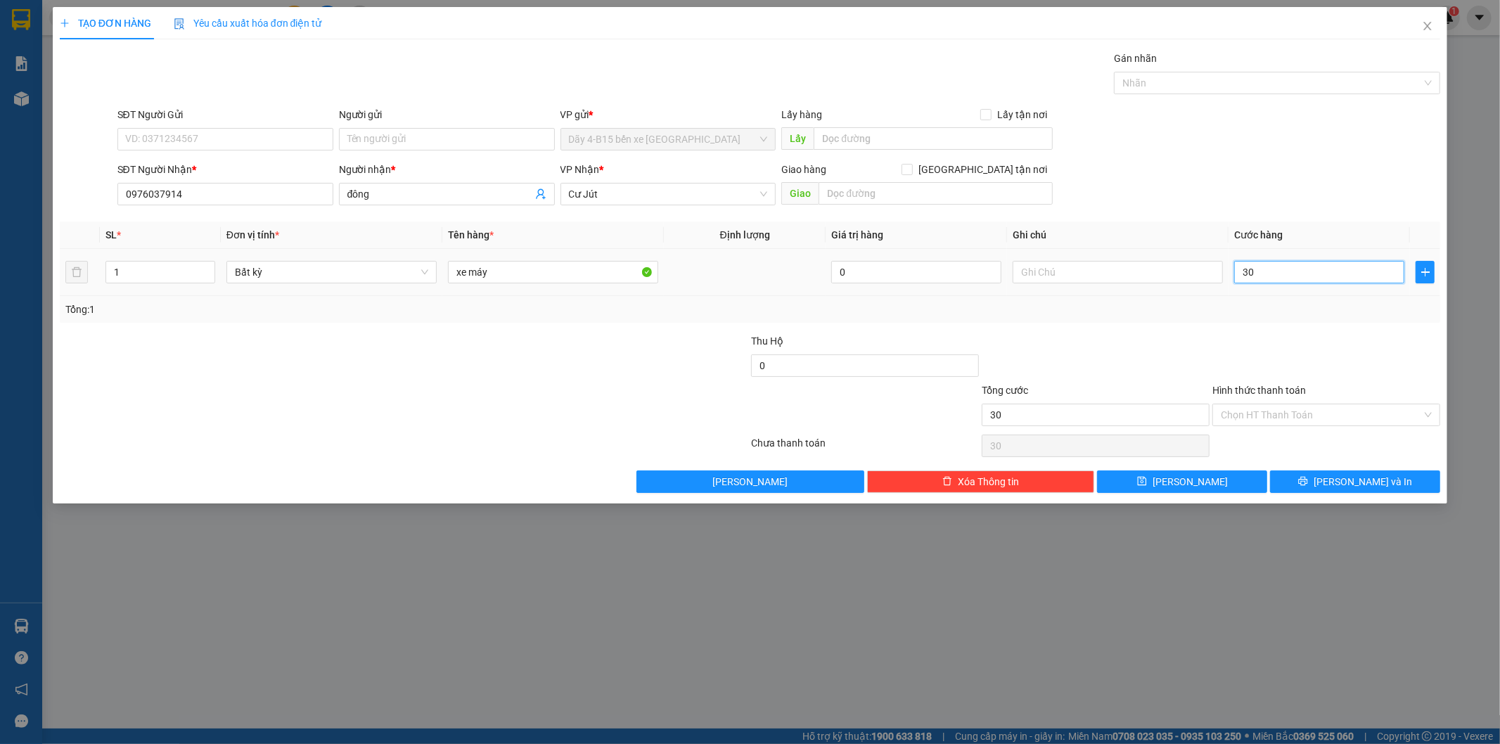
type input "300"
type input "300.000"
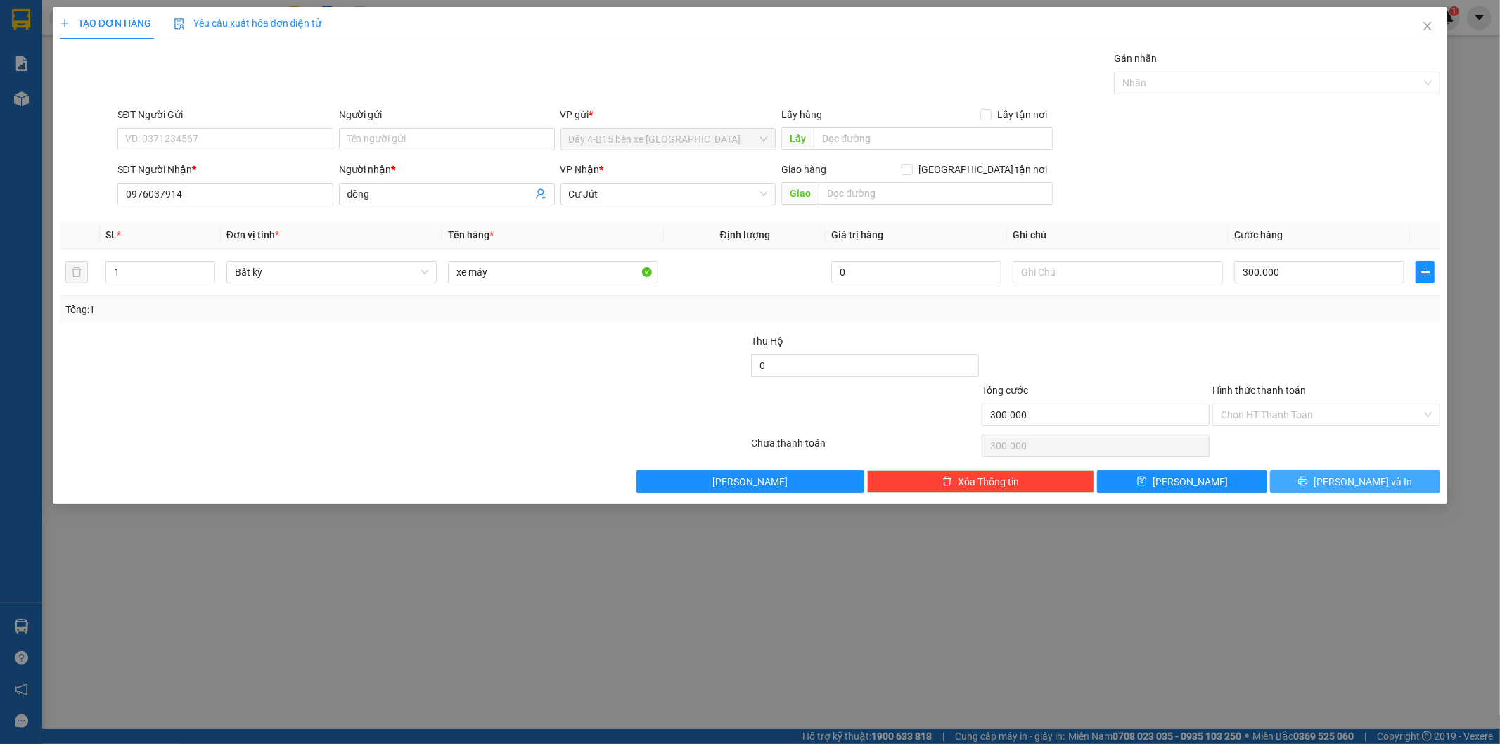
click at [1340, 489] on button "[PERSON_NAME] và In" at bounding box center [1355, 481] width 170 height 23
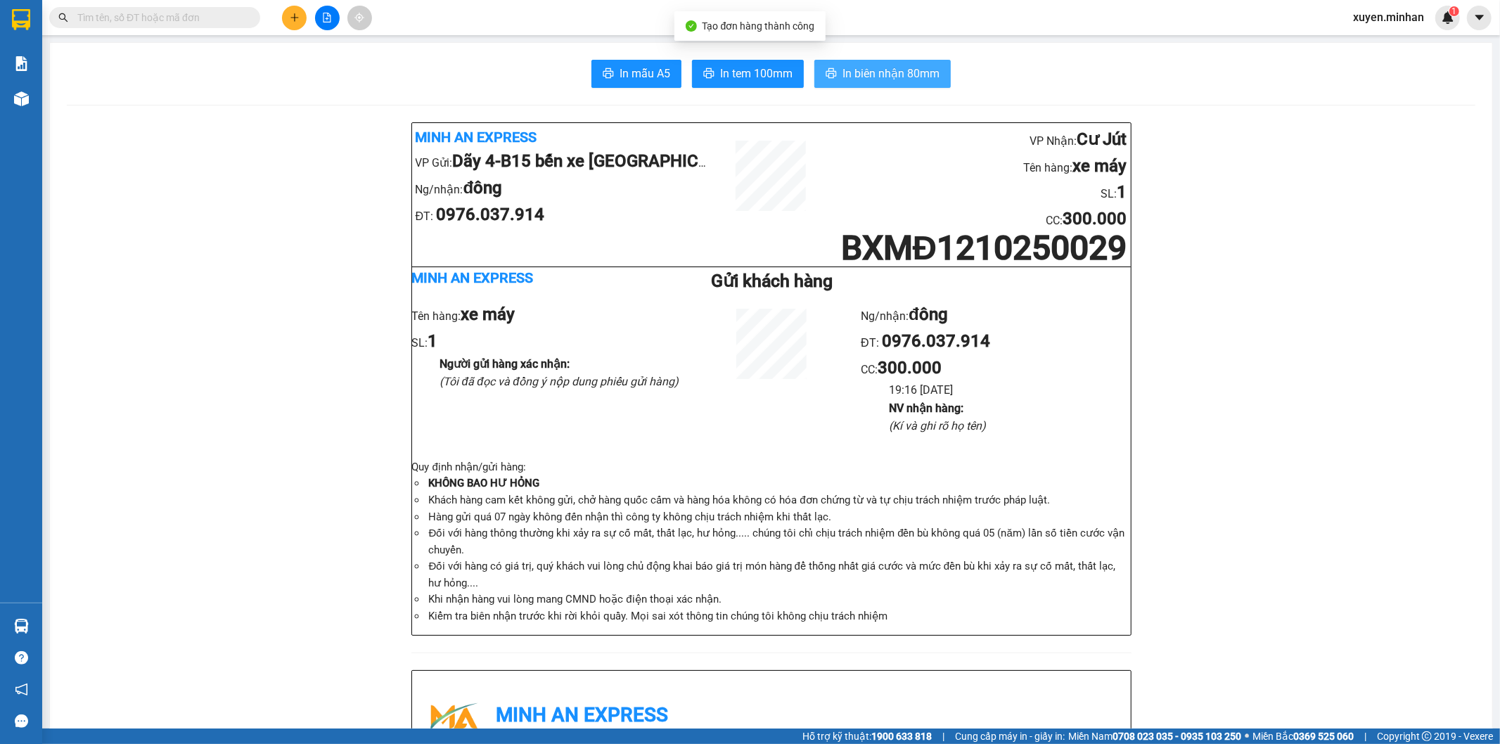
click at [875, 67] on span "In biên nhận 80mm" at bounding box center [890, 74] width 97 height 18
click at [726, 69] on span "In tem 100mm" at bounding box center [756, 74] width 72 height 18
click at [297, 16] on icon "plus" at bounding box center [295, 18] width 10 height 10
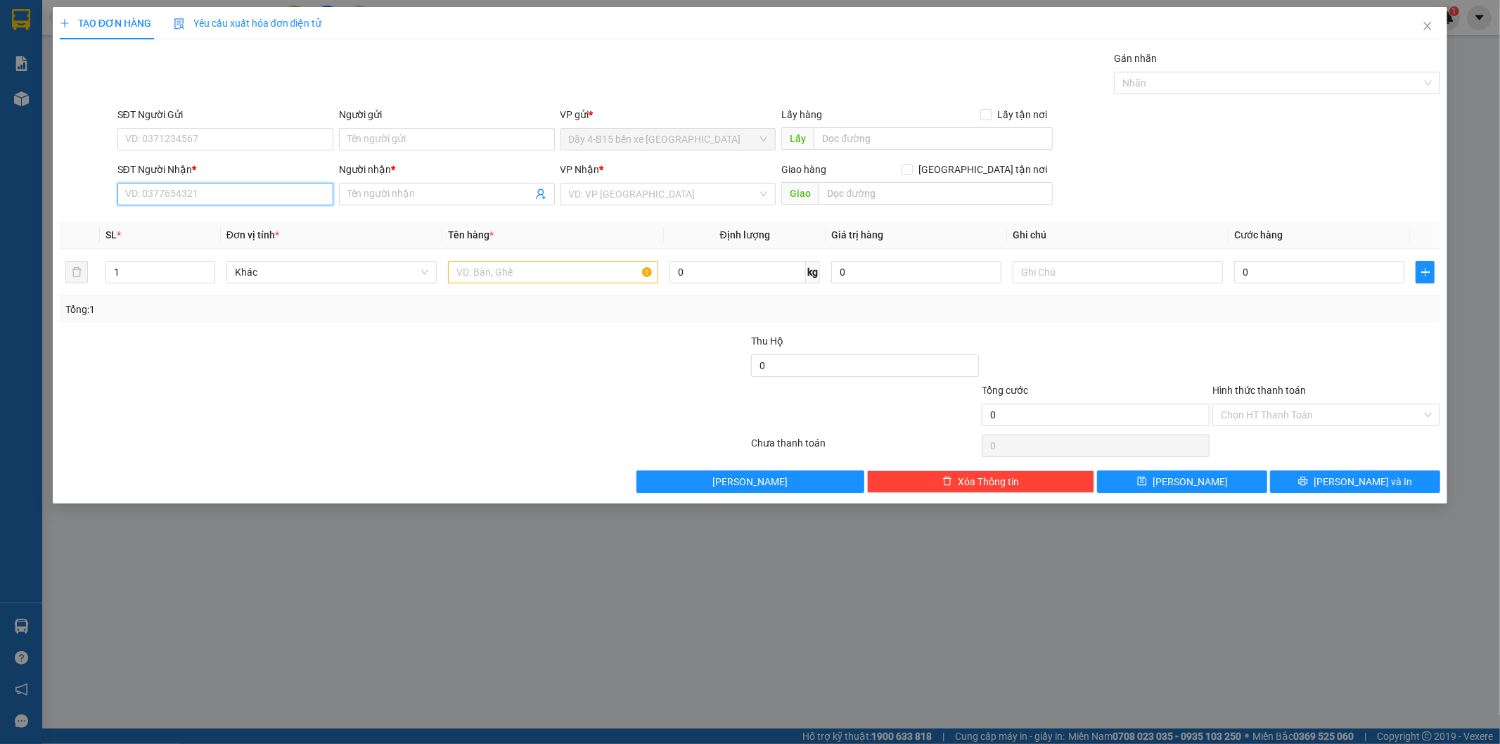
click at [184, 192] on input "SĐT Người Nhận *" at bounding box center [225, 194] width 216 height 23
click at [158, 217] on div "0935861967 - ĐÀN" at bounding box center [225, 221] width 199 height 15
type input "0935861967"
type input "ĐÀN"
type input "0935861967"
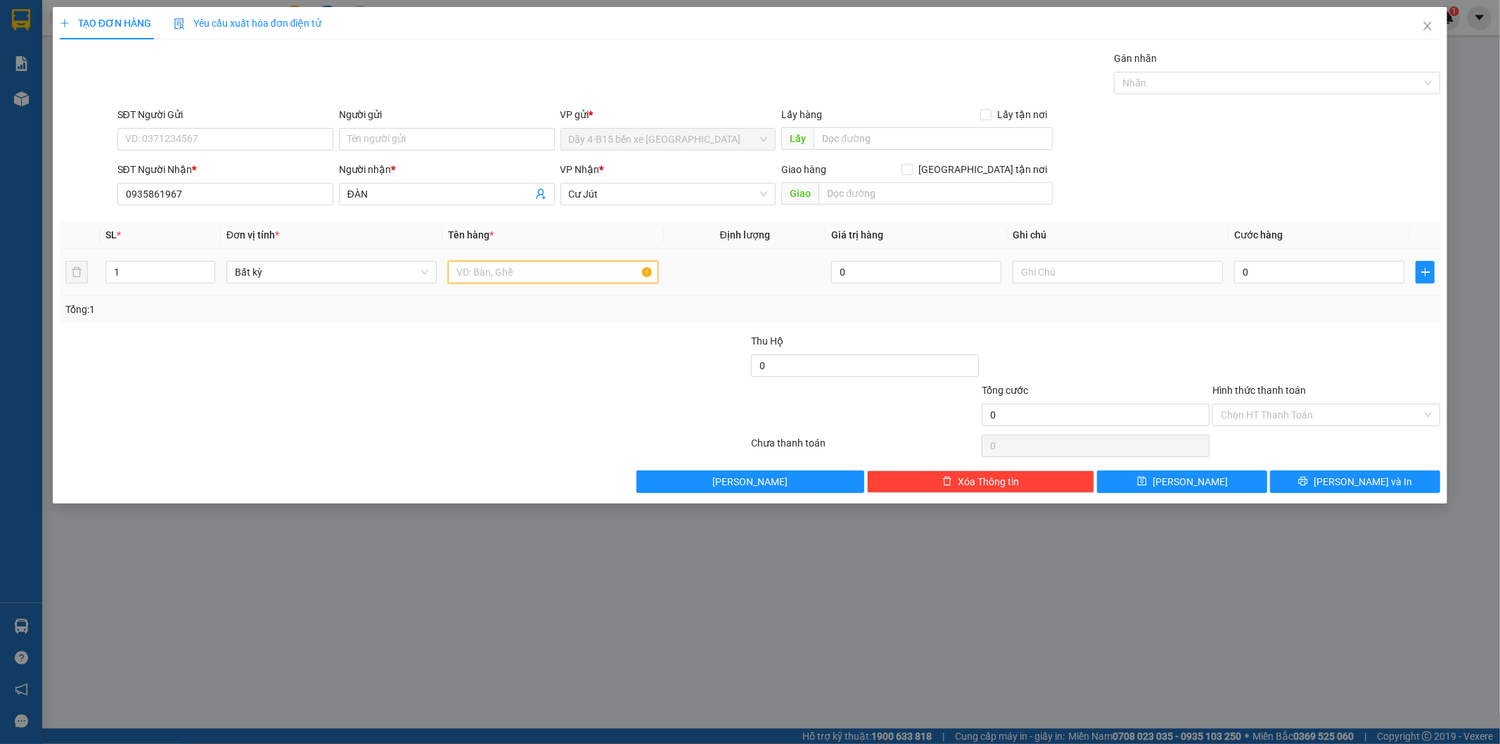
click at [467, 268] on input "text" at bounding box center [553, 272] width 210 height 23
click at [1285, 275] on input "0" at bounding box center [1319, 272] width 170 height 23
click at [523, 273] on input "40" at bounding box center [553, 272] width 210 height 23
type input "4"
type input "tg"
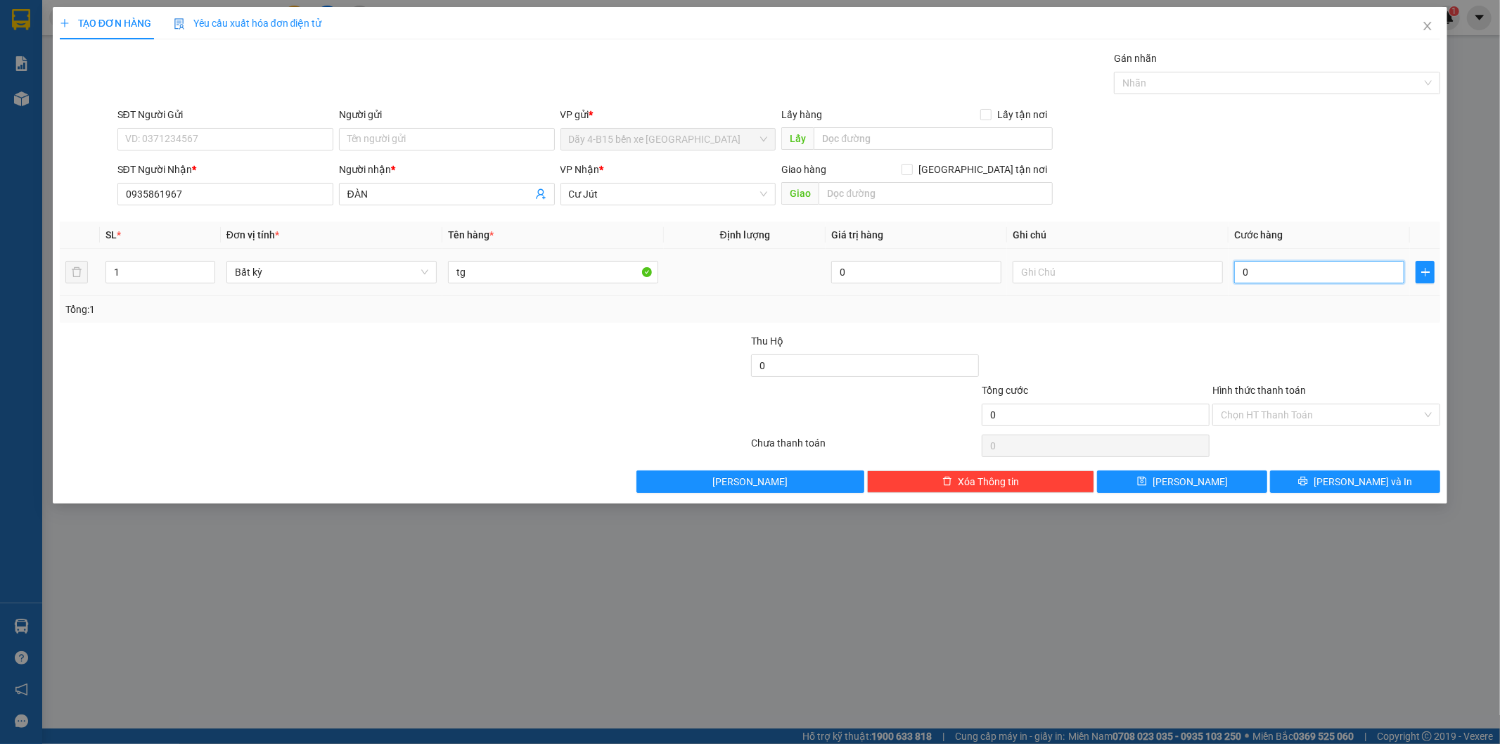
click at [1283, 270] on input "0" at bounding box center [1319, 272] width 170 height 23
type input "4"
type input "40"
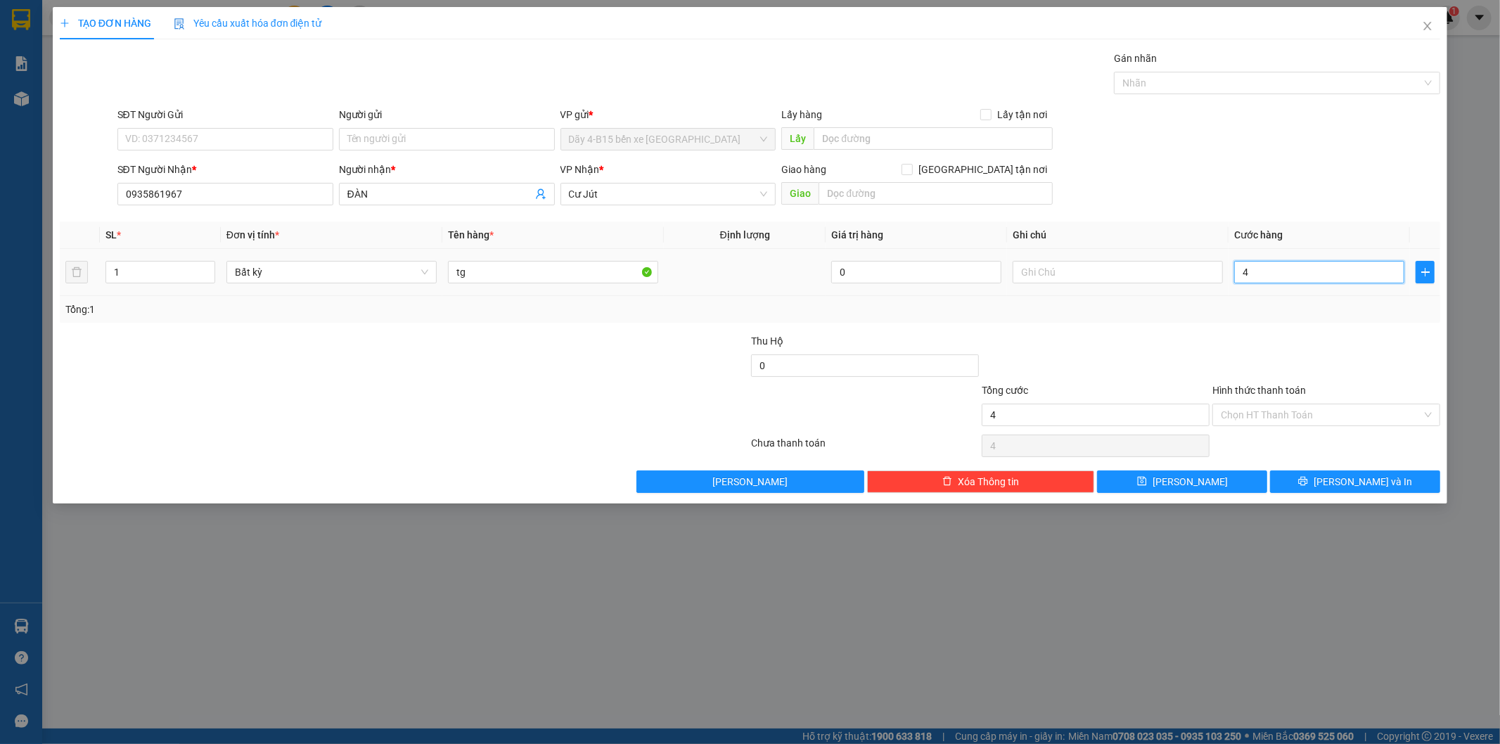
type input "40"
type input "40.000"
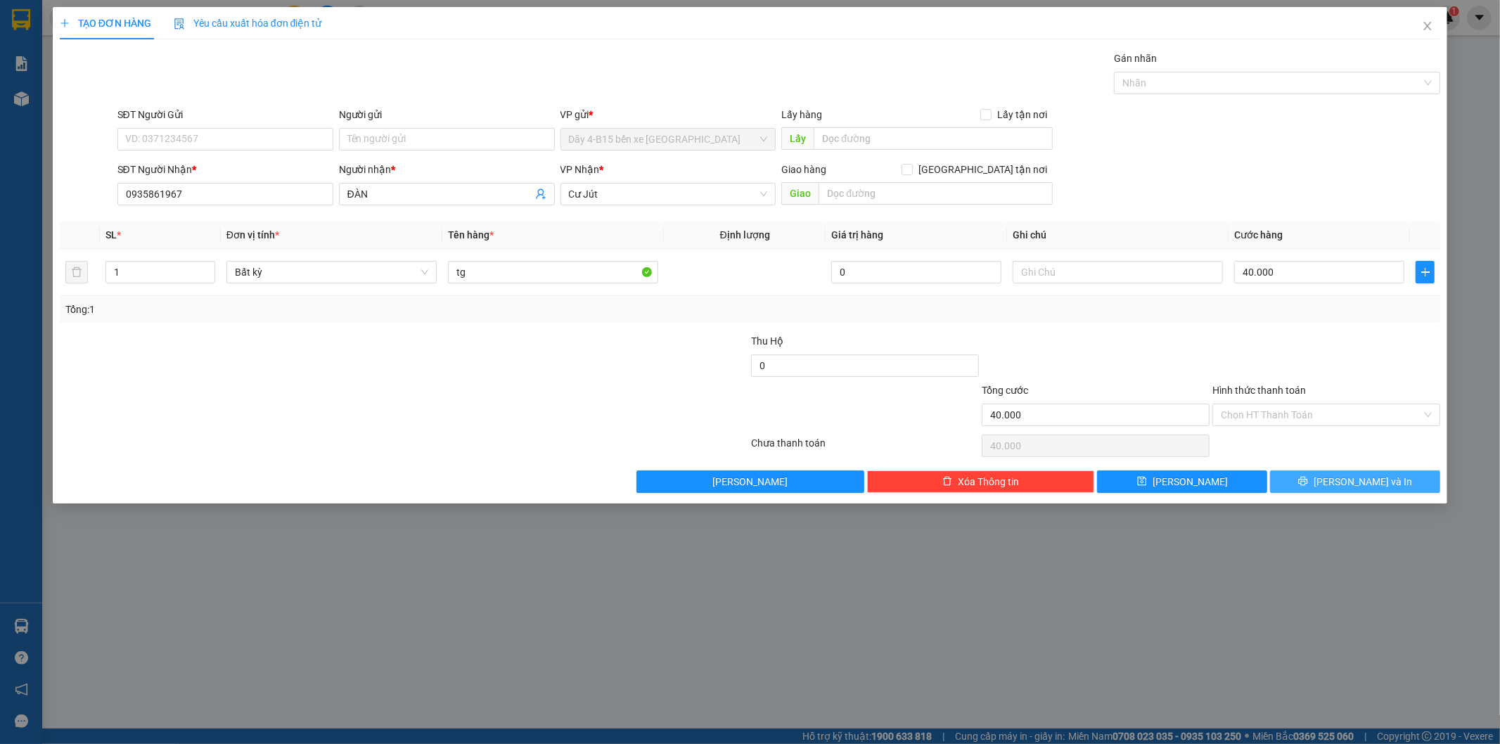
click at [1331, 475] on button "[PERSON_NAME] và In" at bounding box center [1355, 481] width 170 height 23
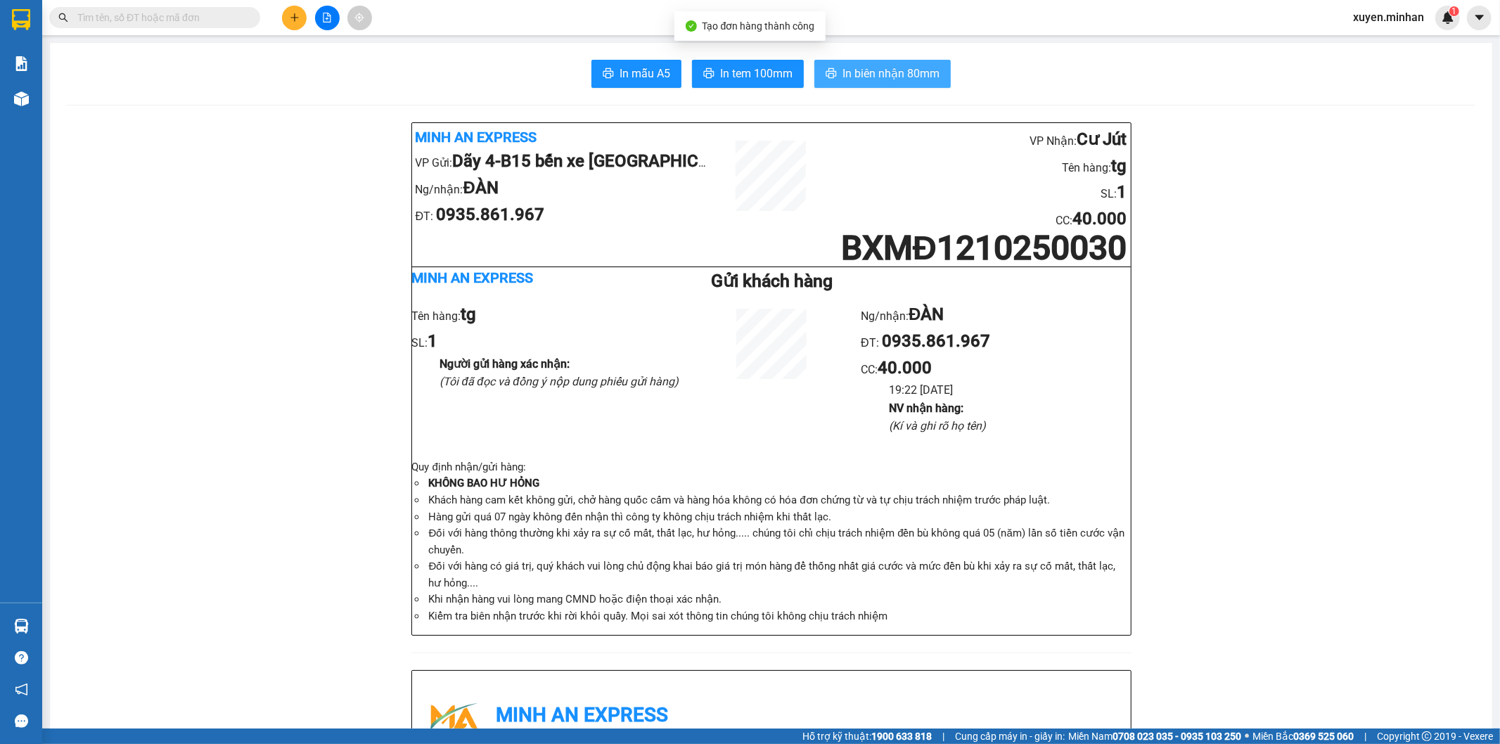
click at [885, 80] on span "In biên nhận 80mm" at bounding box center [890, 74] width 97 height 18
click at [740, 76] on span "In tem 100mm" at bounding box center [756, 74] width 72 height 18
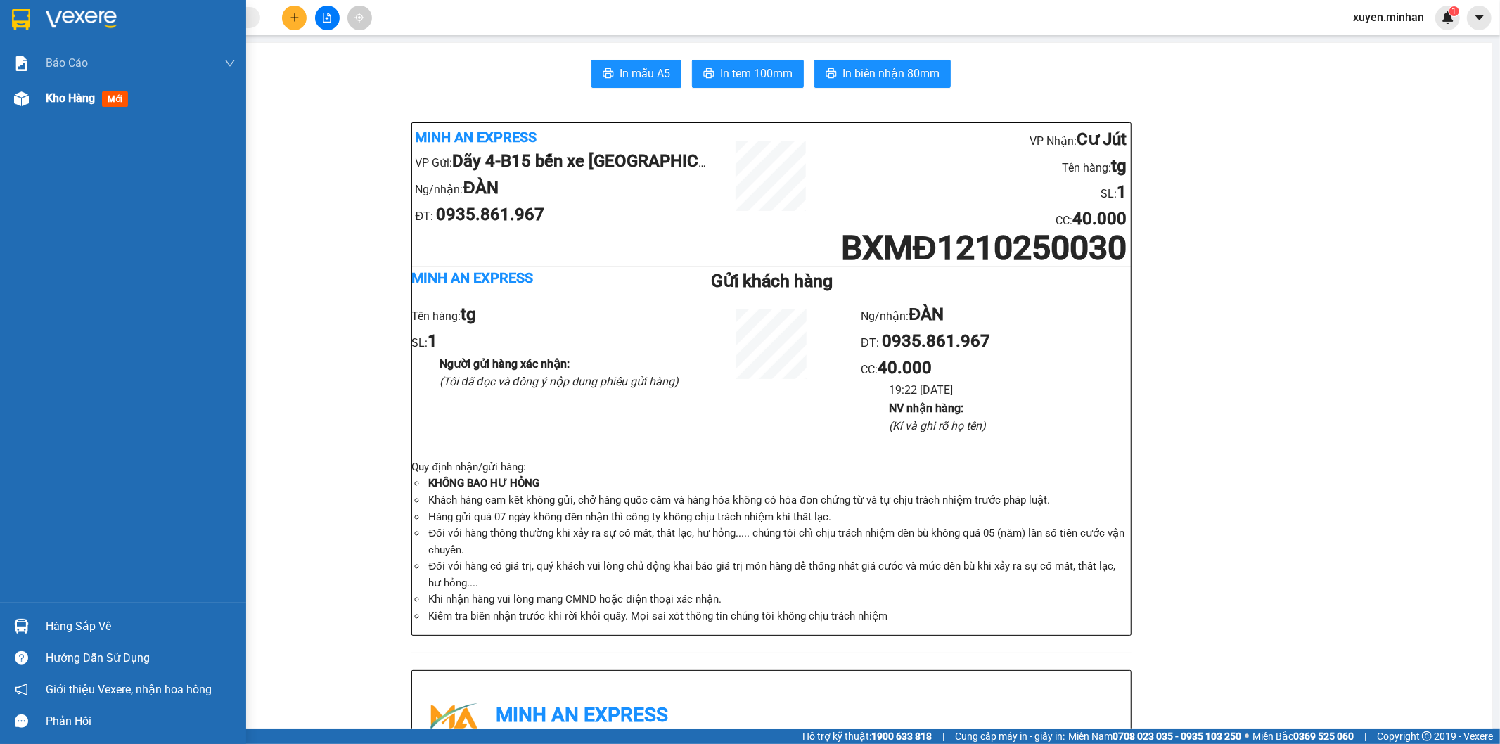
click at [24, 101] on img at bounding box center [21, 98] width 15 height 15
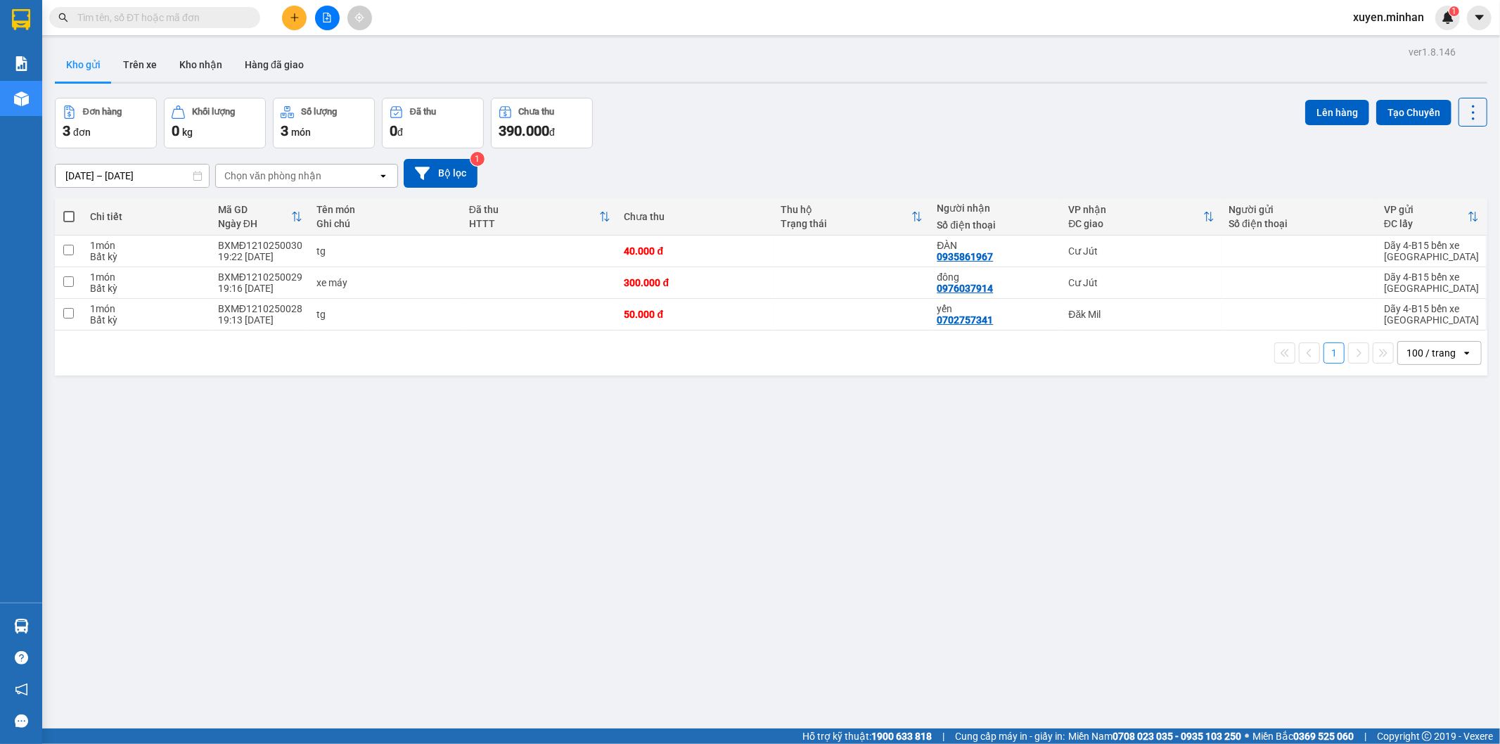
click at [72, 212] on span at bounding box center [68, 216] width 11 height 11
click at [69, 210] on input "checkbox" at bounding box center [69, 210] width 0 height 0
checkbox input "true"
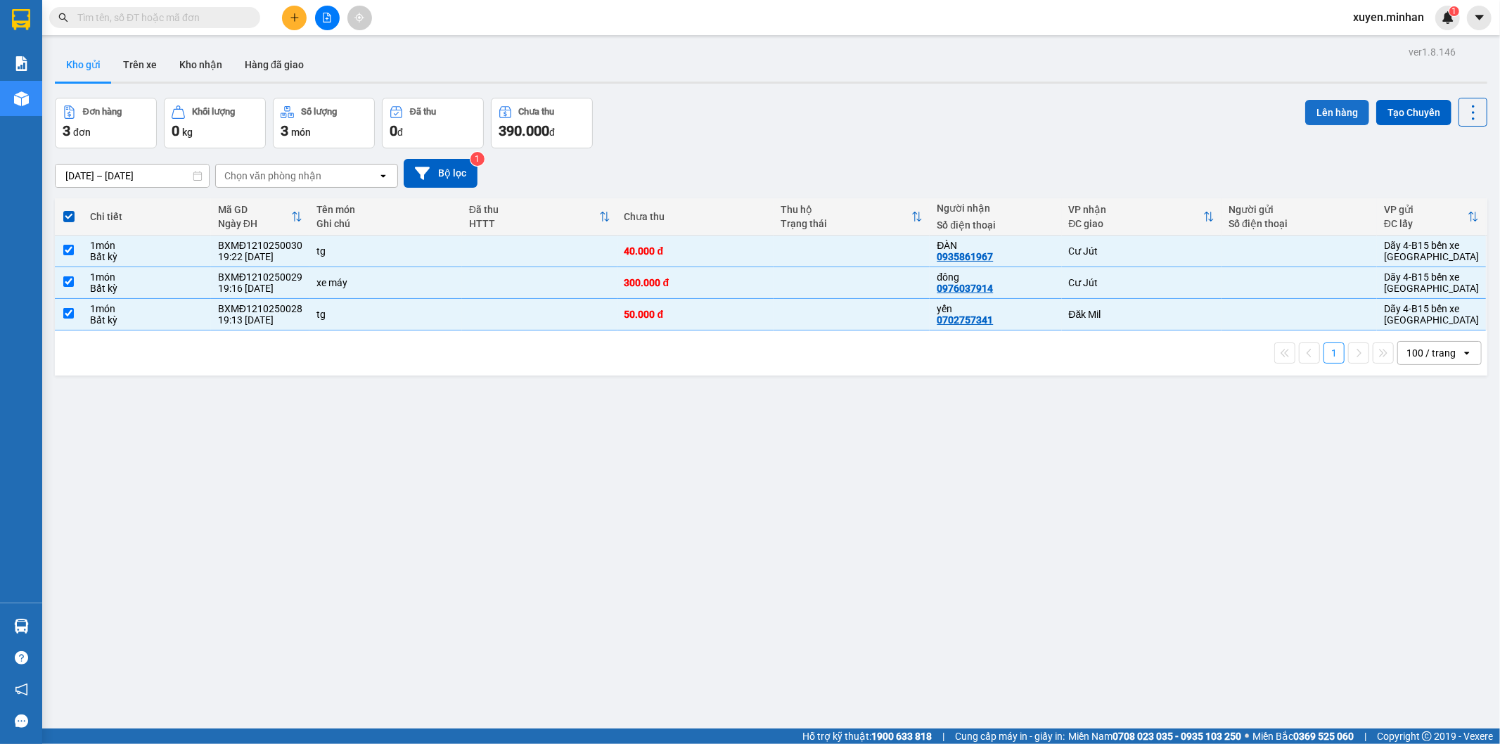
click at [1332, 102] on button "Lên hàng" at bounding box center [1337, 112] width 64 height 25
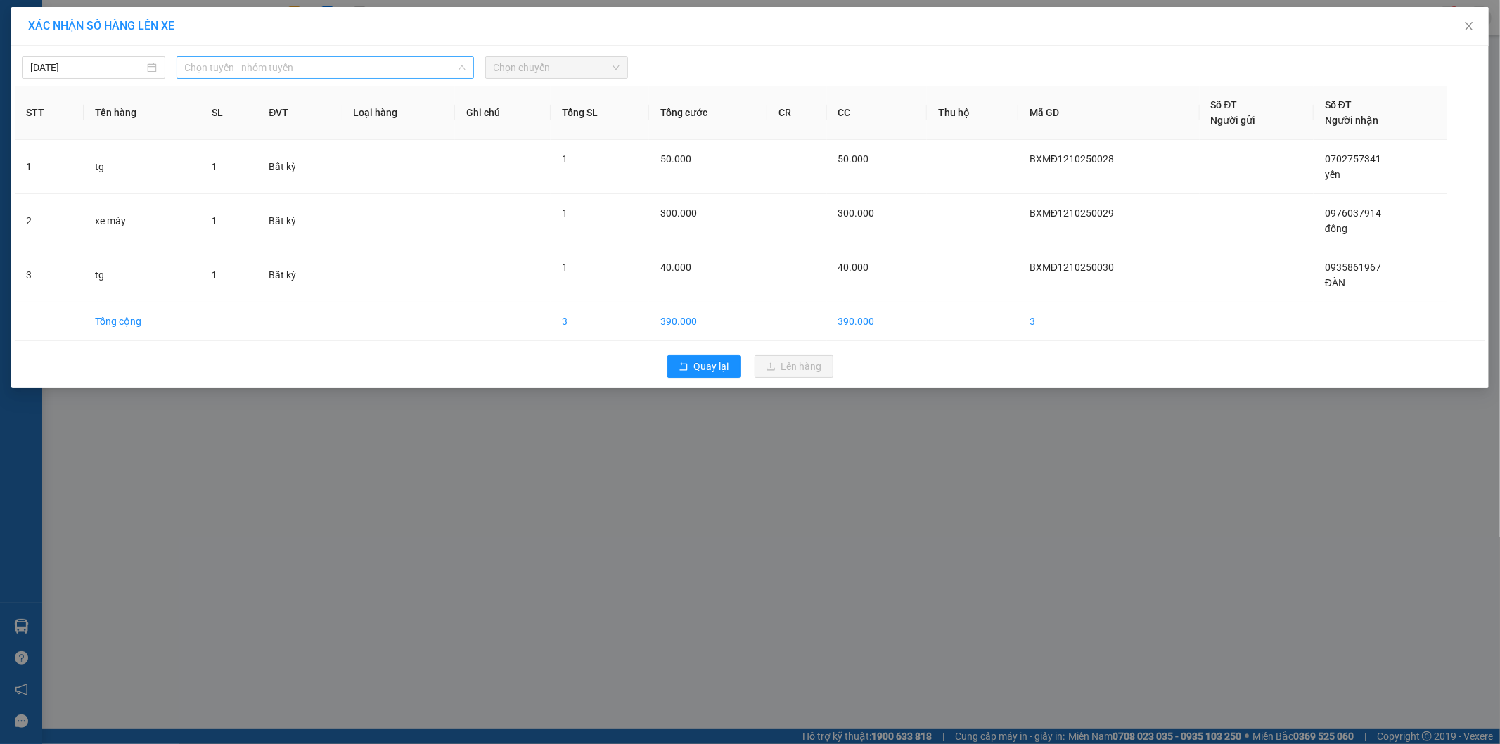
click at [269, 71] on span "Chọn tuyến - nhóm tuyến" at bounding box center [325, 67] width 281 height 21
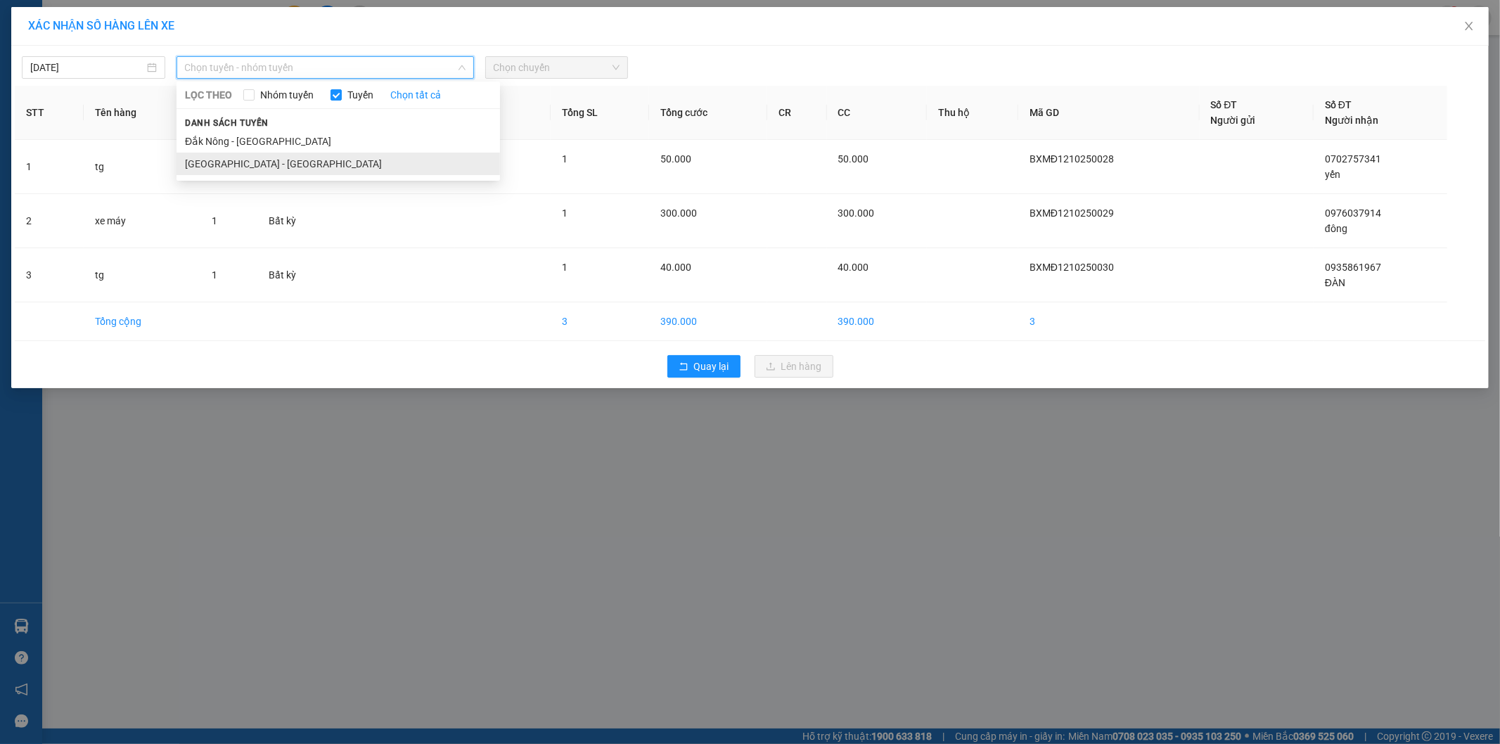
click at [247, 166] on li "[GEOGRAPHIC_DATA] - [GEOGRAPHIC_DATA]" at bounding box center [337, 164] width 323 height 23
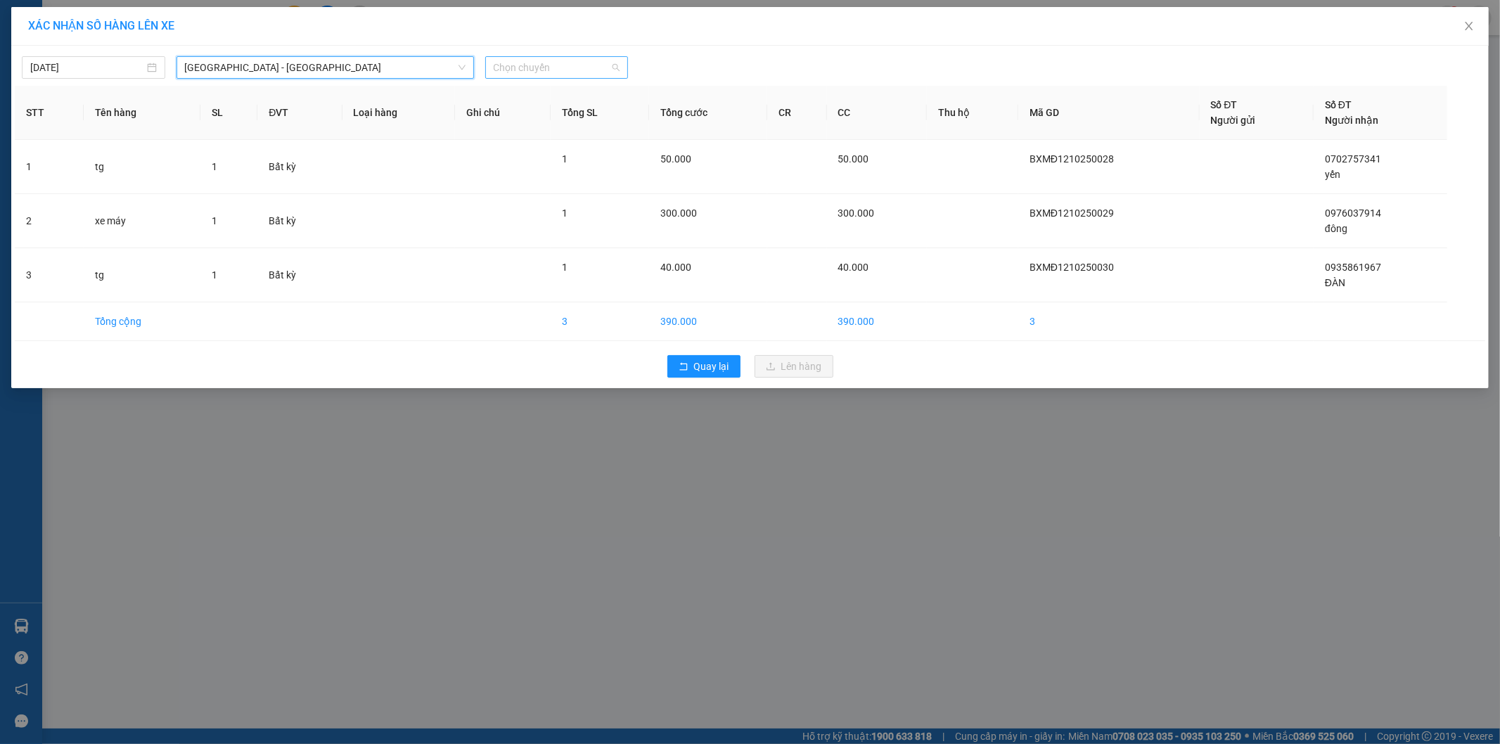
click at [558, 71] on span "Chọn chuyến" at bounding box center [557, 67] width 127 height 21
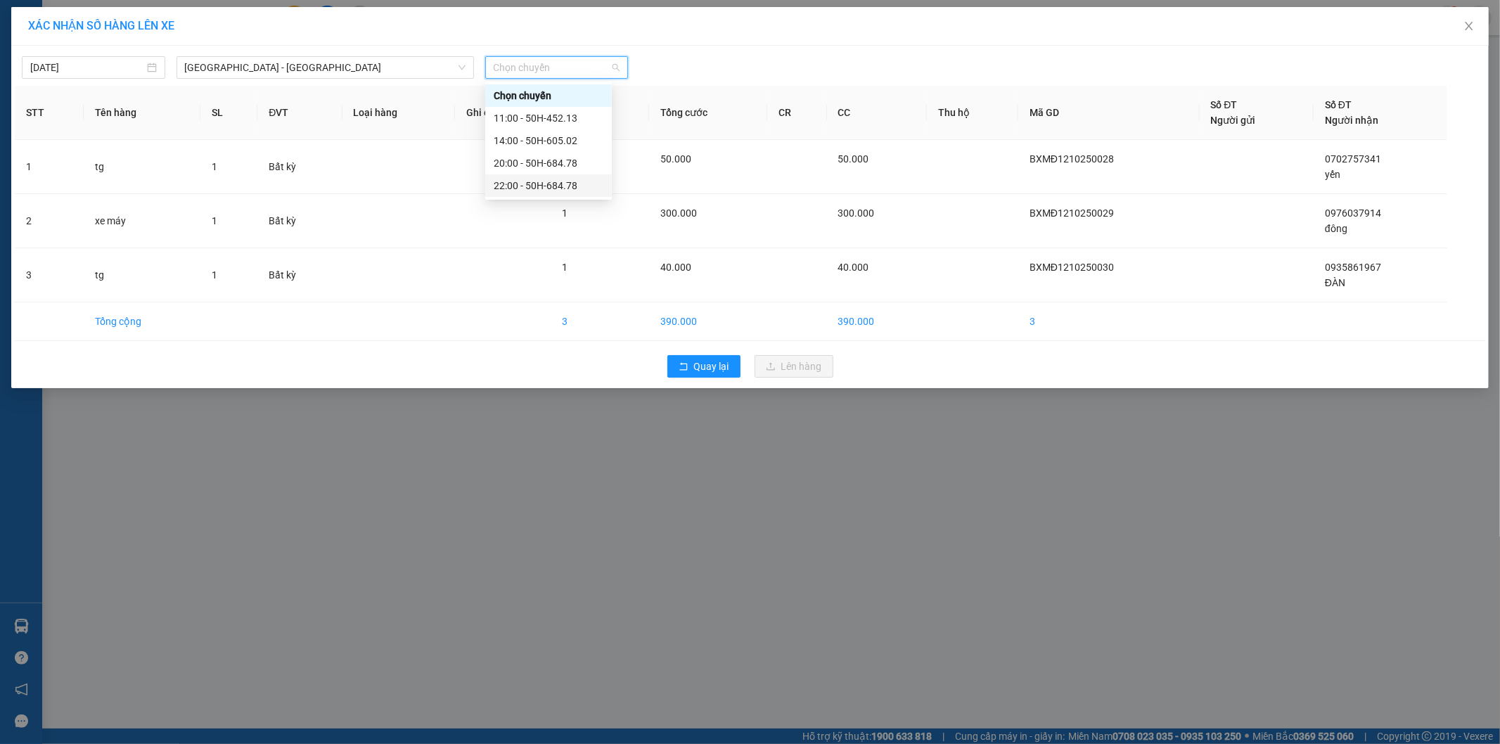
click at [557, 178] on div "22:00 - 50H-684.78" at bounding box center [549, 185] width 110 height 15
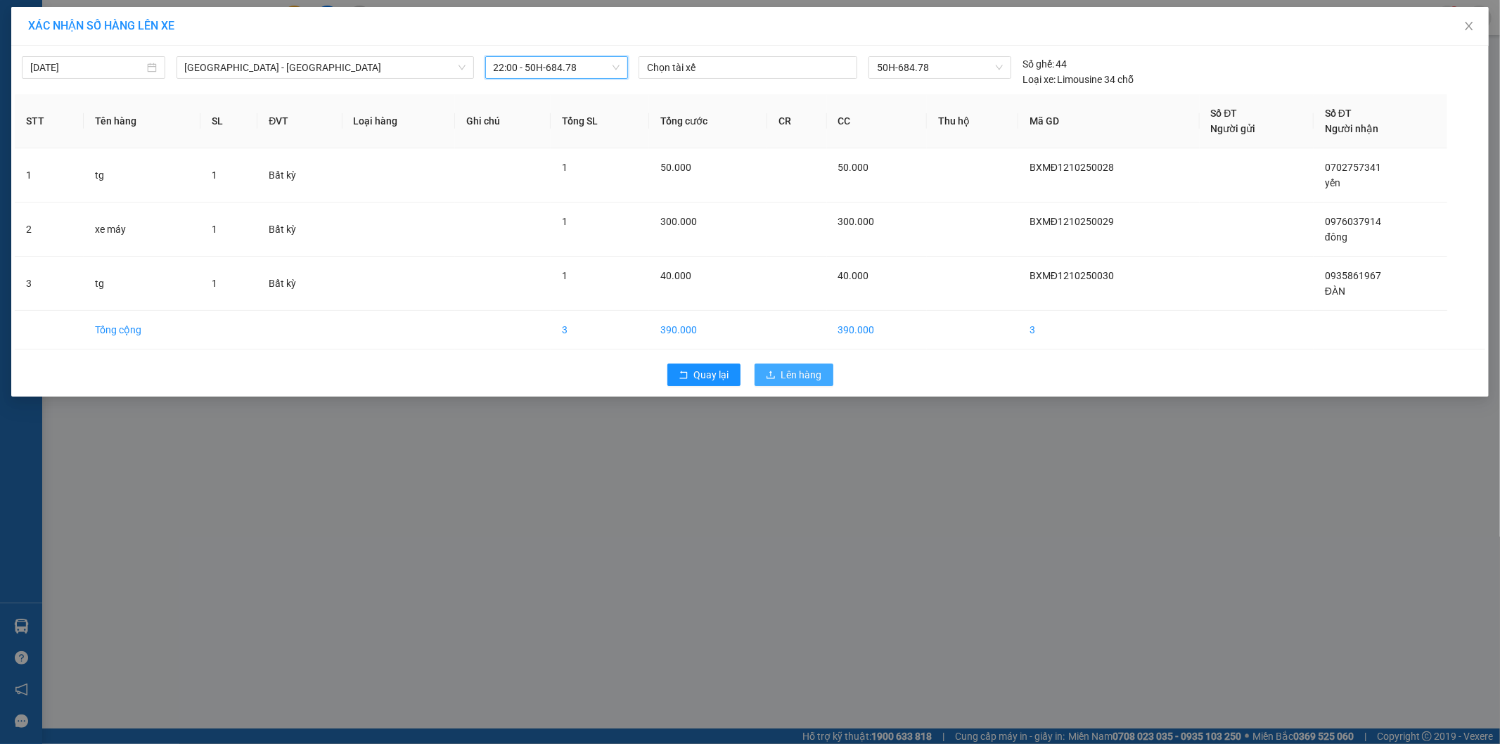
click at [793, 373] on span "Lên hàng" at bounding box center [801, 374] width 41 height 15
